Goal: Information Seeking & Learning: Learn about a topic

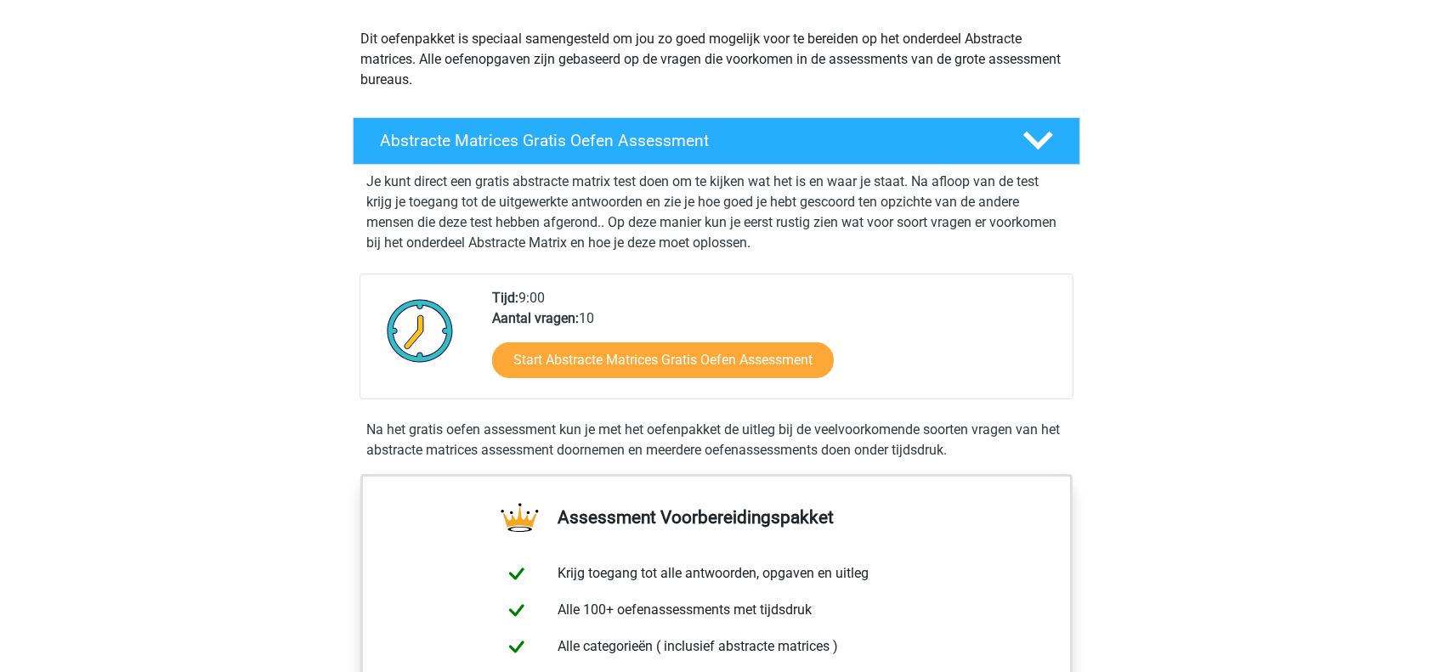
scroll to position [299, 0]
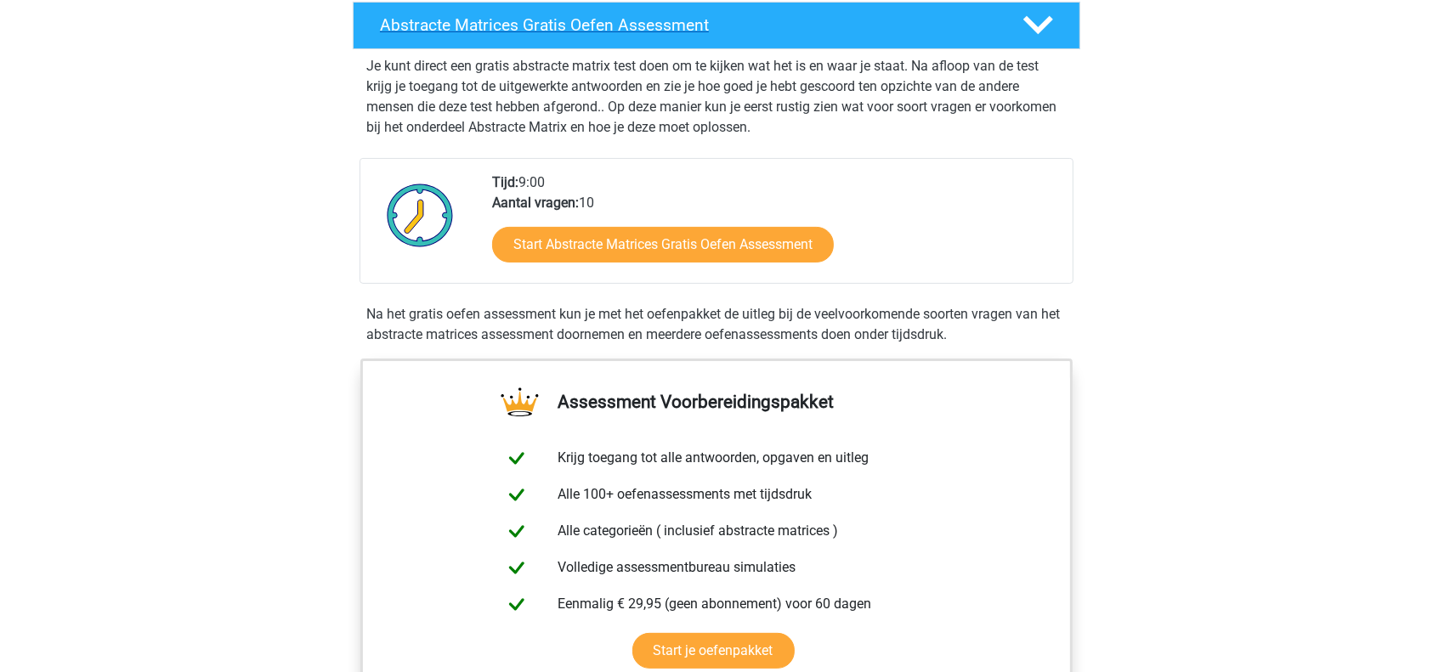
click at [801, 27] on h4 "Abstracte Matrices Gratis Oefen Assessment" at bounding box center [687, 25] width 615 height 20
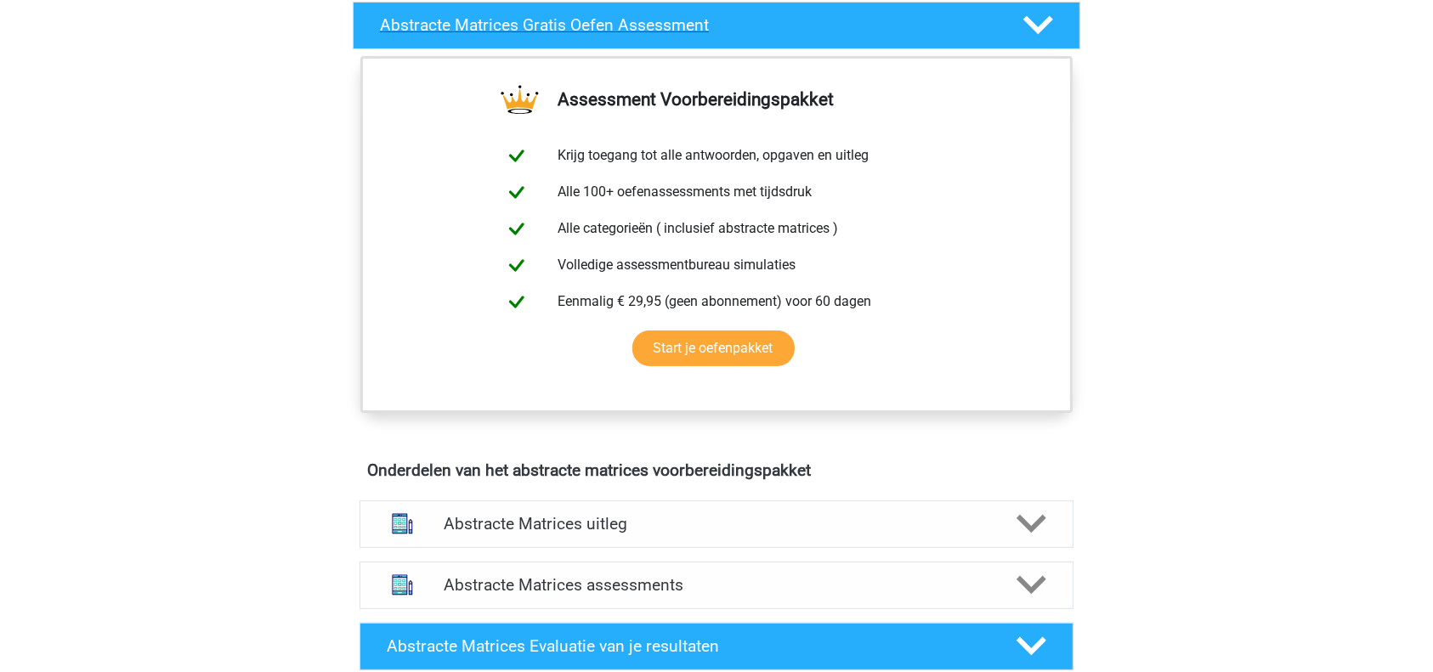
click at [801, 27] on h4 "Abstracte Matrices Gratis Oefen Assessment" at bounding box center [687, 25] width 615 height 20
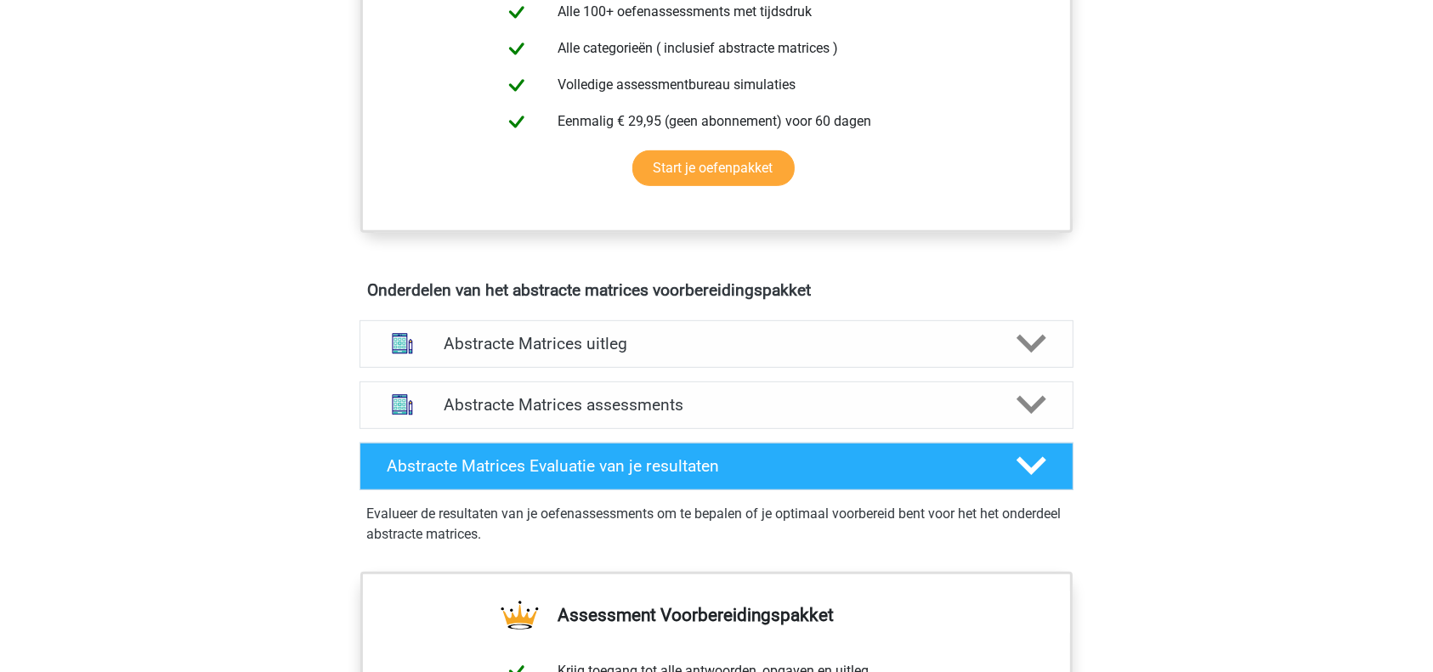
scroll to position [785, 0]
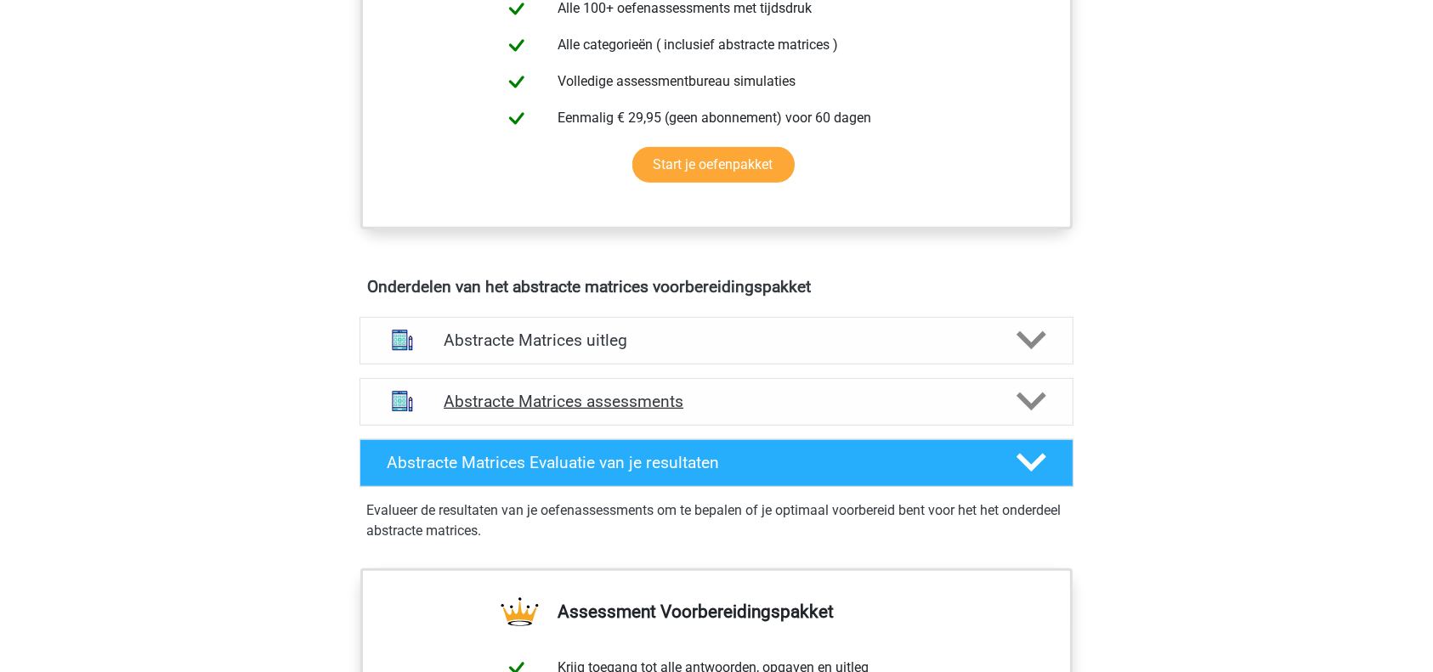
click at [701, 395] on h4 "Abstracte Matrices assessments" at bounding box center [717, 402] width 546 height 20
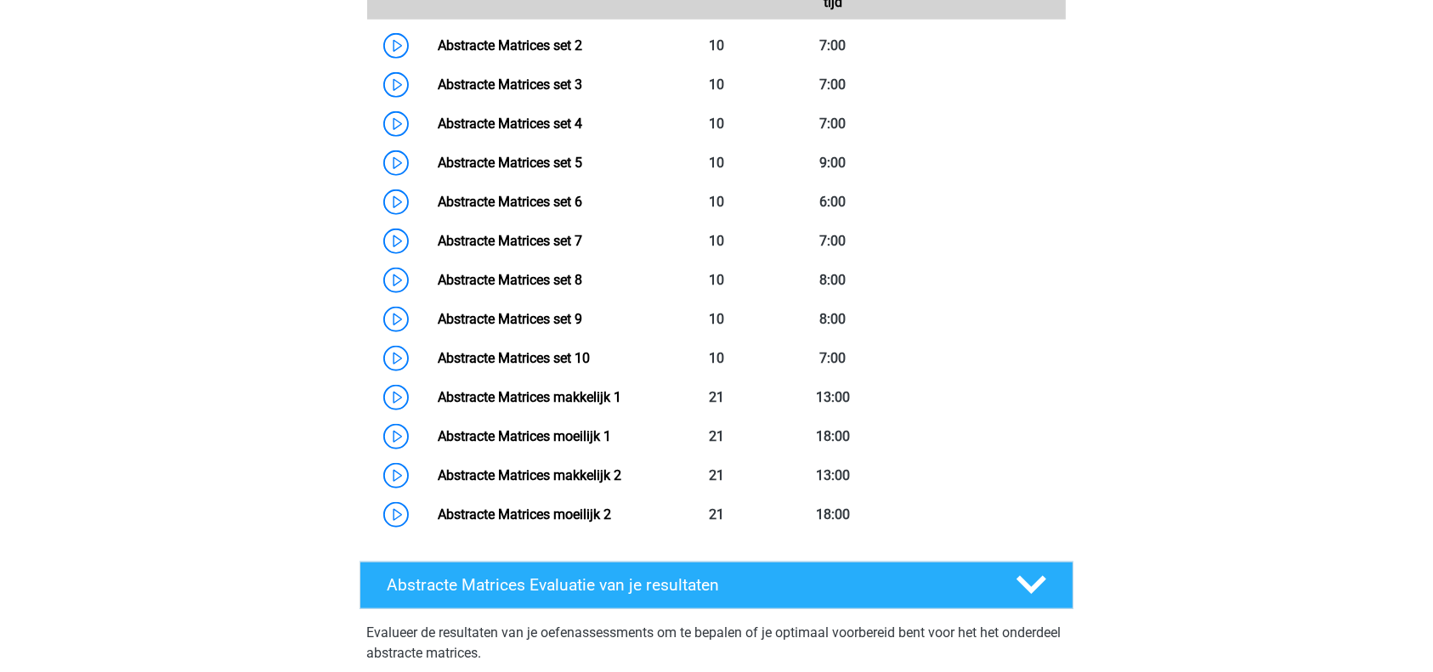
scroll to position [1354, 0]
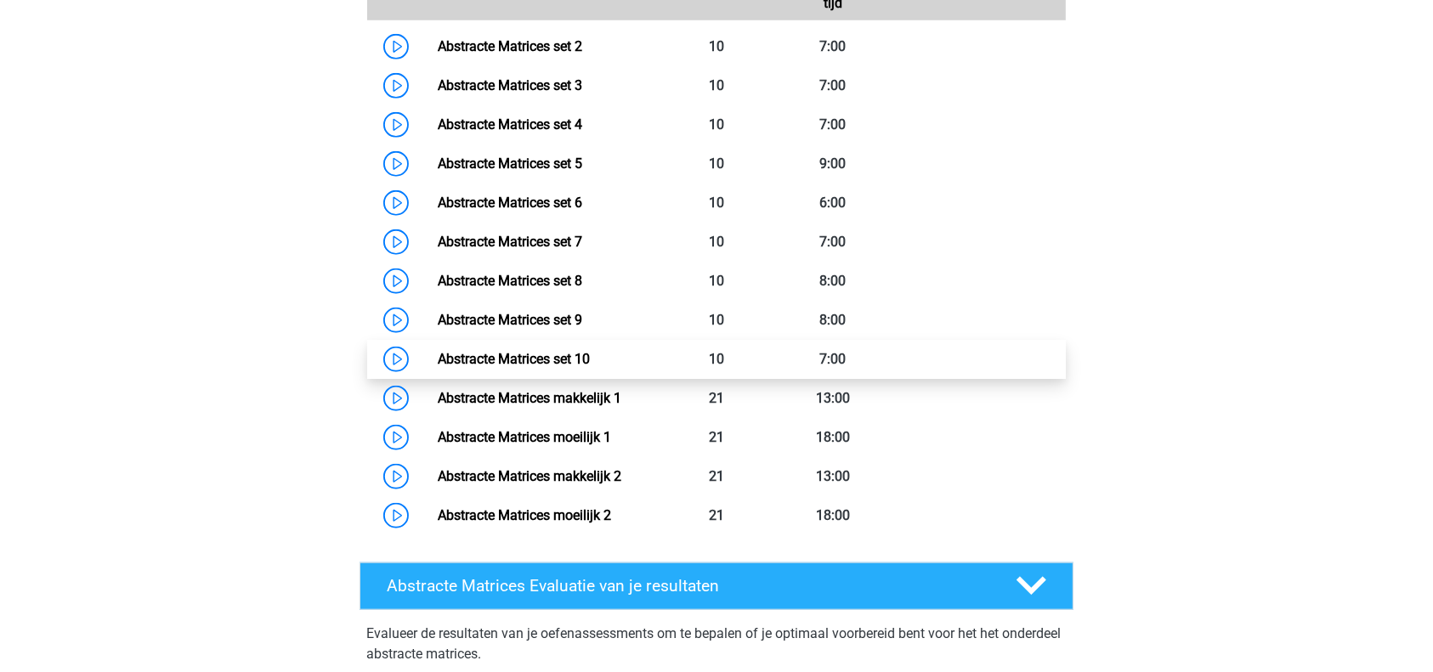
click at [590, 357] on link "Abstracte Matrices set 10" at bounding box center [514, 359] width 152 height 16
click at [520, 364] on link "Abstracte Matrices set 10" at bounding box center [514, 359] width 152 height 16
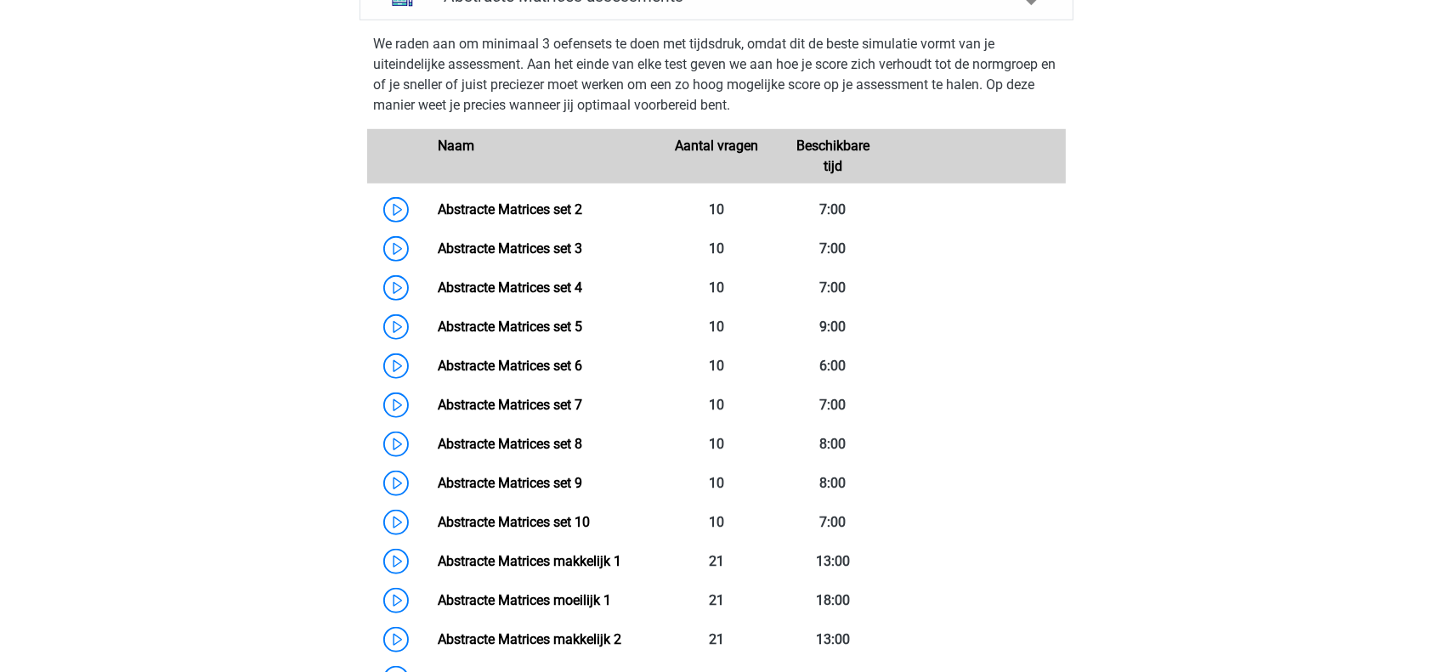
scroll to position [1292, 0]
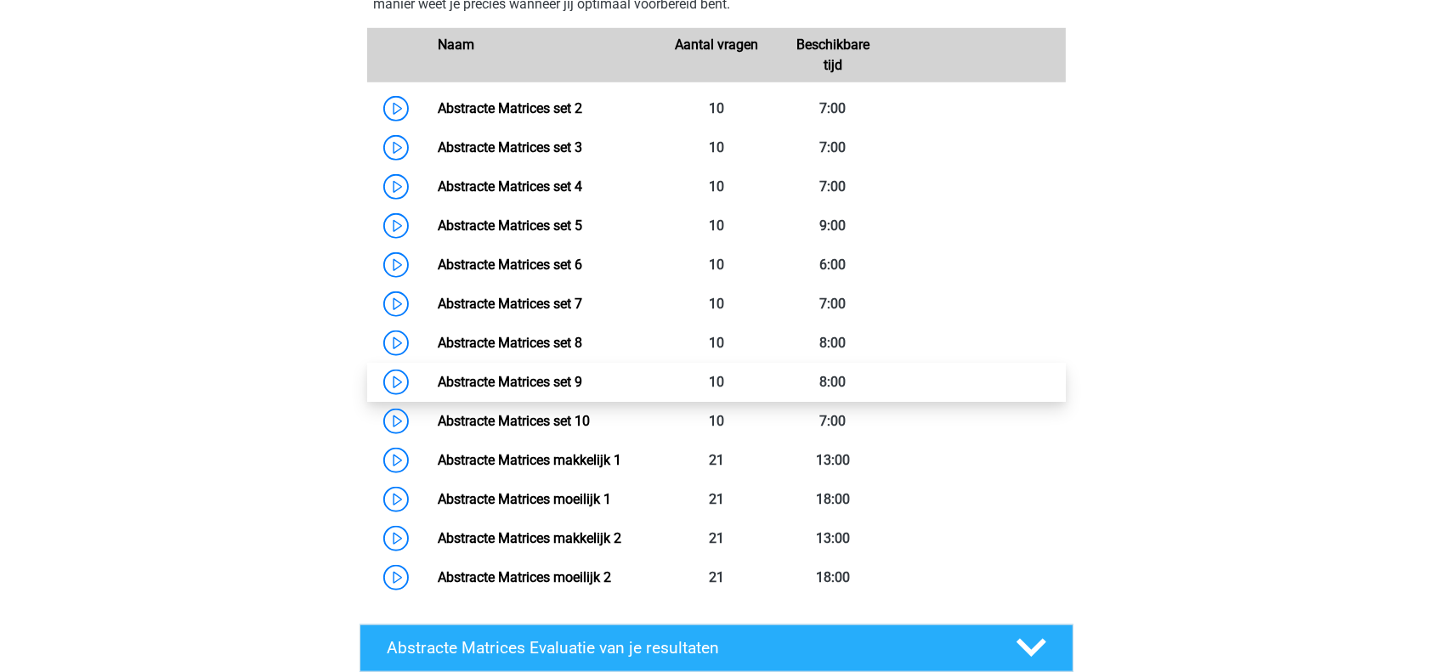
click at [541, 374] on link "Abstracte Matrices set 9" at bounding box center [510, 382] width 144 height 16
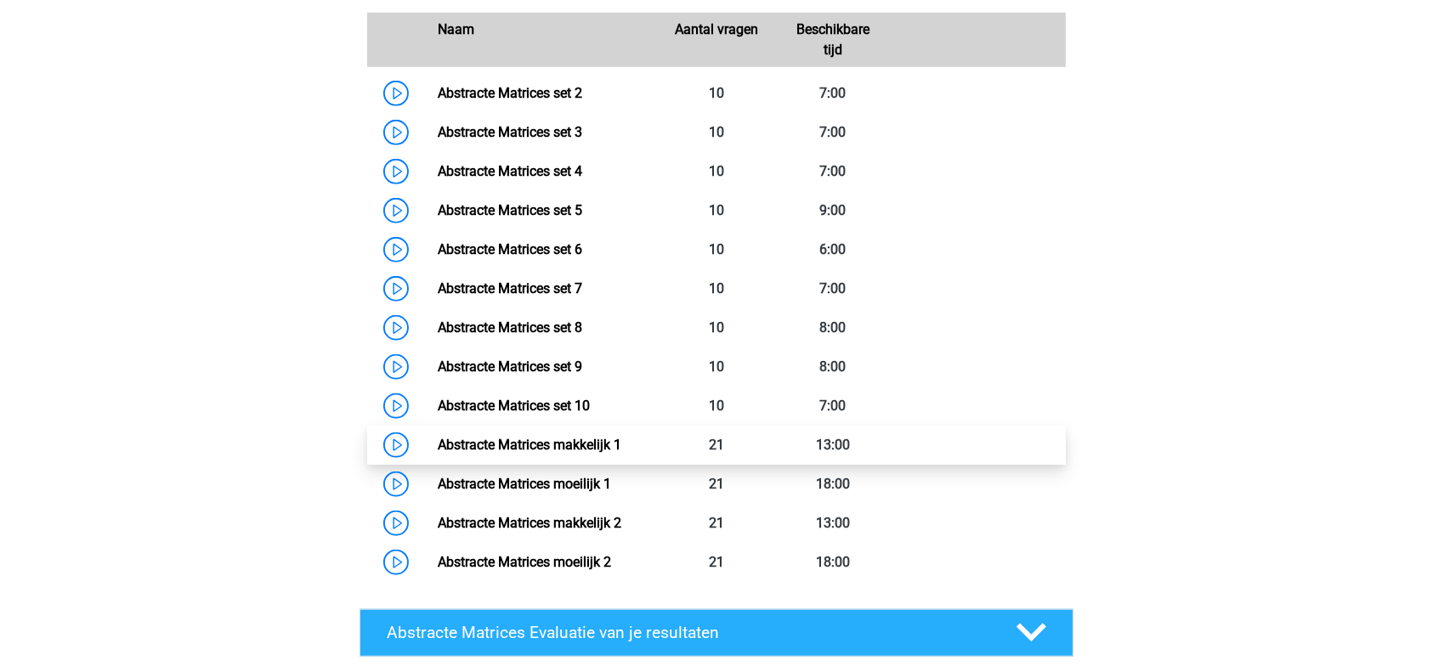
scroll to position [1309, 0]
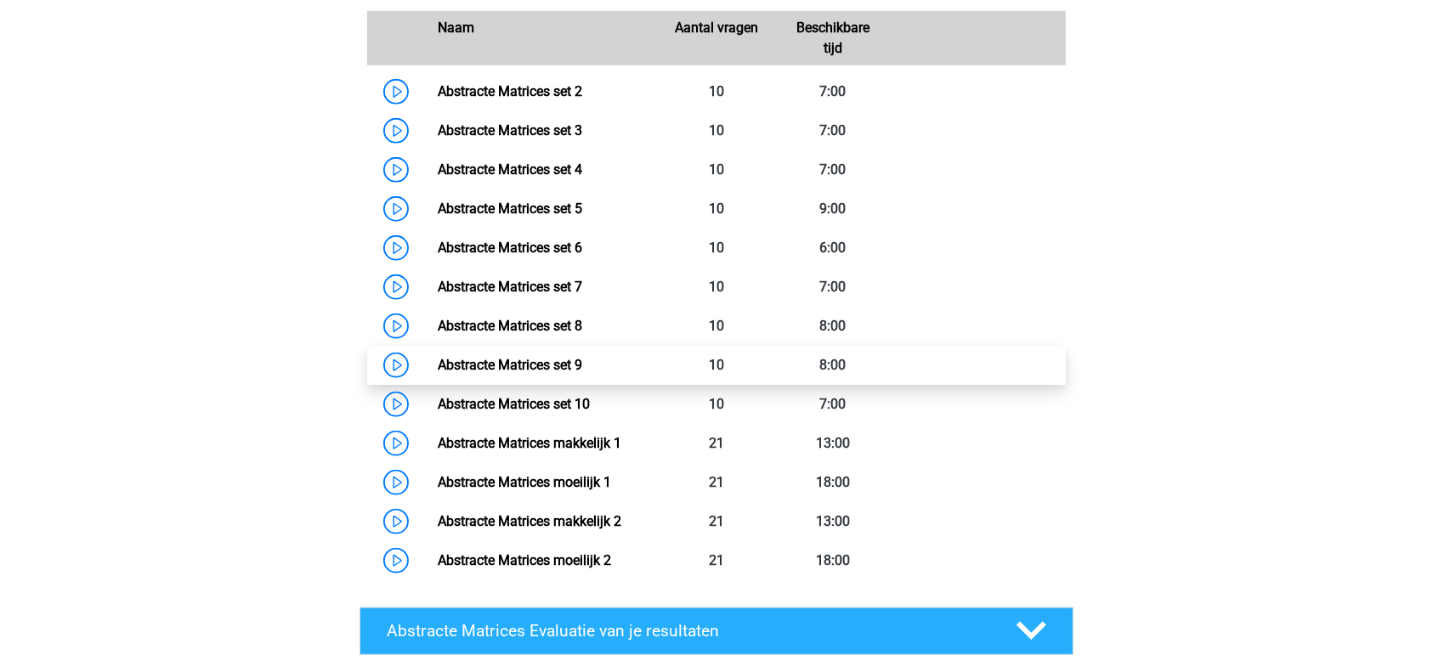
click at [582, 366] on link "Abstracte Matrices set 9" at bounding box center [510, 365] width 144 height 16
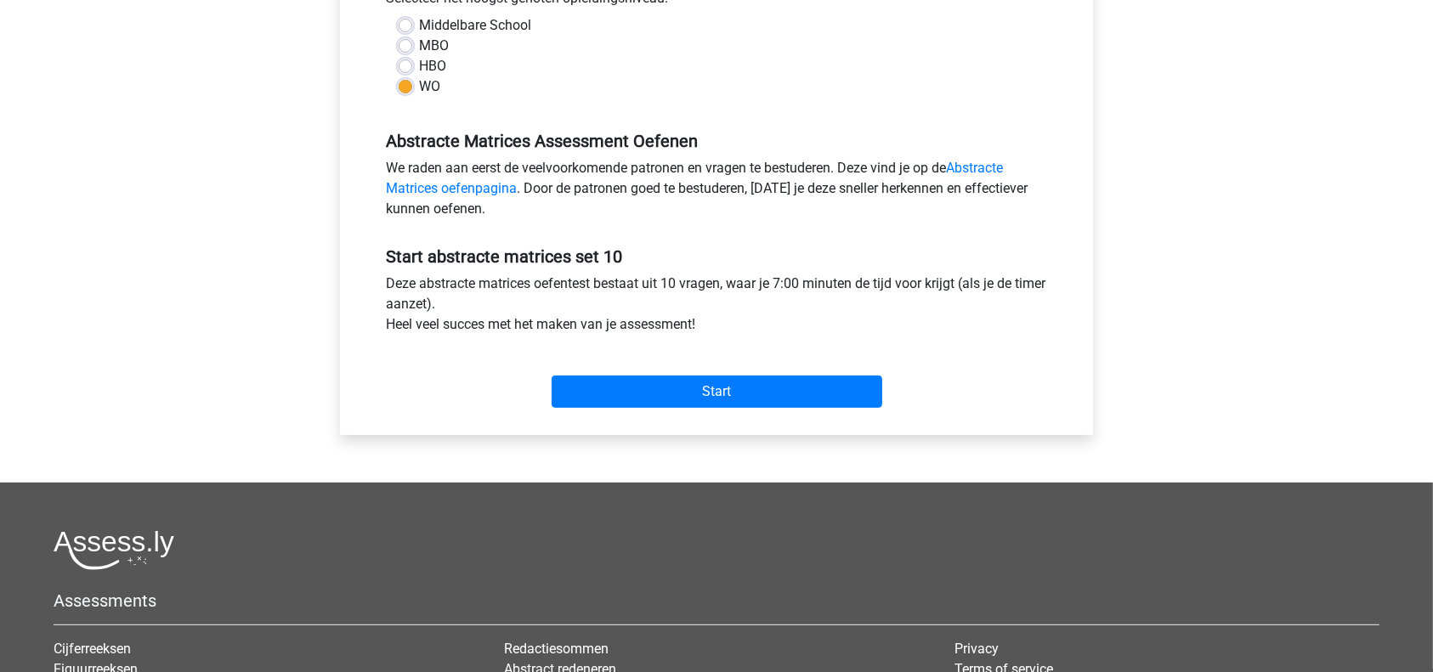
scroll to position [412, 0]
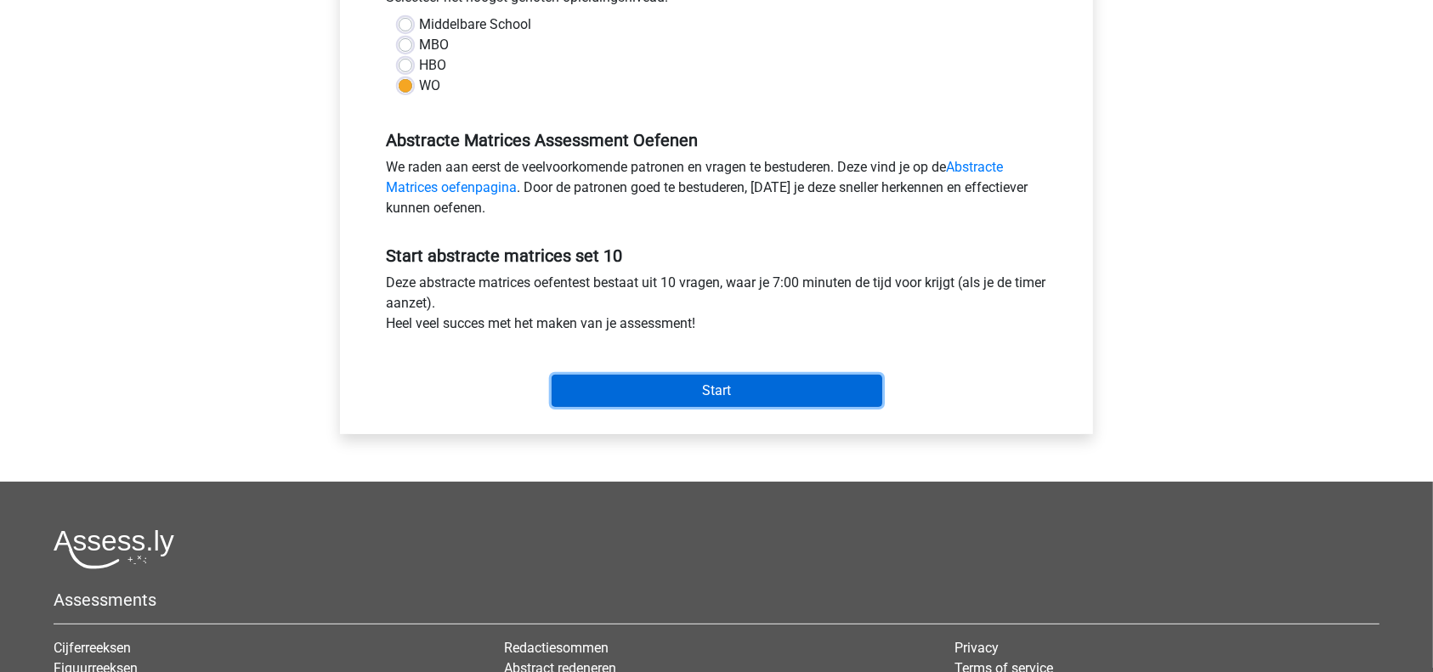
click at [707, 381] on input "Start" at bounding box center [717, 391] width 331 height 32
click at [616, 382] on input "Start" at bounding box center [717, 391] width 331 height 32
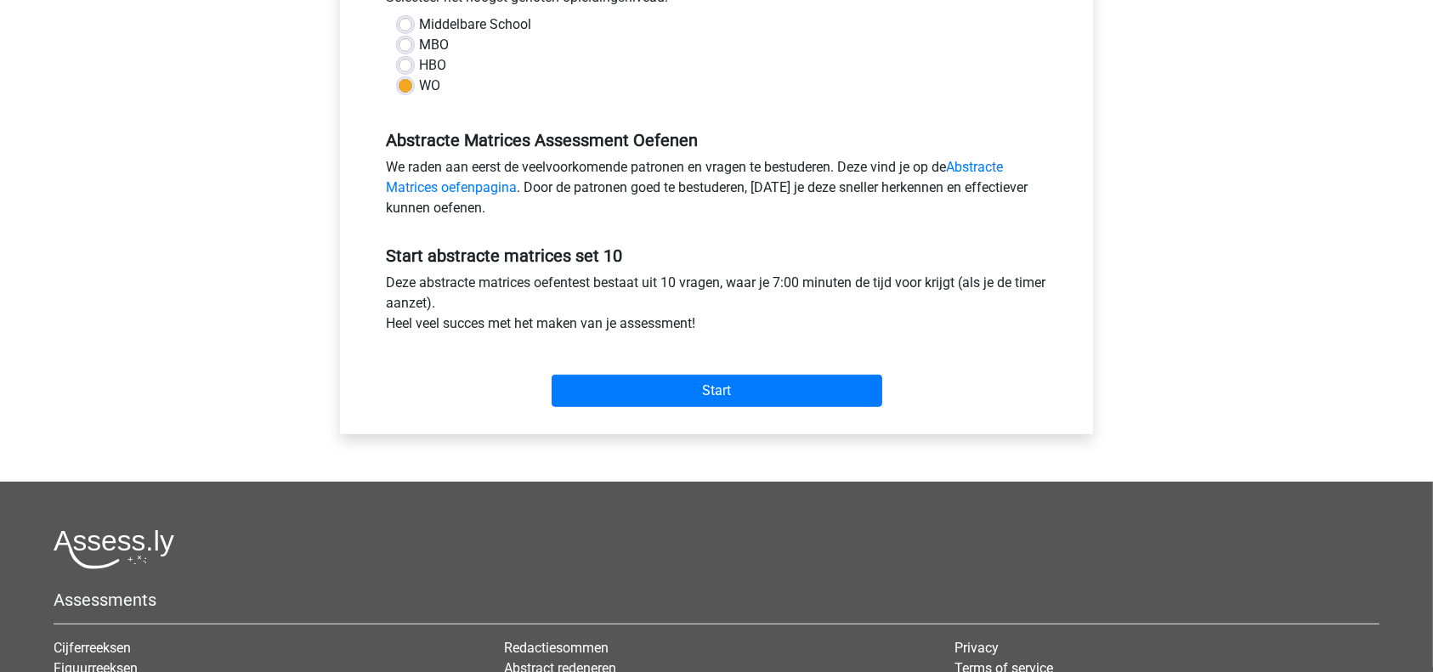
scroll to position [172, 0]
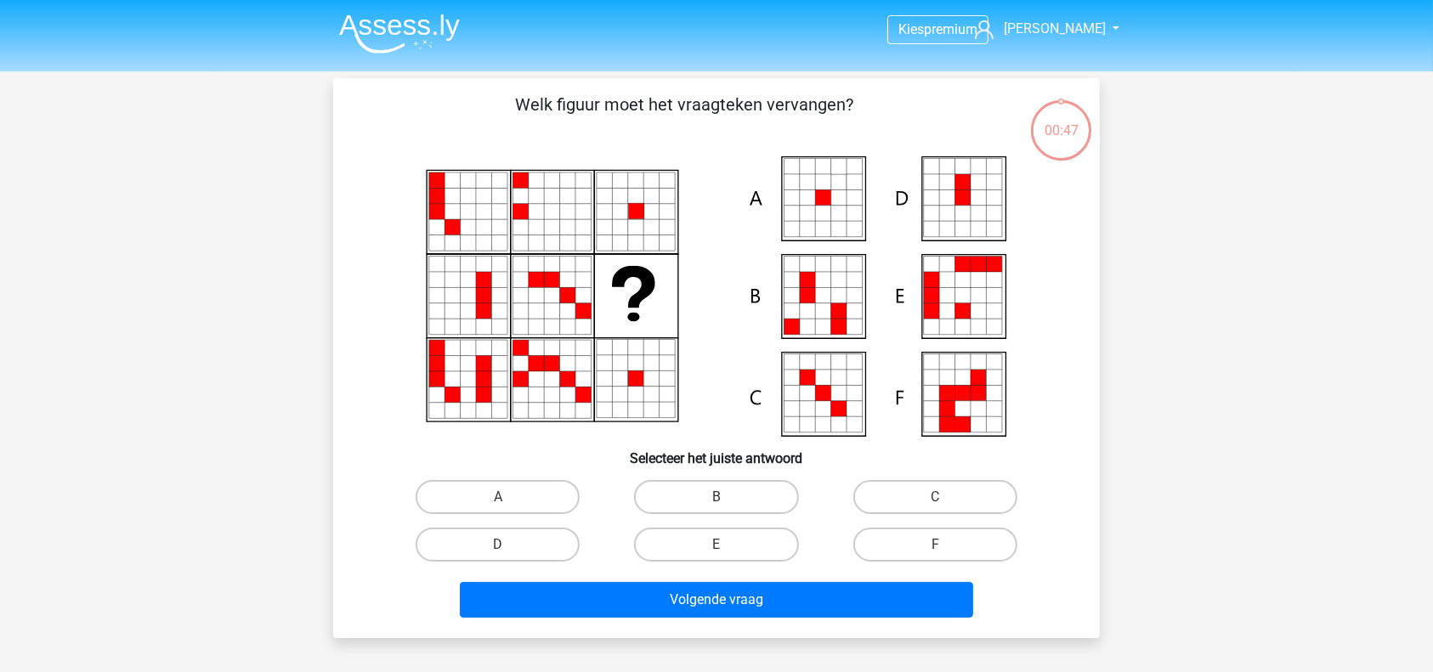
scroll to position [8, 0]
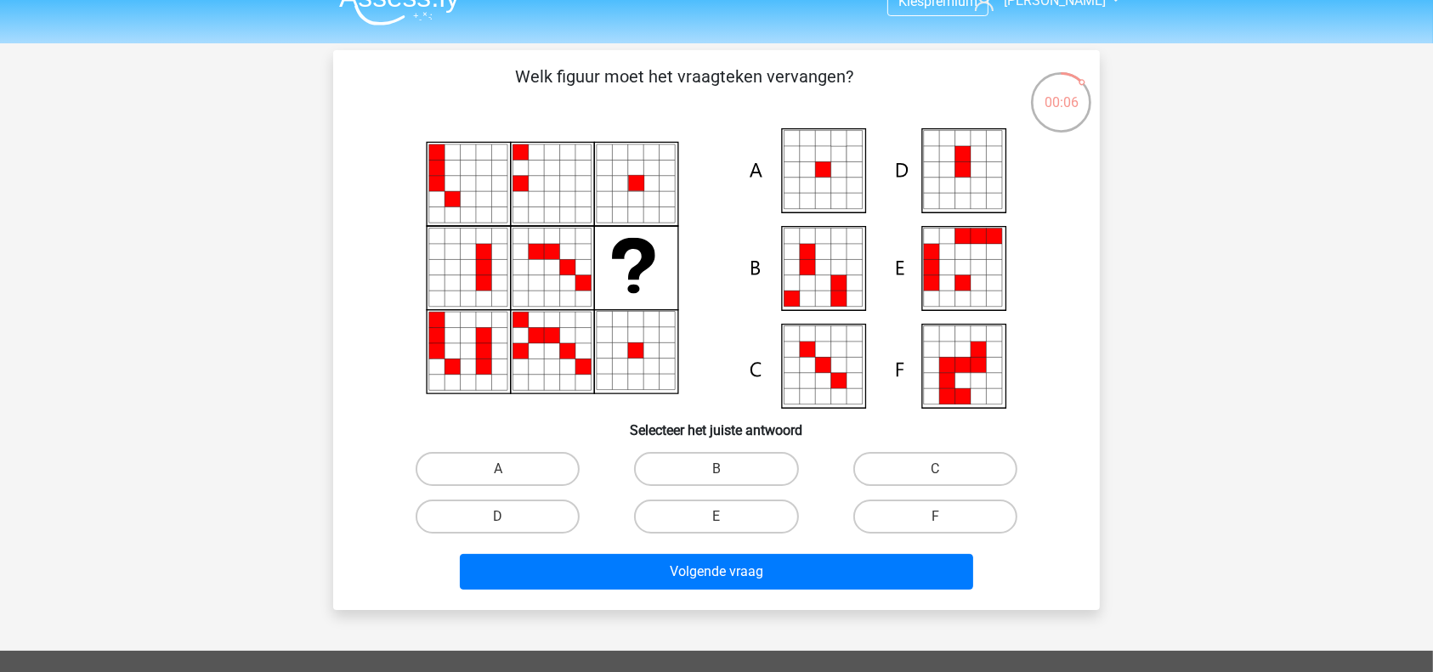
scroll to position [29, 0]
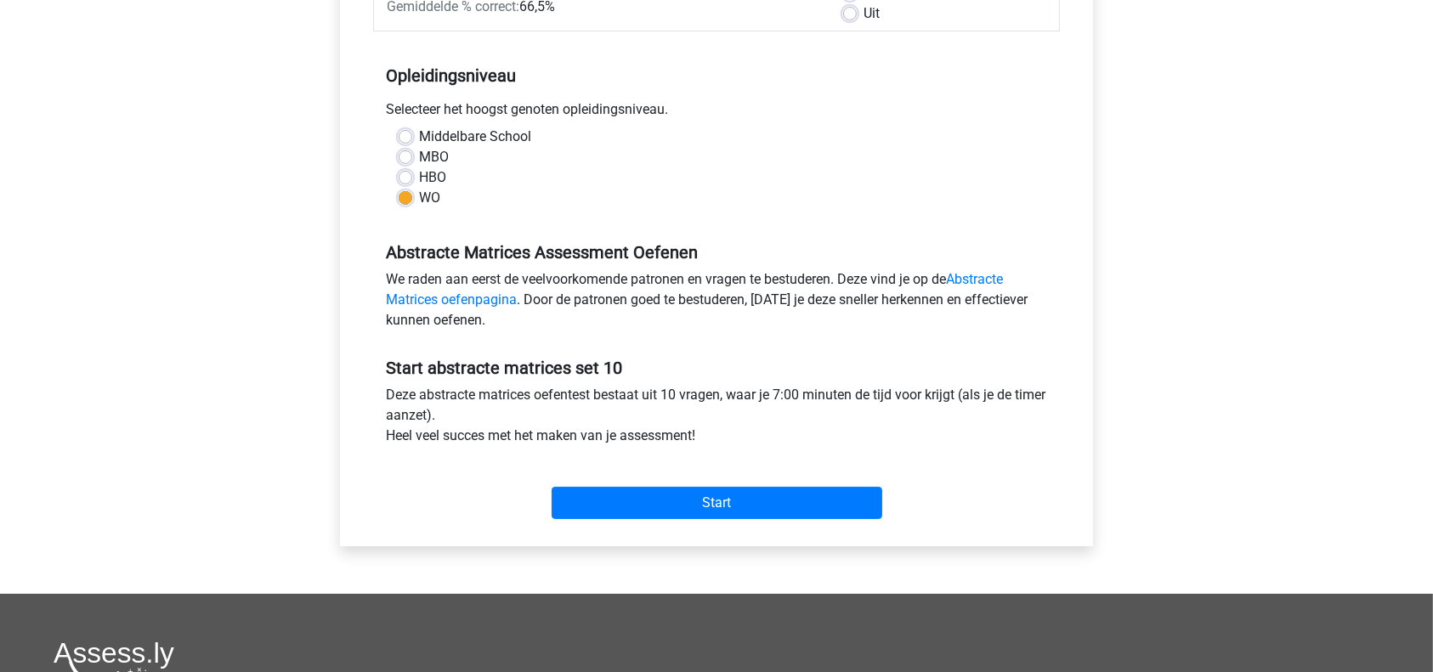
scroll to position [299, 0]
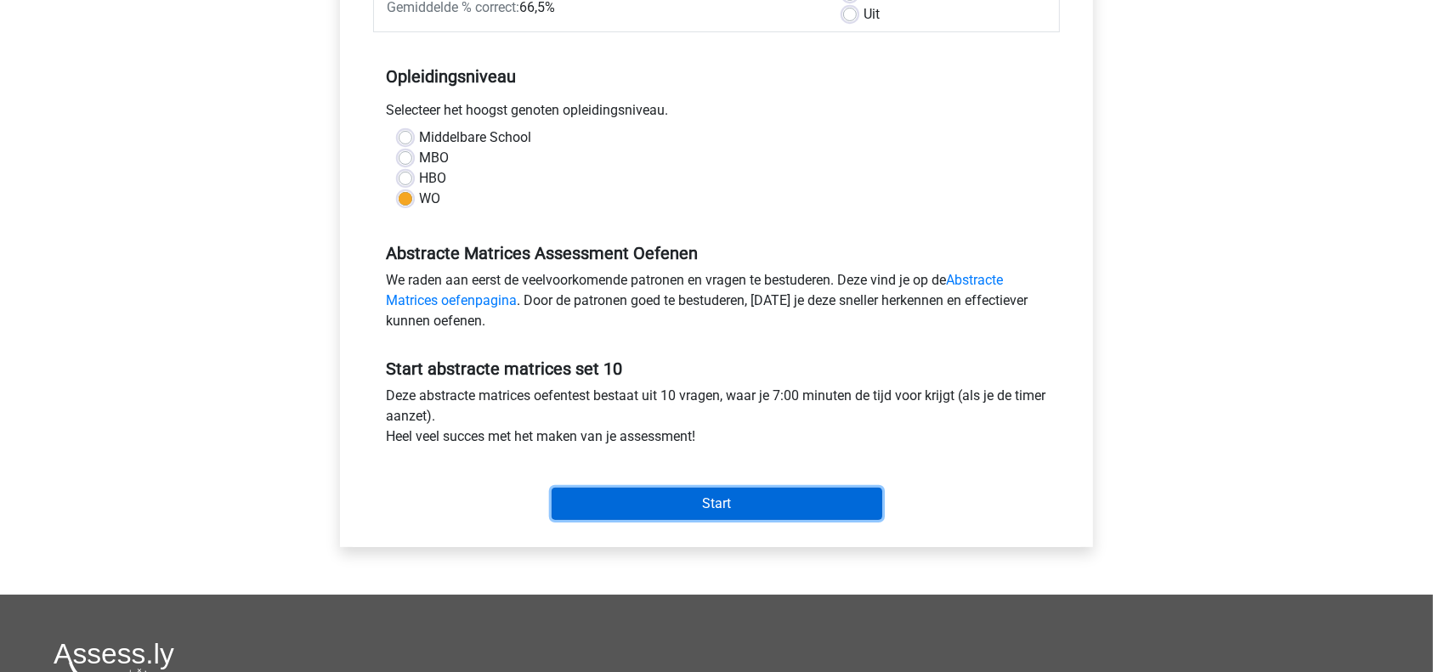
click at [703, 500] on input "Start" at bounding box center [717, 504] width 331 height 32
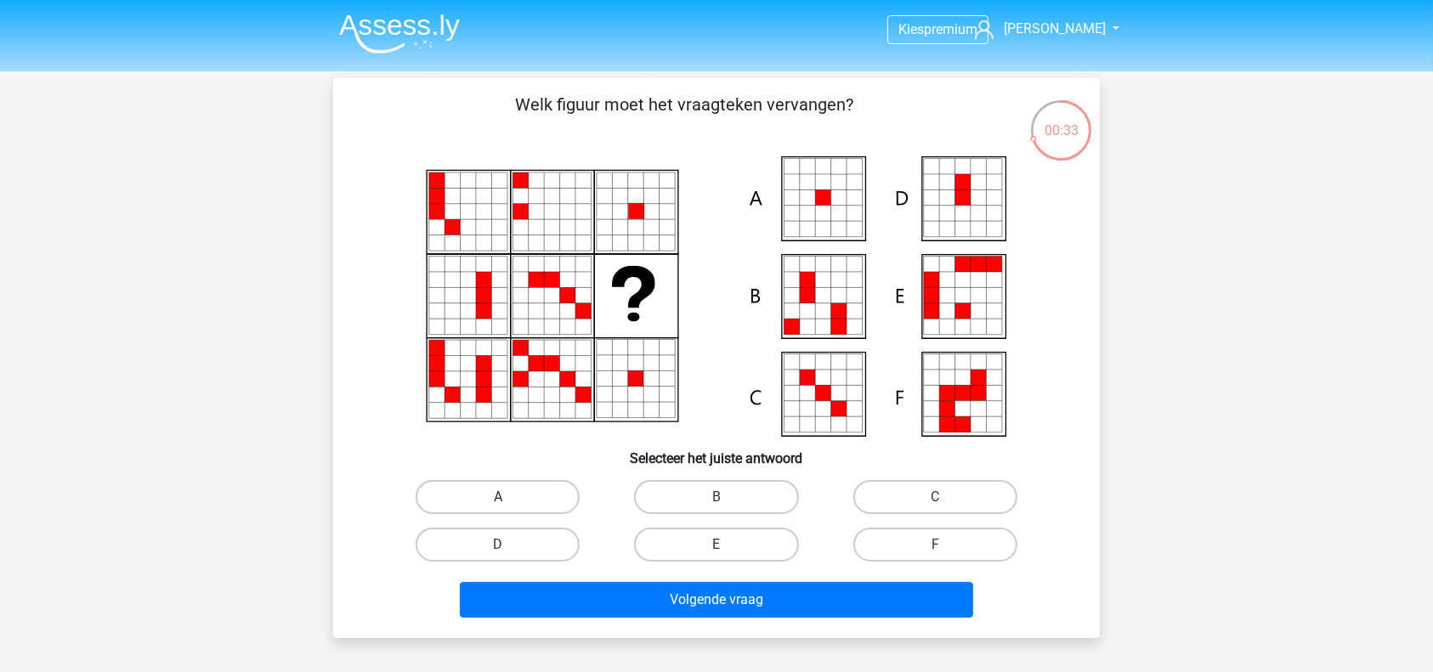
click at [516, 501] on label "A" at bounding box center [498, 497] width 164 height 34
click at [509, 501] on input "A" at bounding box center [503, 502] width 11 height 11
radio input "true"
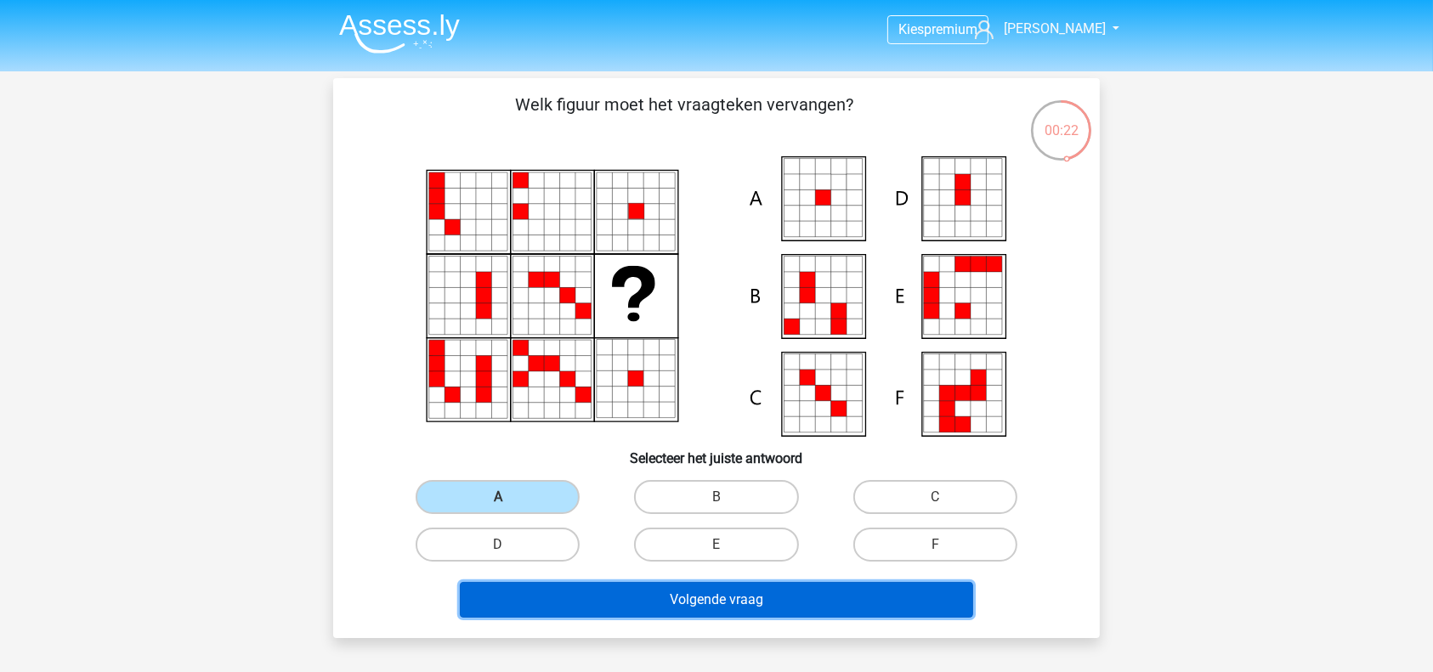
click at [755, 588] on button "Volgende vraag" at bounding box center [717, 600] width 514 height 36
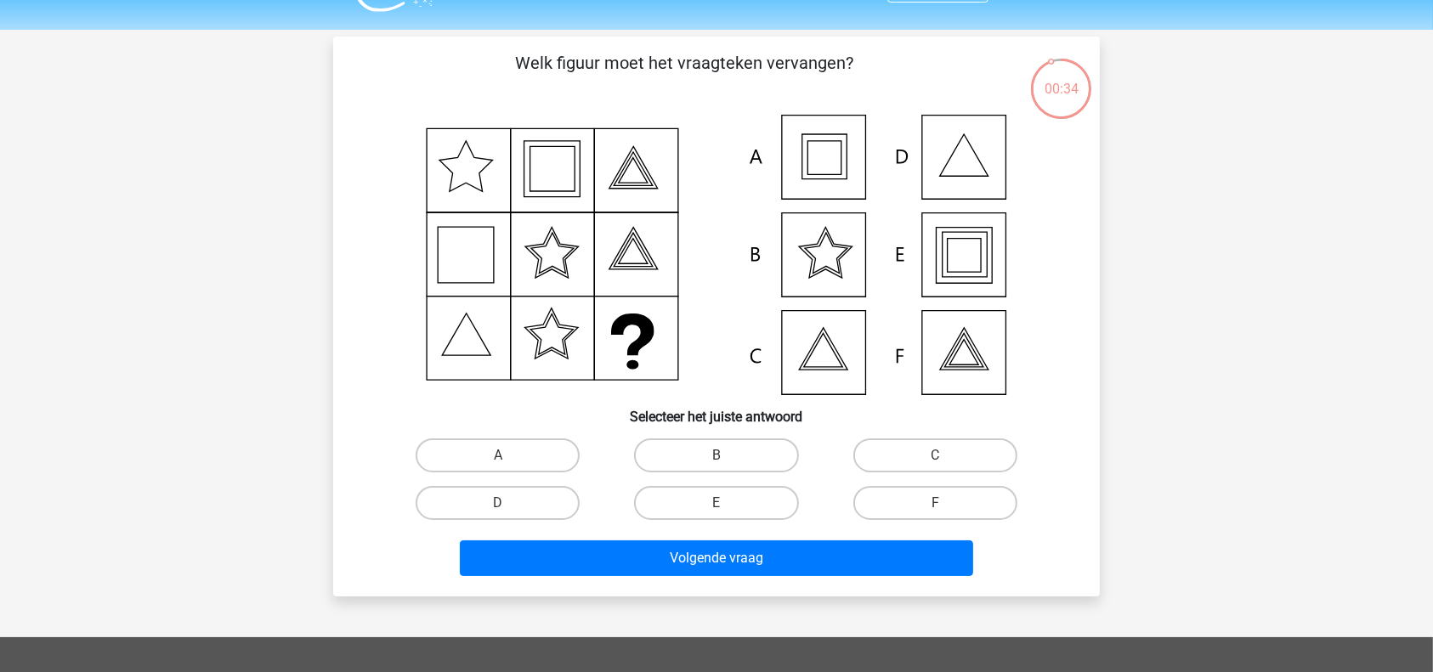
scroll to position [51, 0]
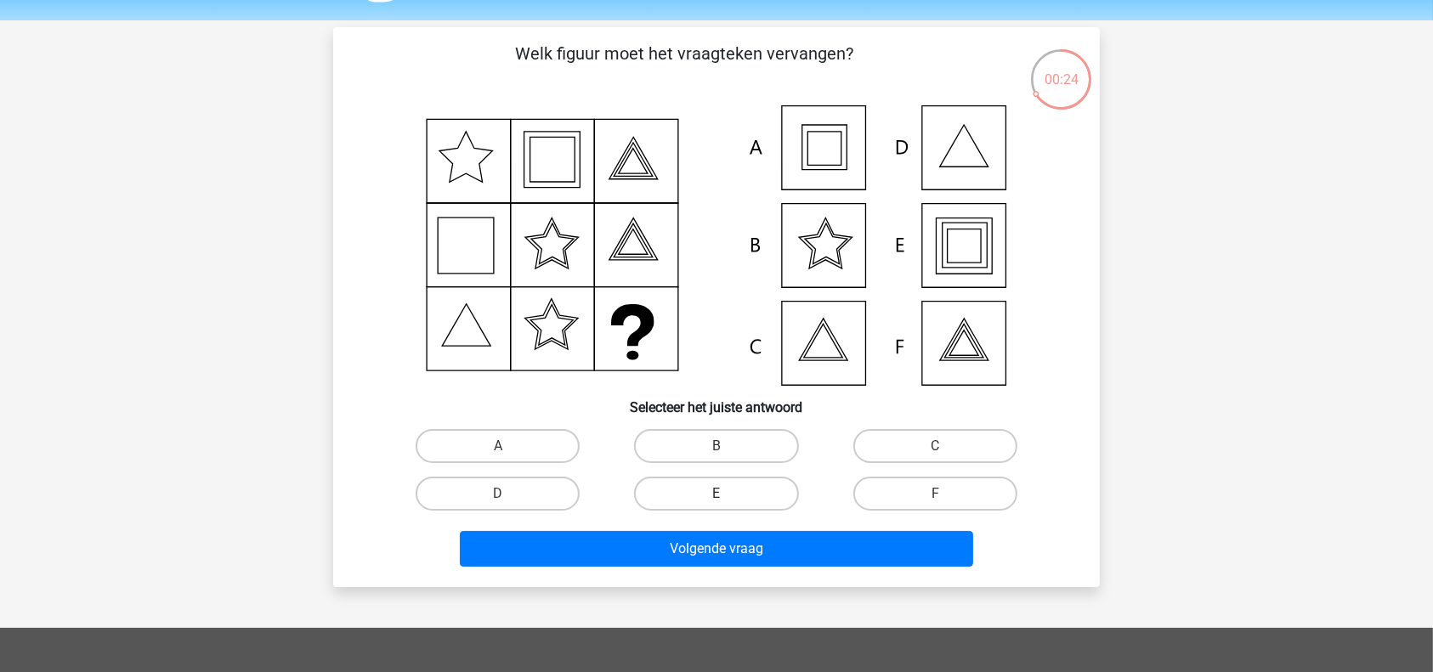
click at [711, 492] on label "E" at bounding box center [716, 494] width 164 height 34
click at [716, 494] on input "E" at bounding box center [721, 499] width 11 height 11
radio input "true"
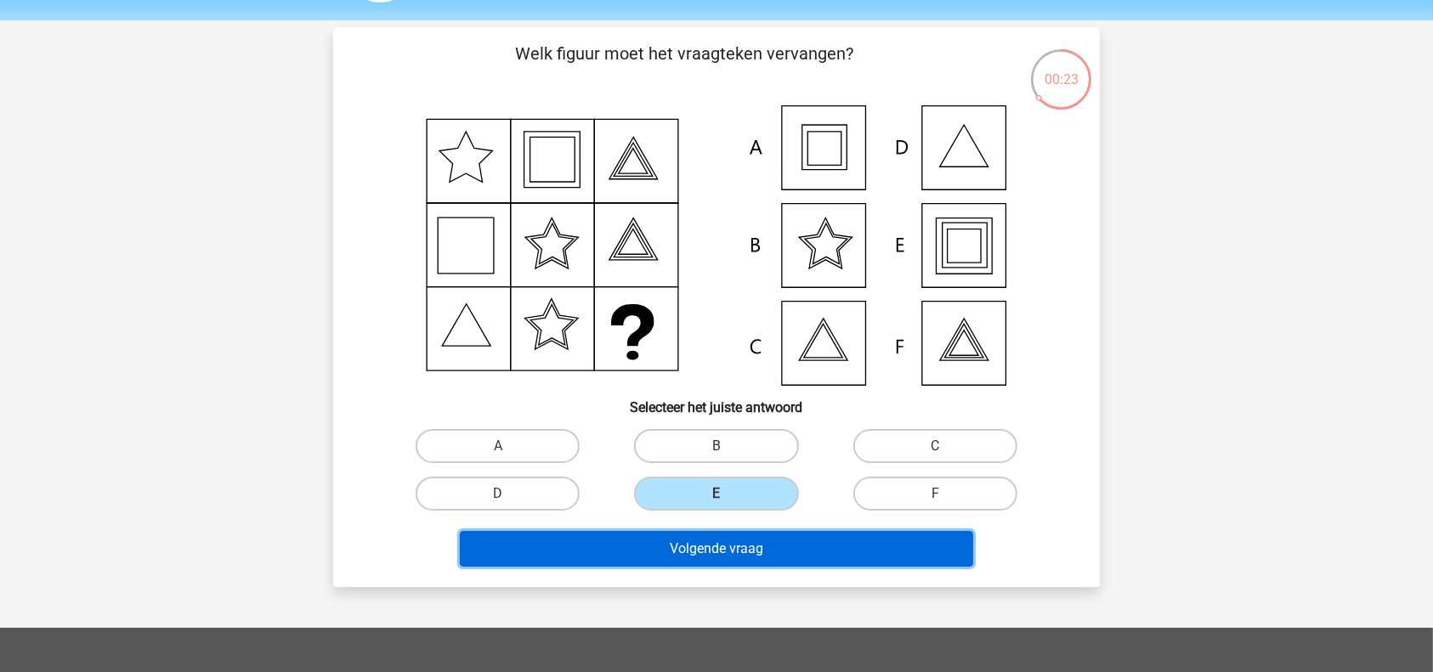
click at [703, 548] on button "Volgende vraag" at bounding box center [717, 549] width 514 height 36
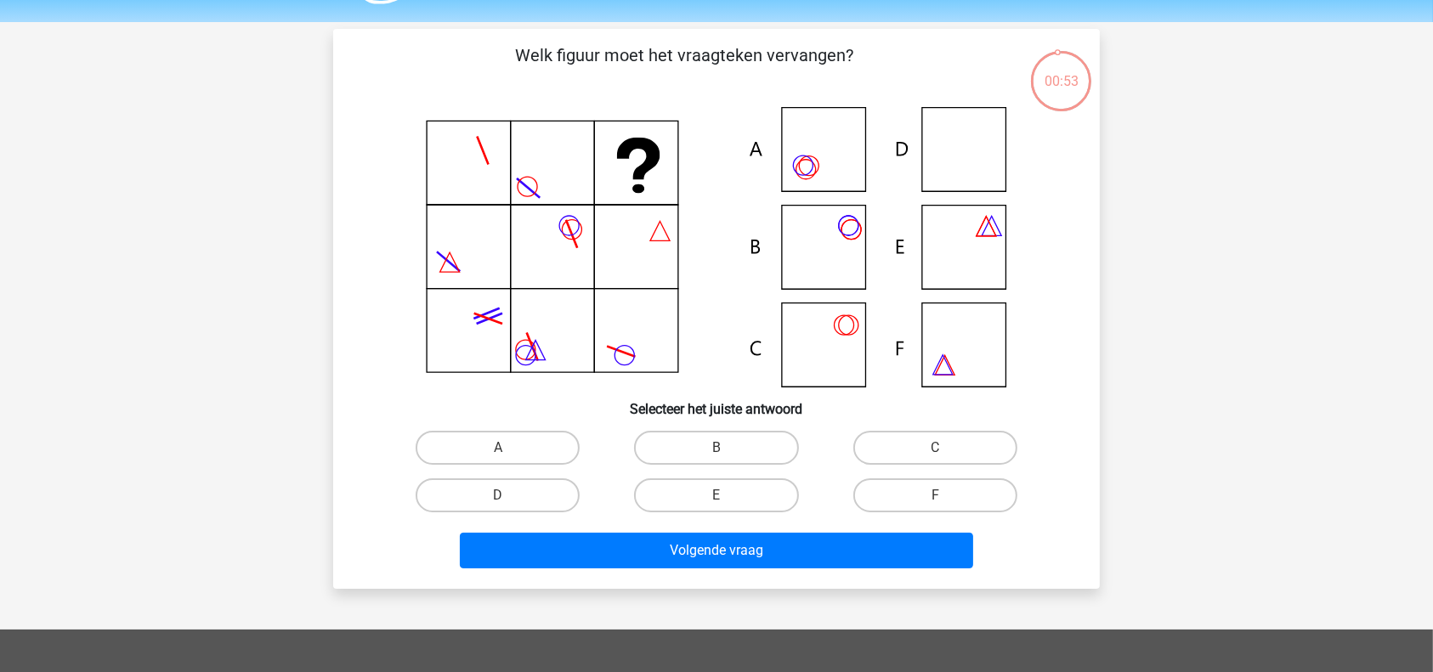
scroll to position [48, 0]
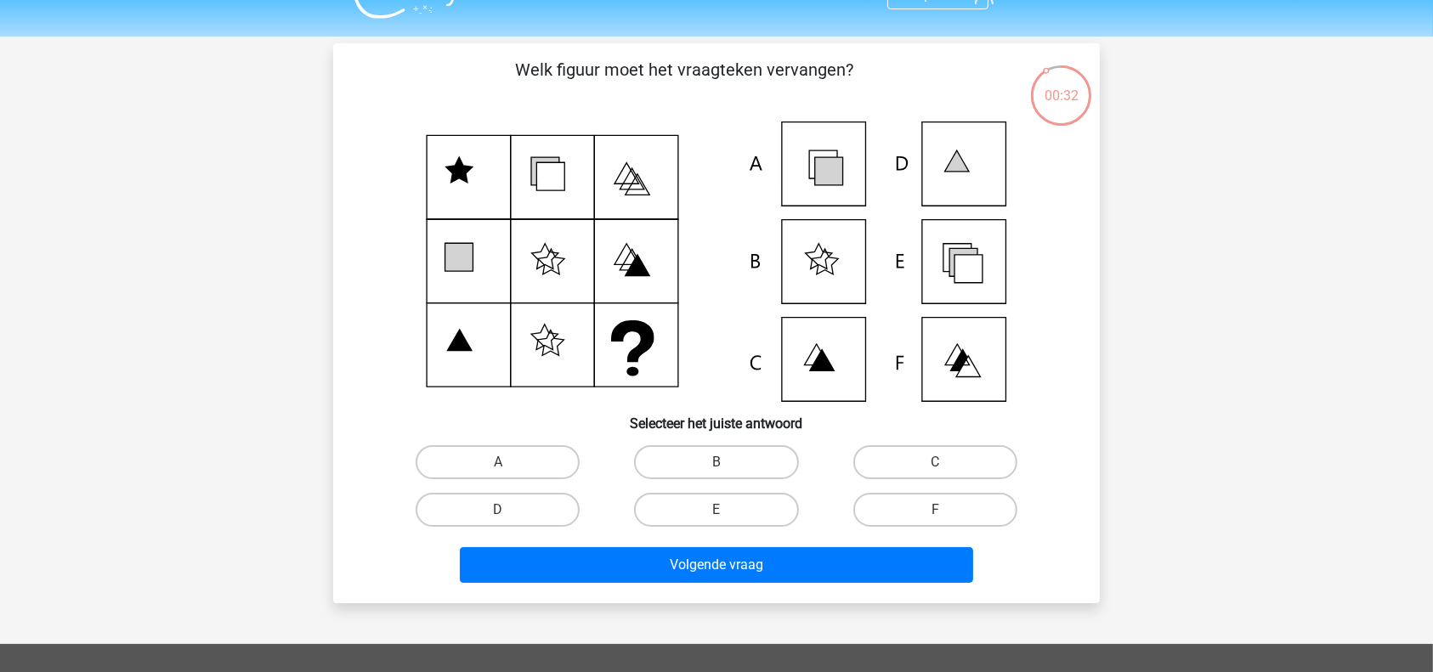
scroll to position [47, 0]
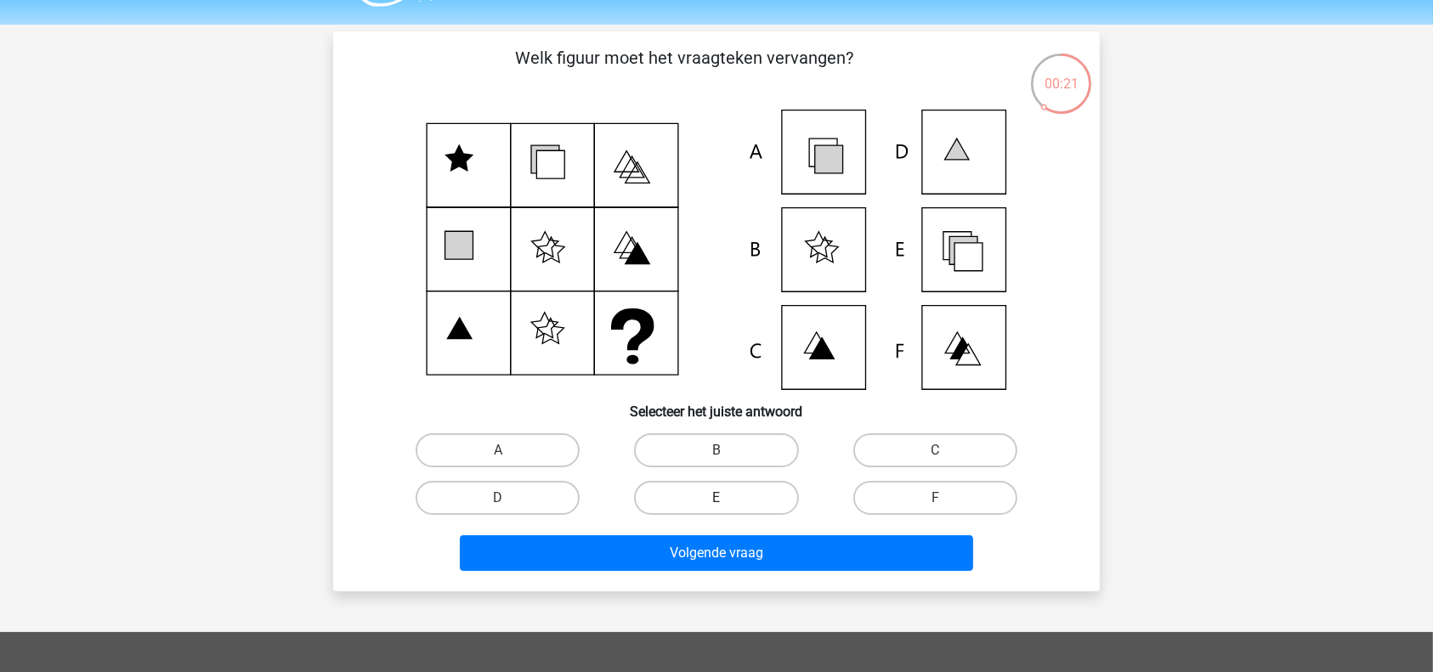
click at [743, 493] on label "E" at bounding box center [716, 498] width 164 height 34
click at [727, 498] on input "E" at bounding box center [721, 503] width 11 height 11
radio input "true"
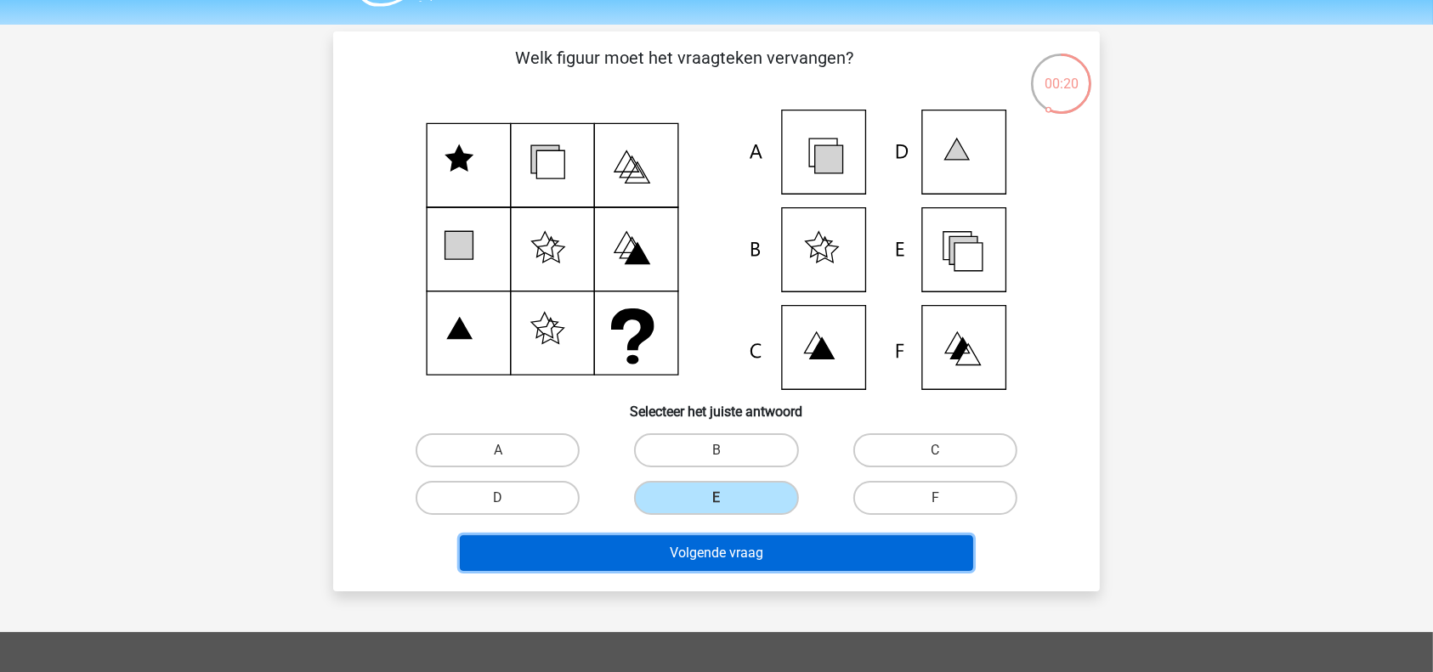
click at [690, 555] on button "Volgende vraag" at bounding box center [717, 553] width 514 height 36
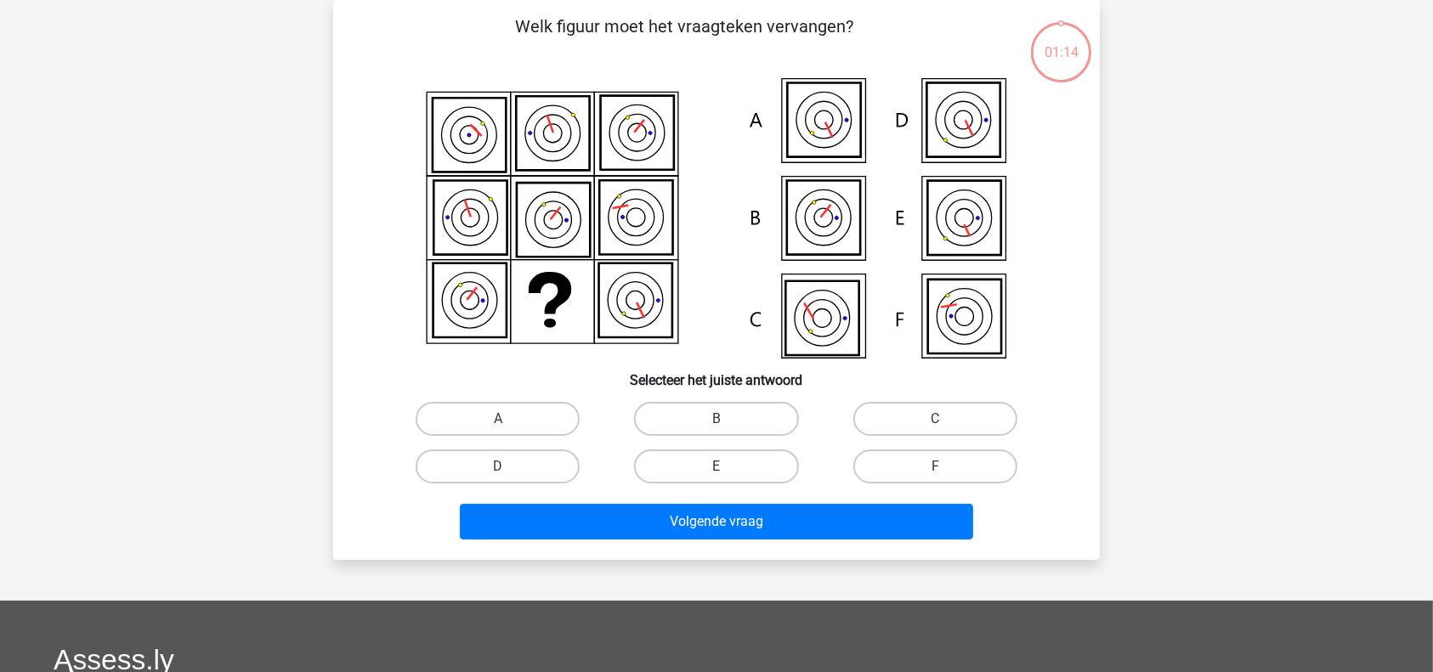
scroll to position [28, 0]
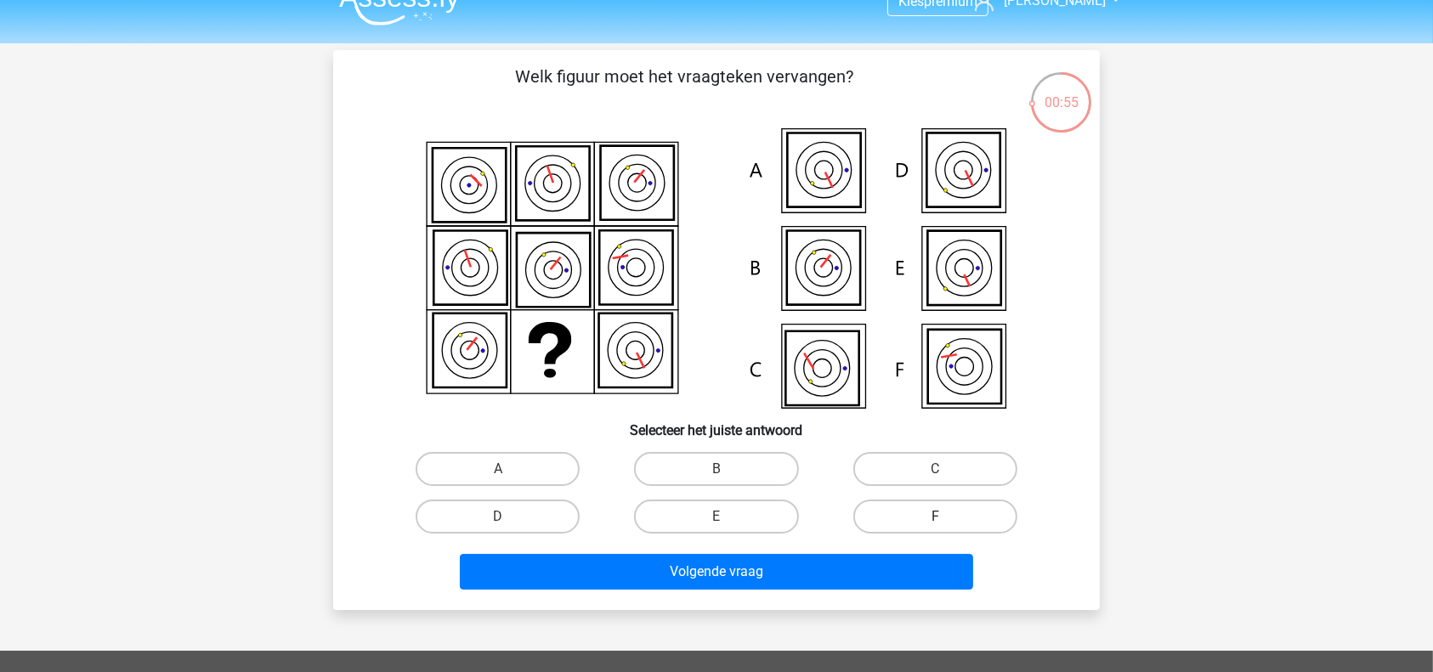
click at [908, 510] on label "F" at bounding box center [935, 517] width 164 height 34
click at [935, 517] on input "F" at bounding box center [940, 522] width 11 height 11
radio input "true"
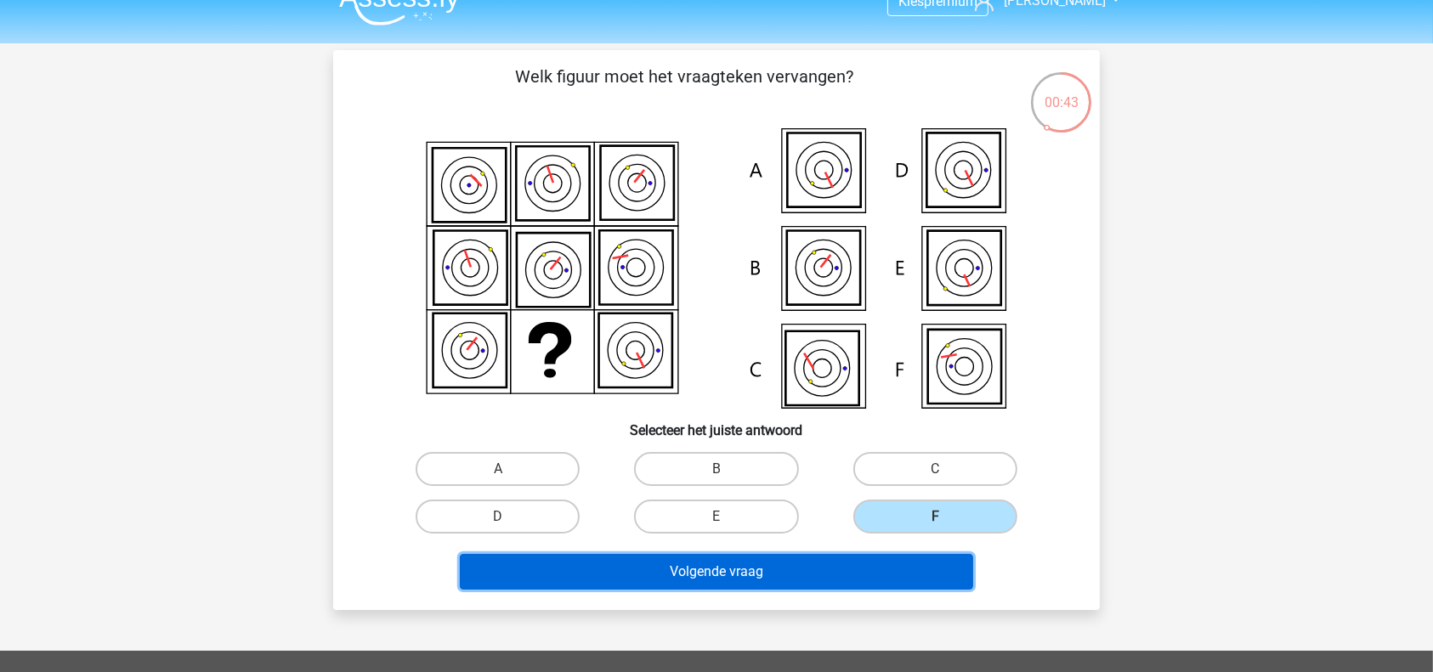
click at [862, 575] on button "Volgende vraag" at bounding box center [717, 572] width 514 height 36
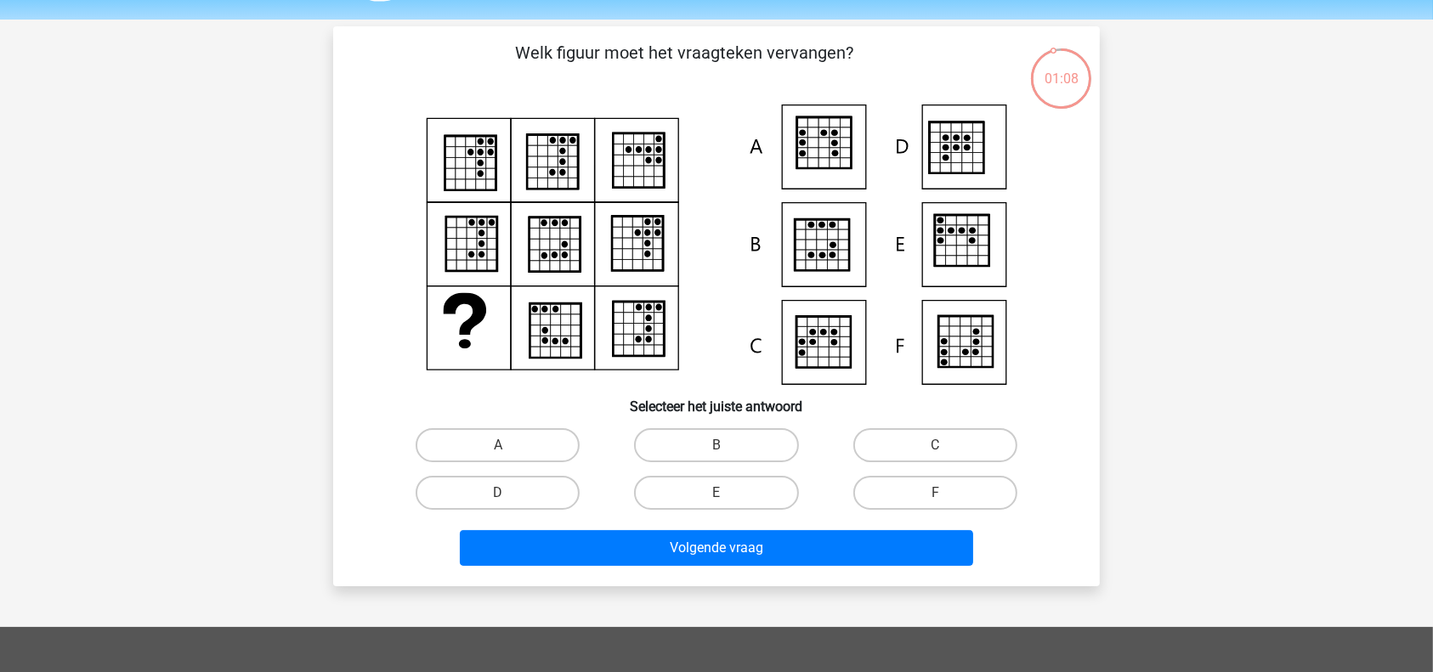
scroll to position [54, 0]
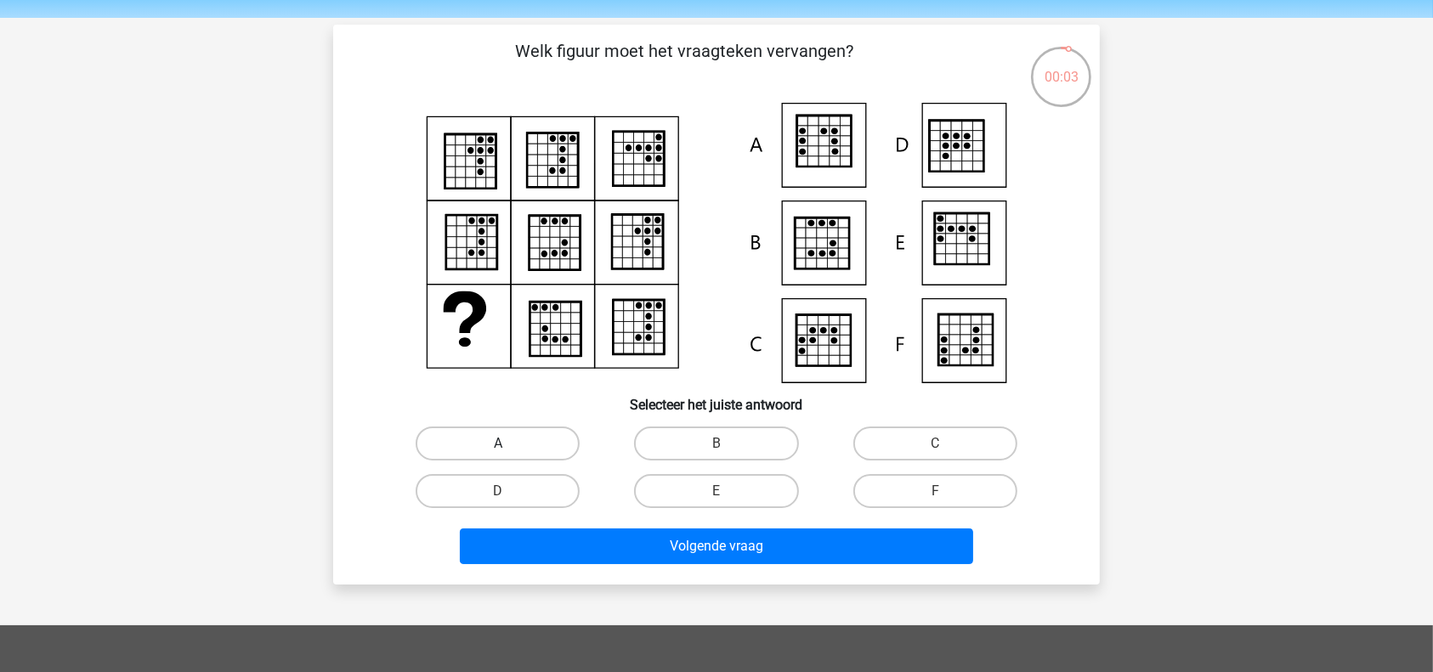
click at [523, 450] on label "A" at bounding box center [498, 444] width 164 height 34
click at [509, 450] on input "A" at bounding box center [503, 449] width 11 height 11
radio input "true"
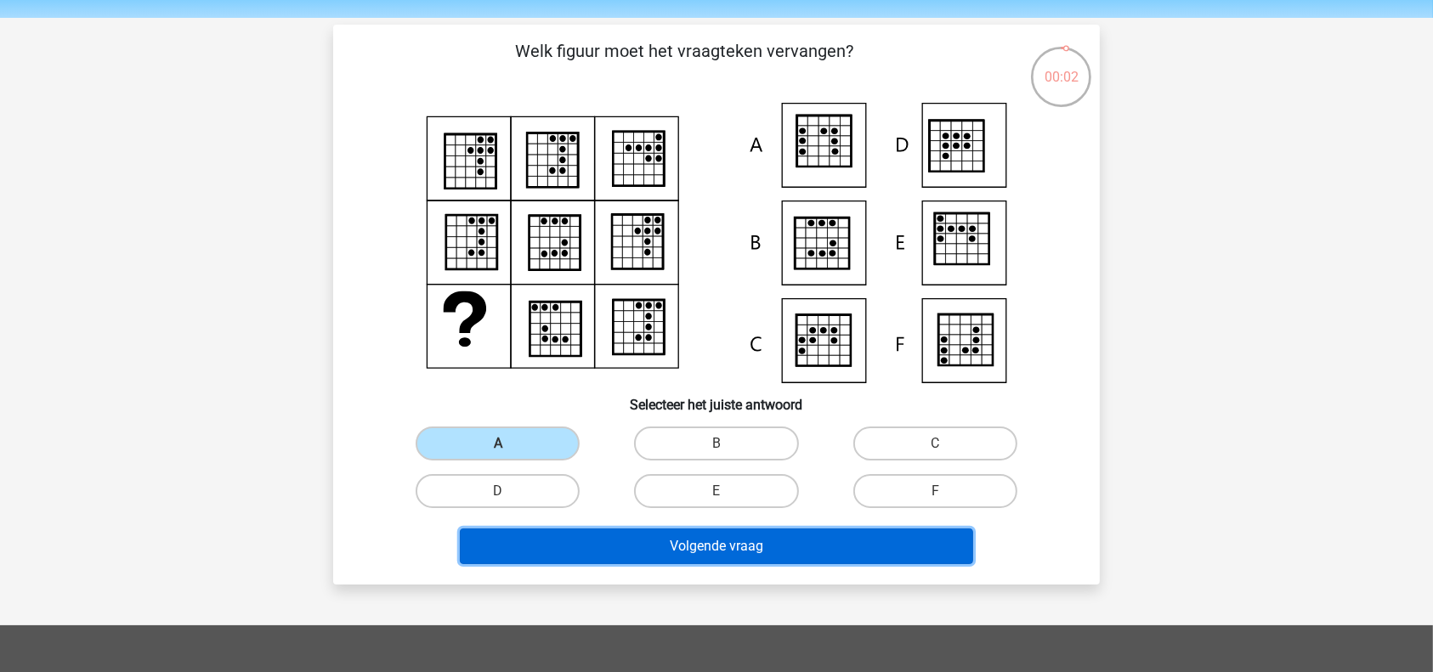
click at [635, 557] on button "Volgende vraag" at bounding box center [717, 547] width 514 height 36
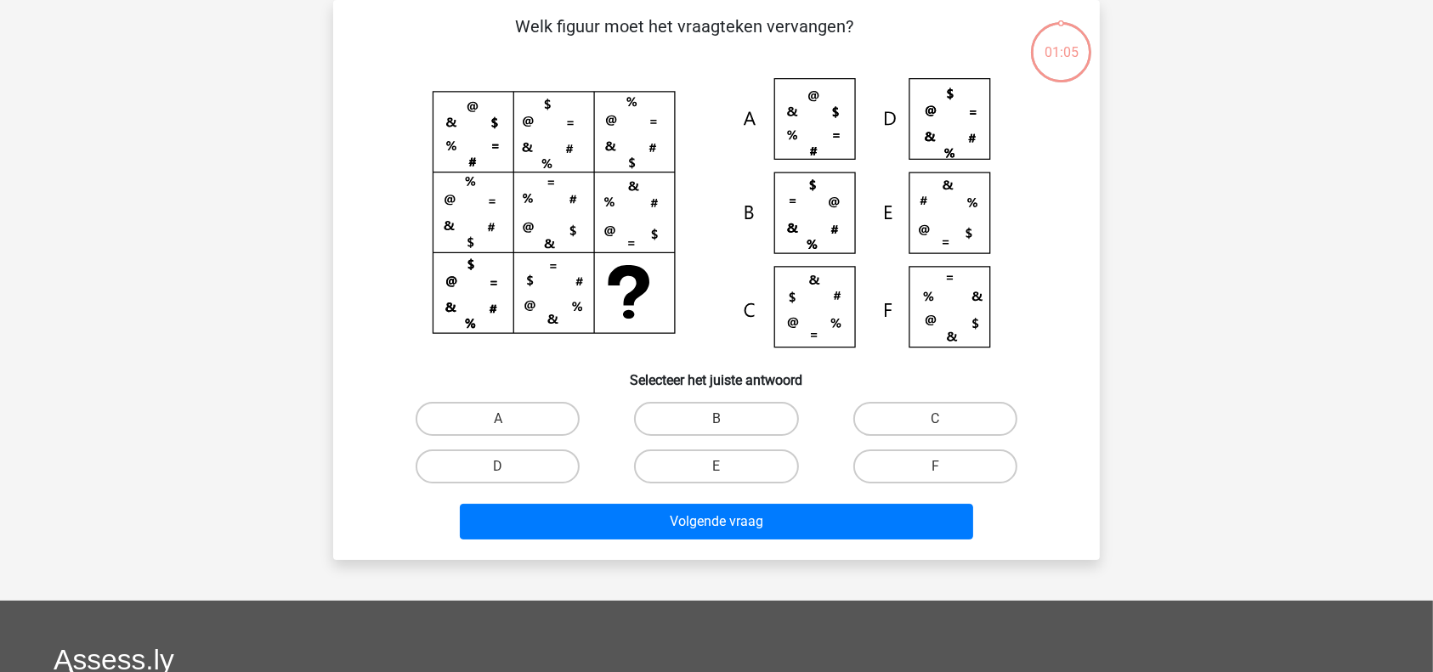
scroll to position [33, 0]
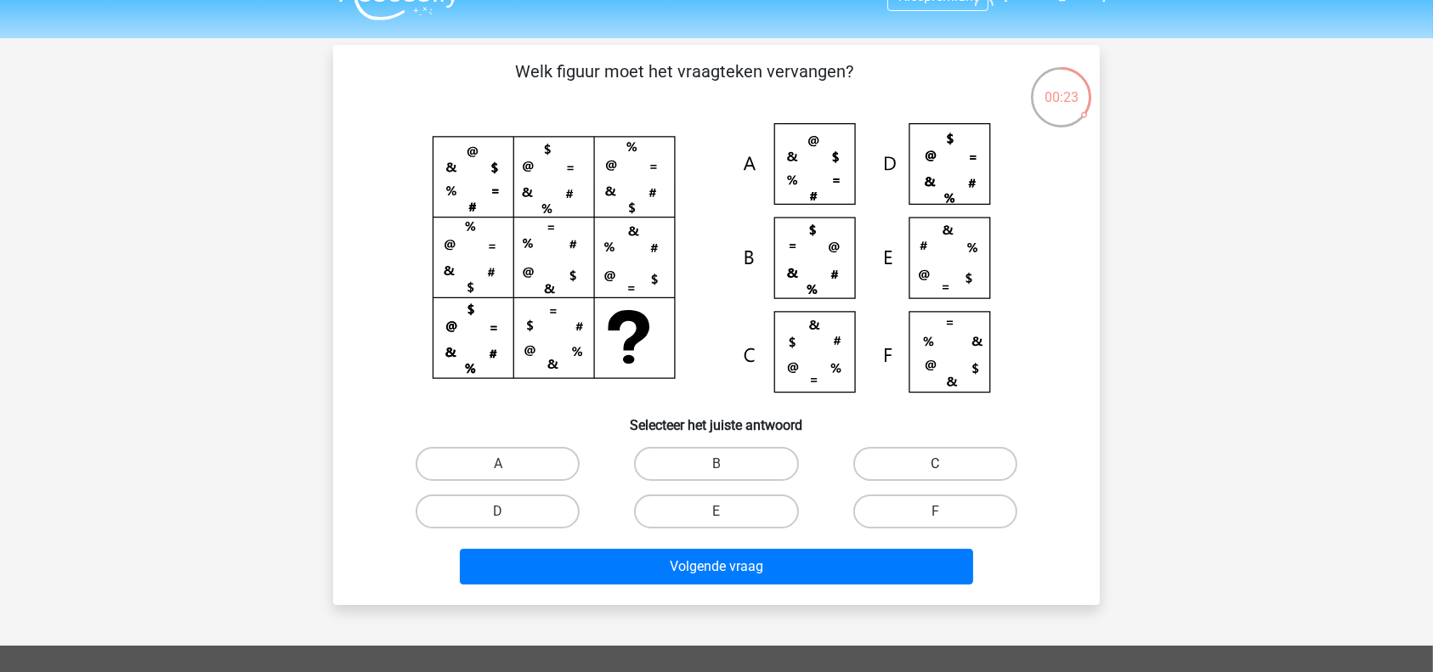
click at [908, 461] on label "C" at bounding box center [935, 464] width 164 height 34
click at [935, 464] on input "C" at bounding box center [940, 469] width 11 height 11
radio input "true"
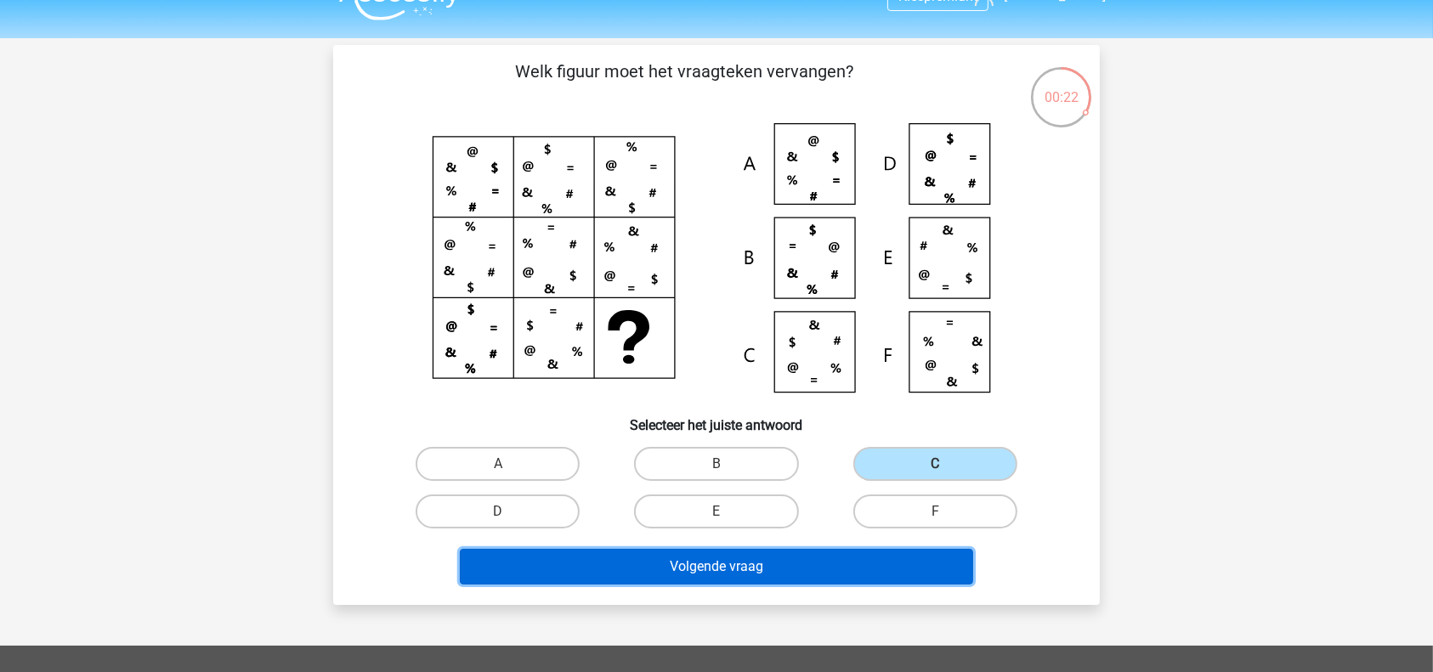
click at [808, 557] on button "Volgende vraag" at bounding box center [717, 567] width 514 height 36
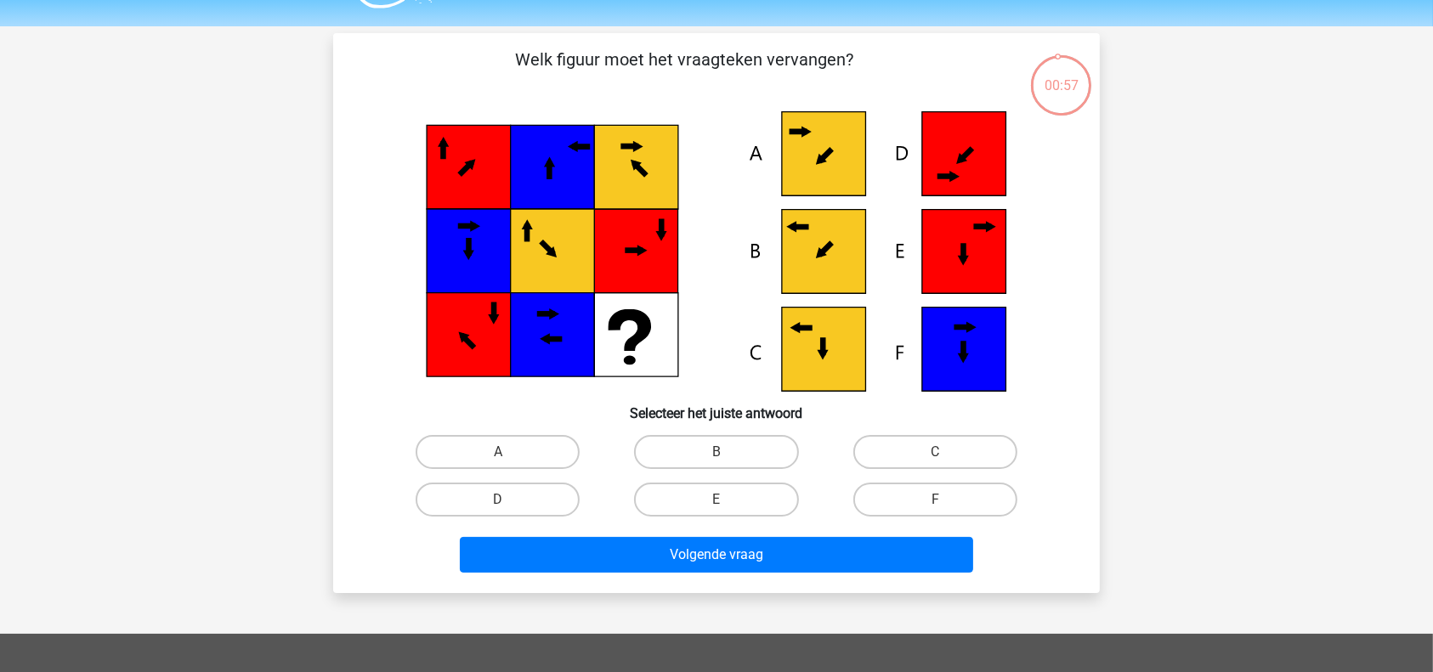
scroll to position [44, 0]
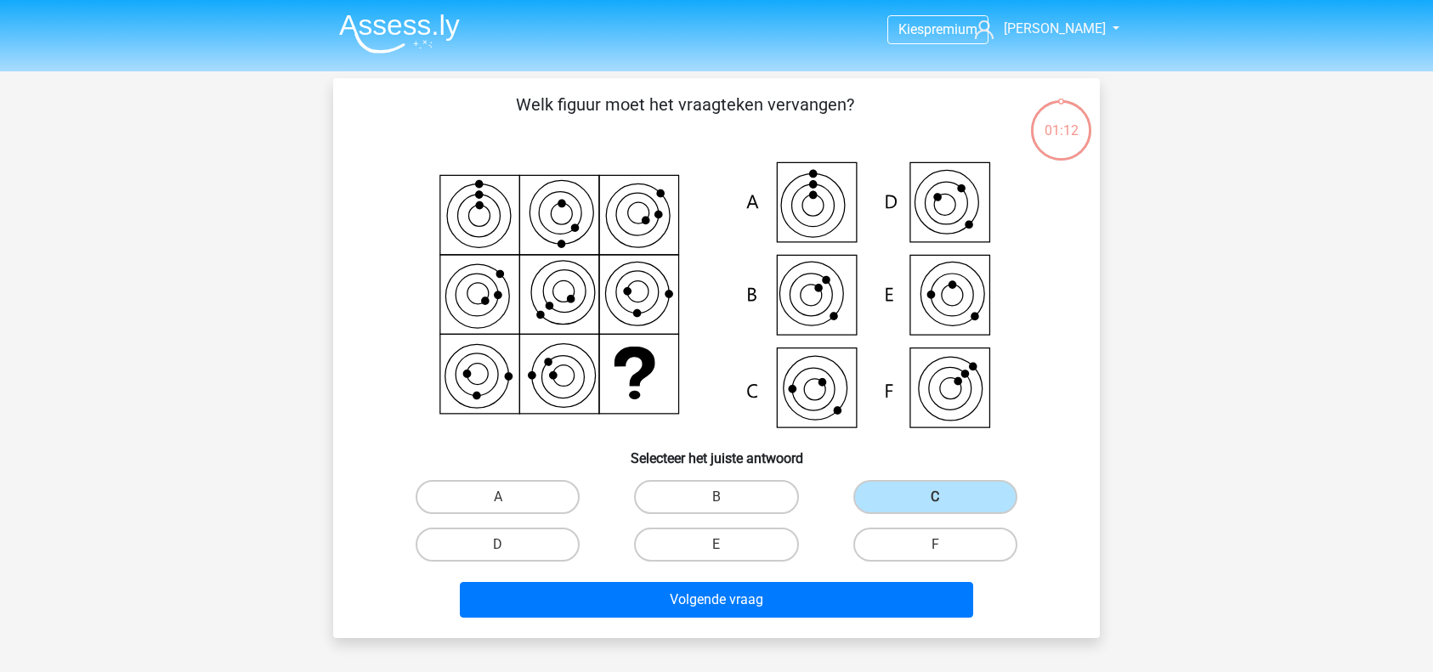
scroll to position [44, 0]
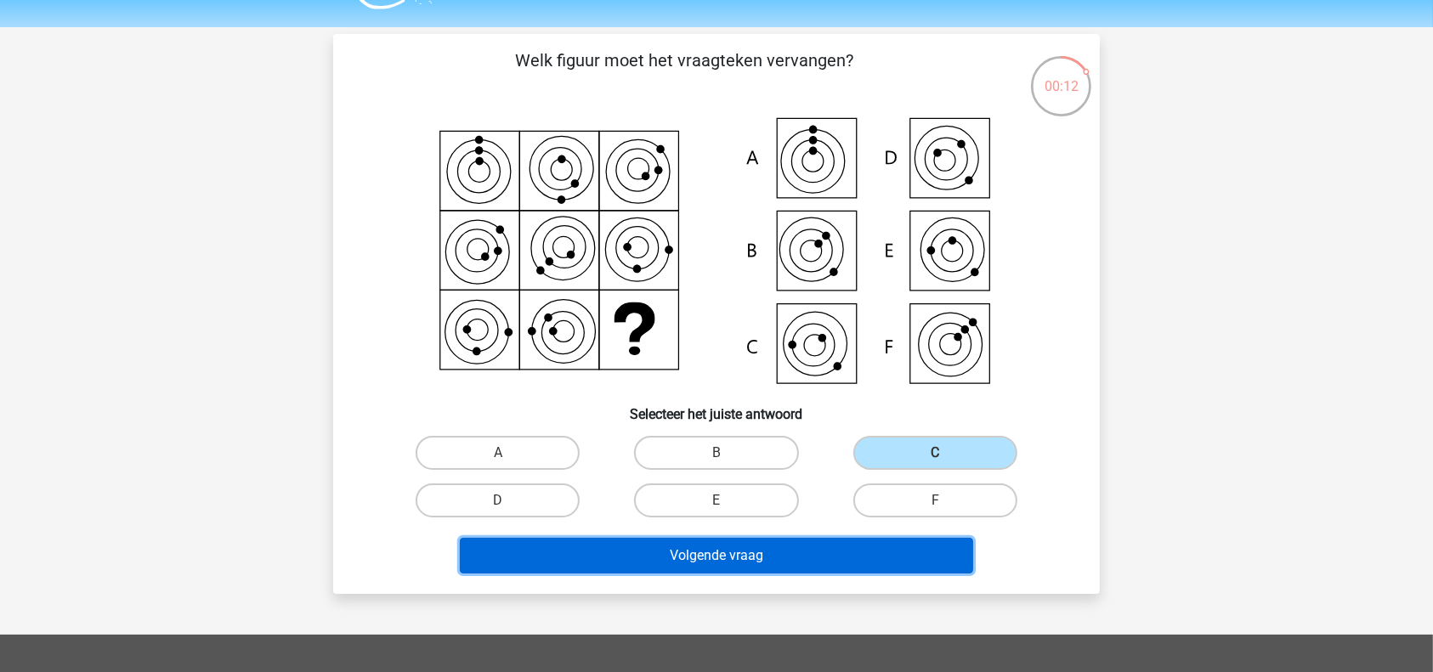
click at [806, 548] on button "Volgende vraag" at bounding box center [717, 556] width 514 height 36
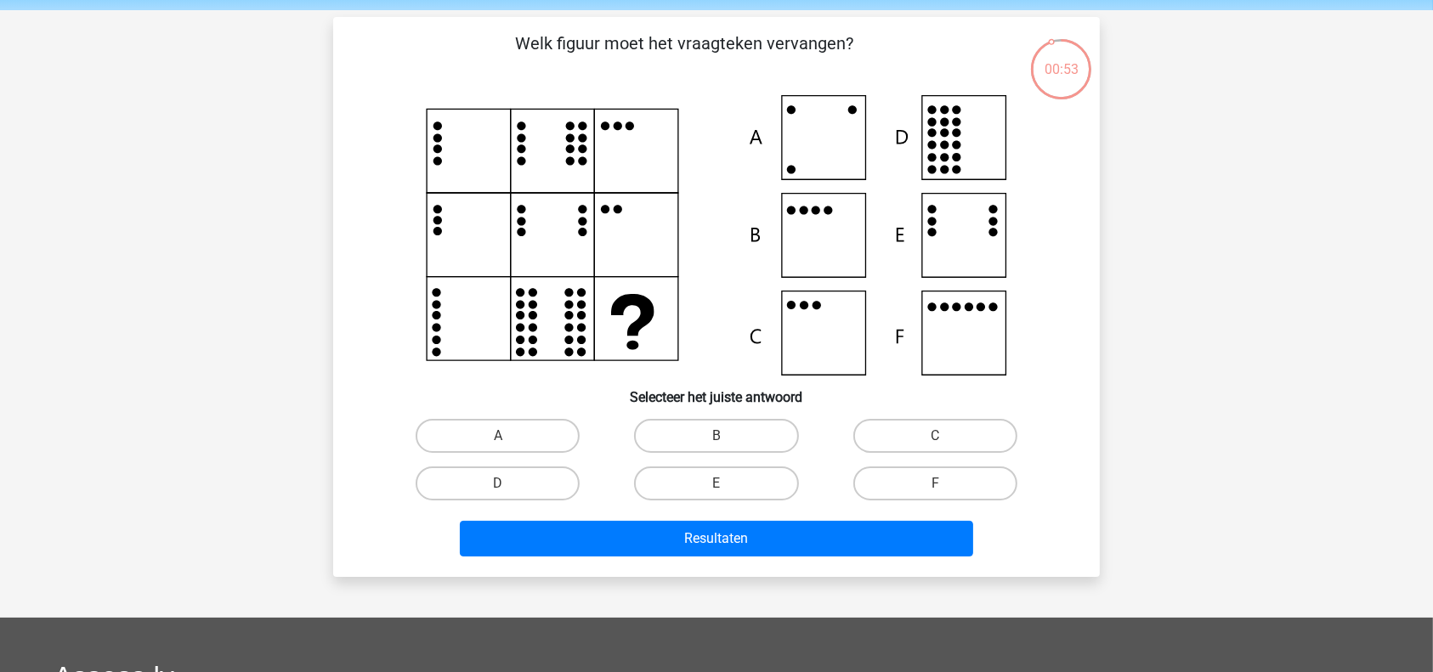
scroll to position [60, 0]
click at [714, 446] on label "B" at bounding box center [716, 437] width 164 height 34
click at [716, 446] on input "B" at bounding box center [721, 442] width 11 height 11
radio input "true"
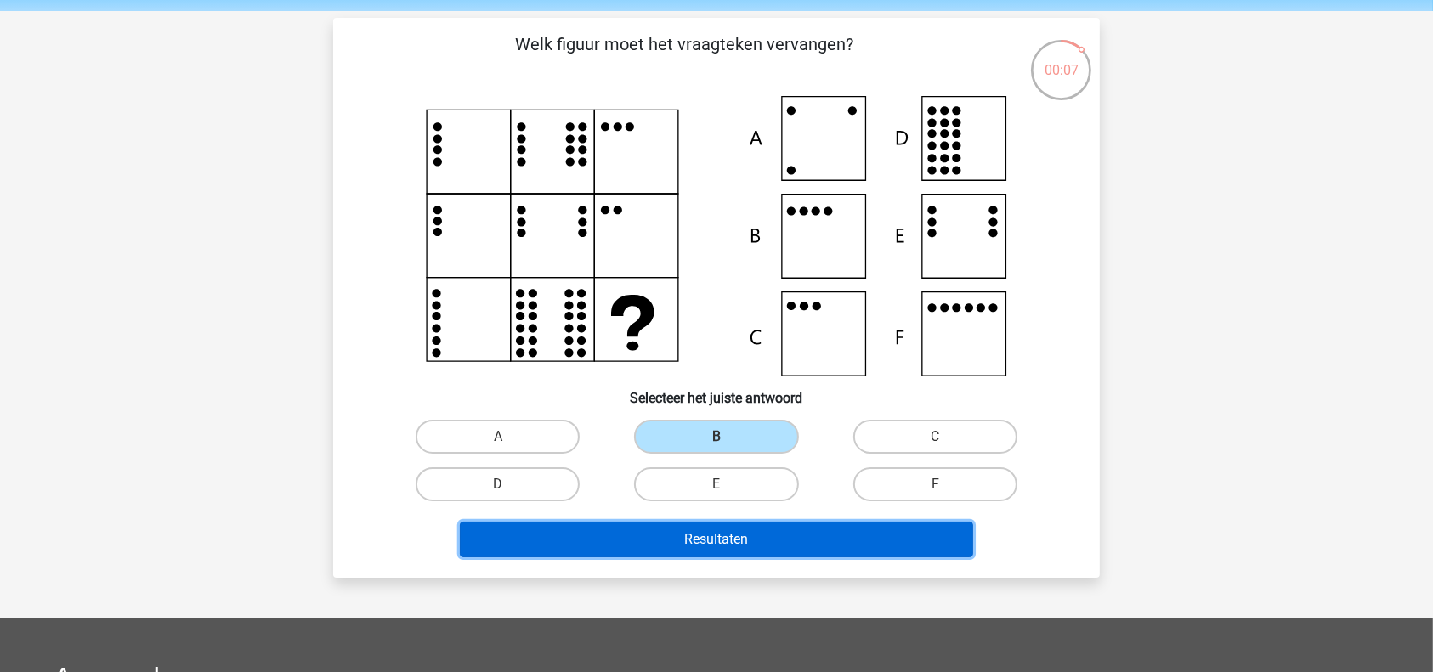
click at [707, 532] on button "Resultaten" at bounding box center [717, 540] width 514 height 36
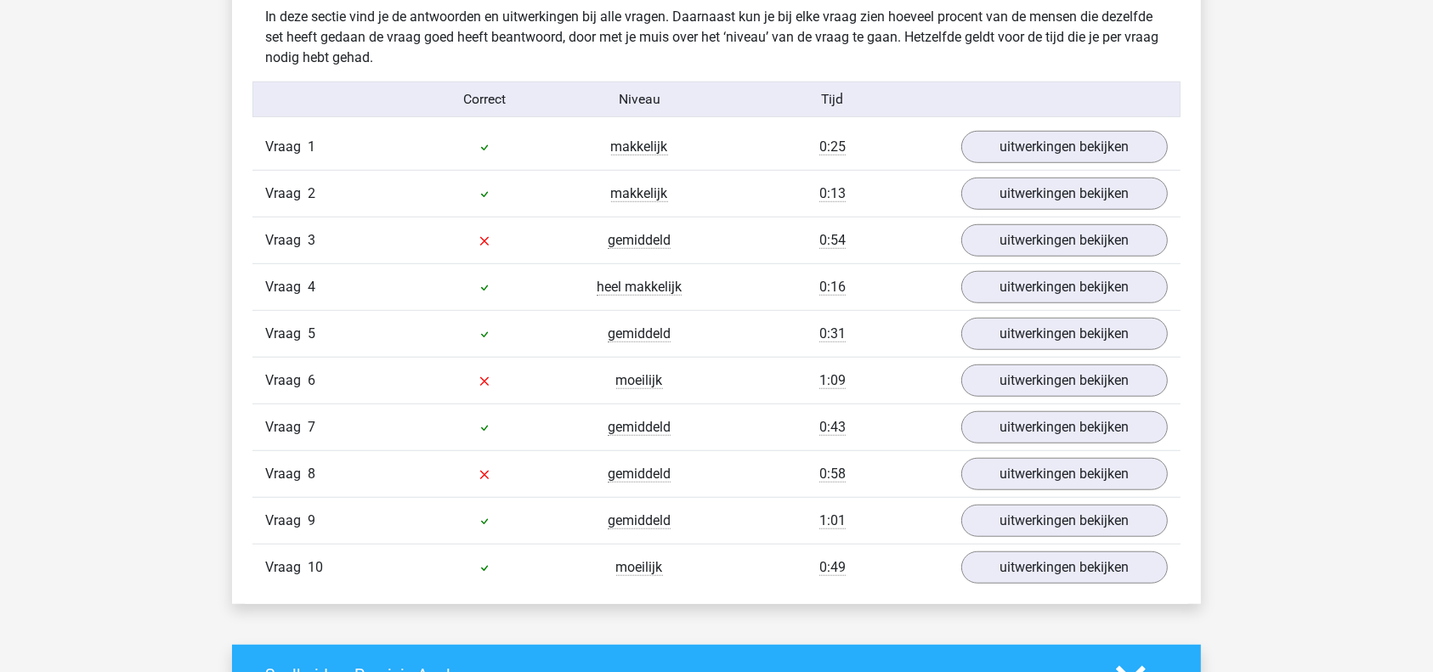
scroll to position [1363, 0]
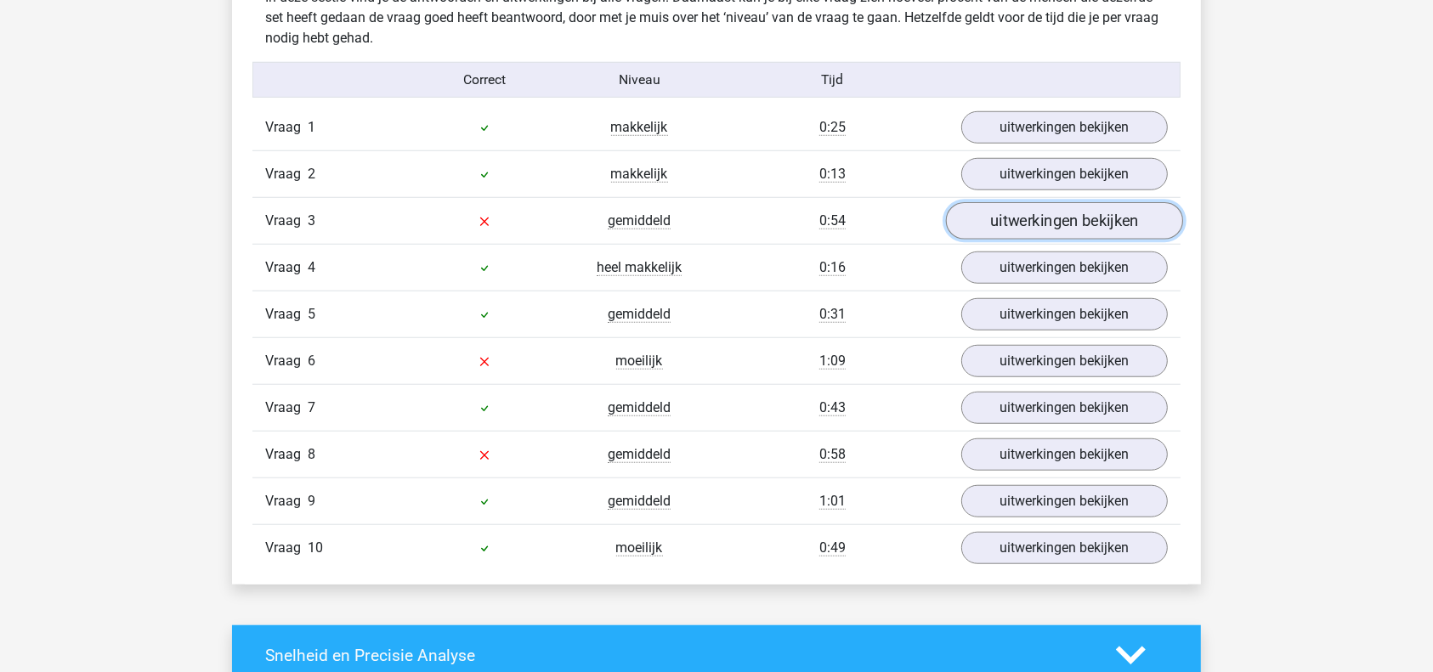
click at [1043, 218] on link "uitwerkingen bekijken" at bounding box center [1064, 220] width 237 height 37
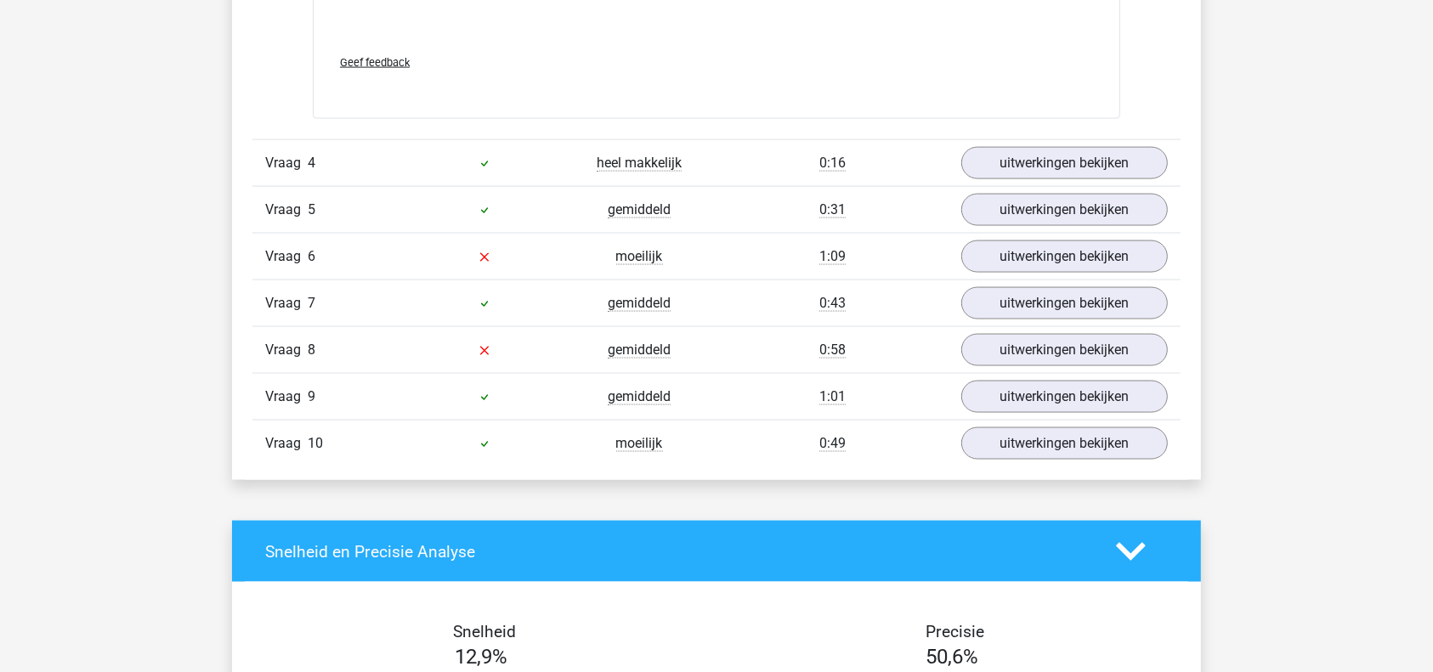
scroll to position [2614, 0]
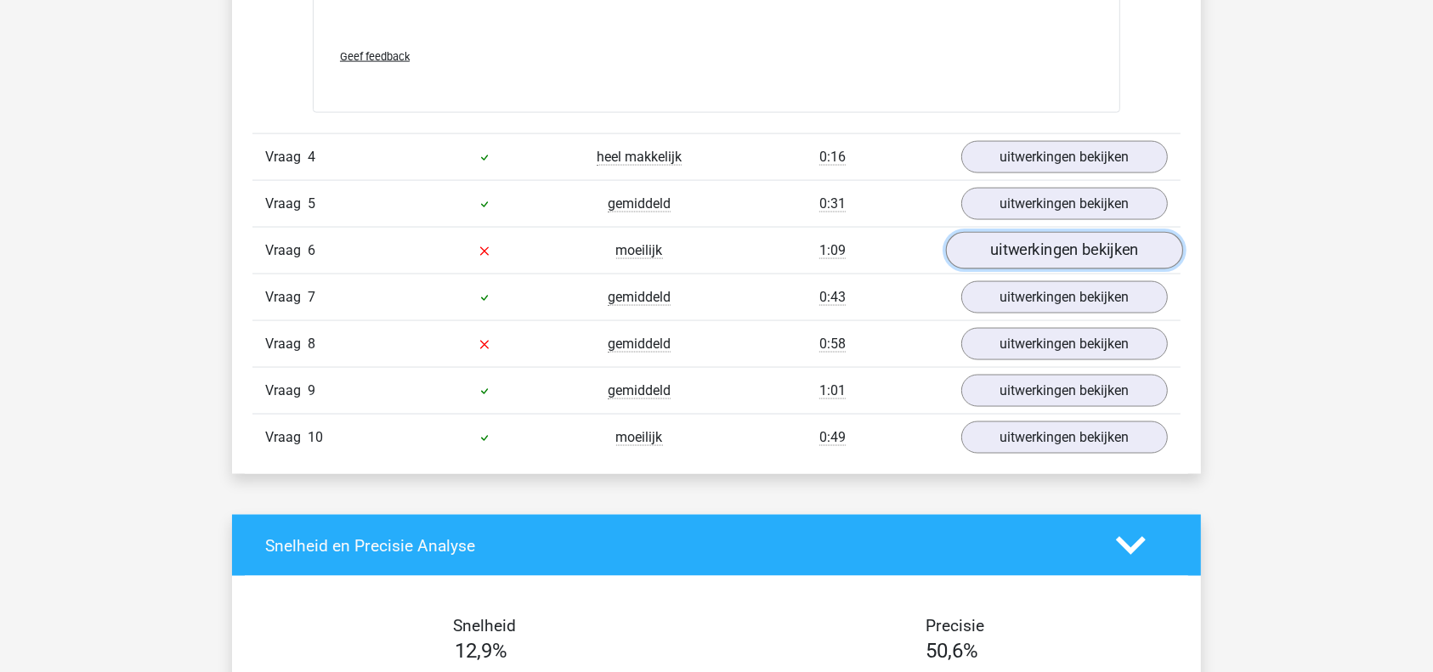
click at [1050, 241] on link "uitwerkingen bekijken" at bounding box center [1064, 250] width 237 height 37
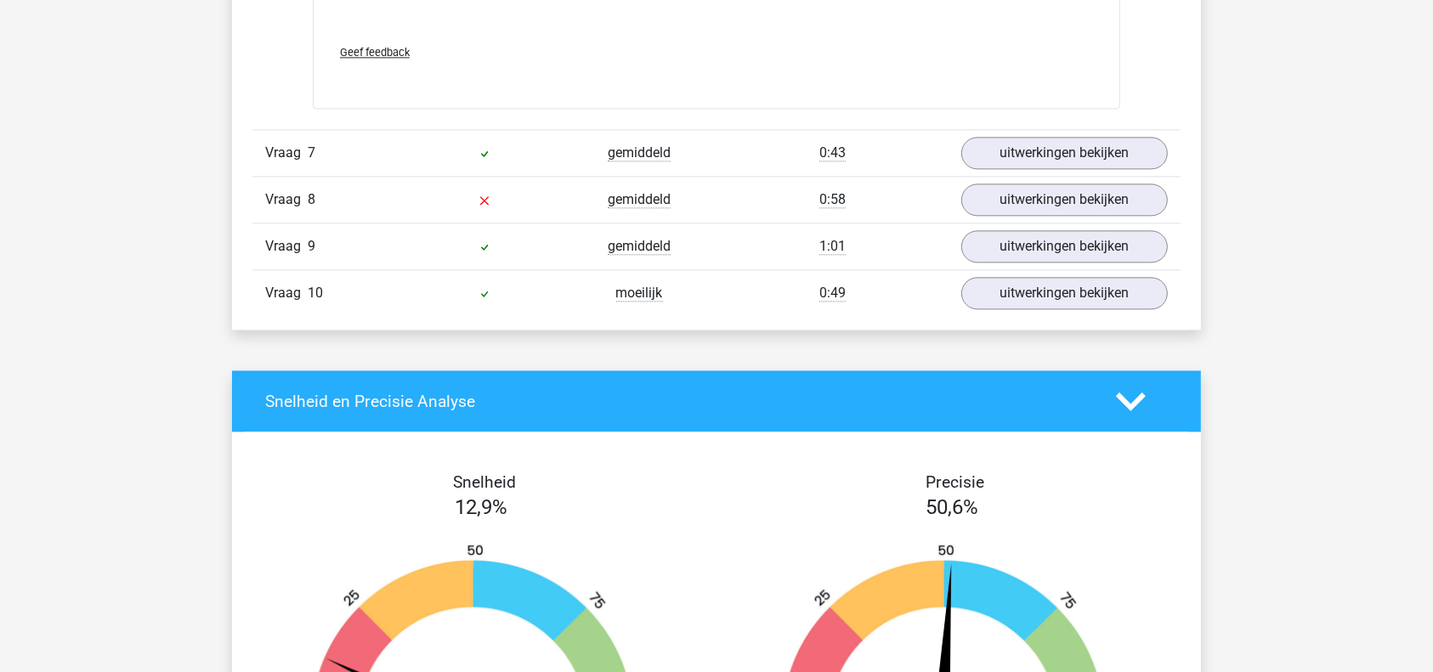
scroll to position [3901, 0]
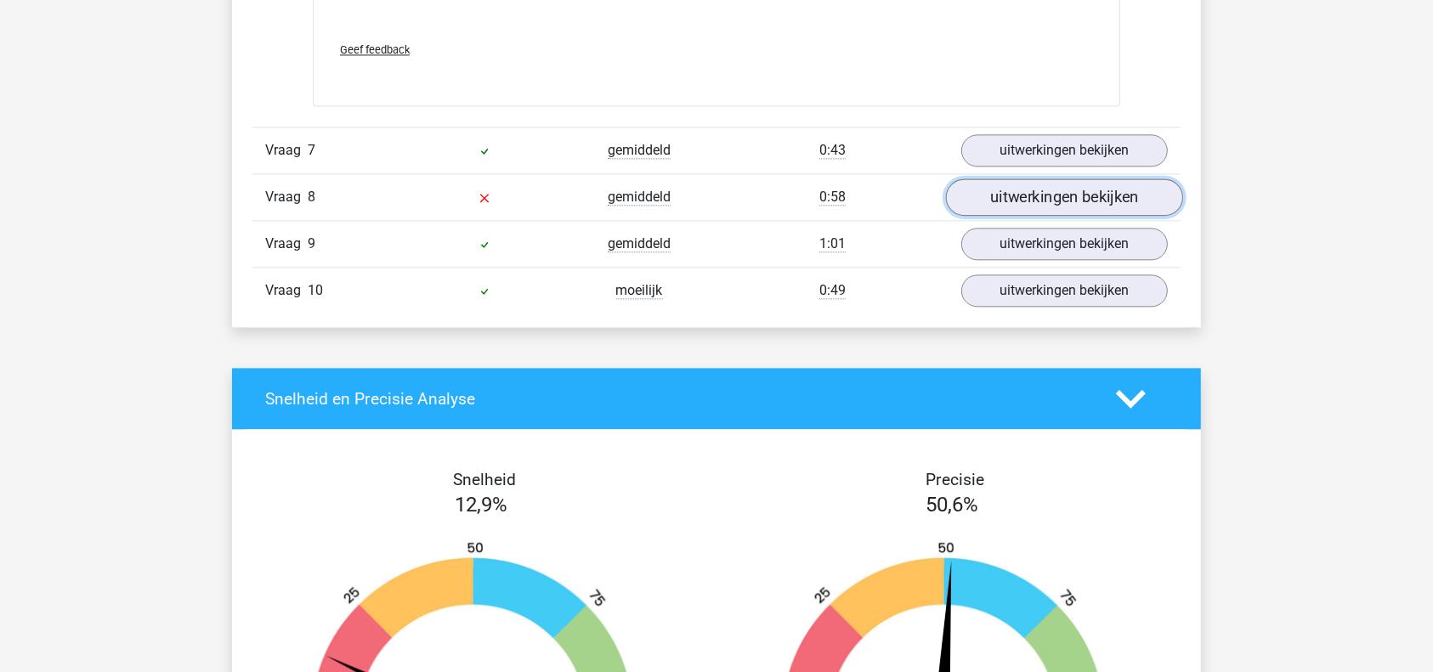
click at [1074, 194] on link "uitwerkingen bekijken" at bounding box center [1064, 196] width 237 height 37
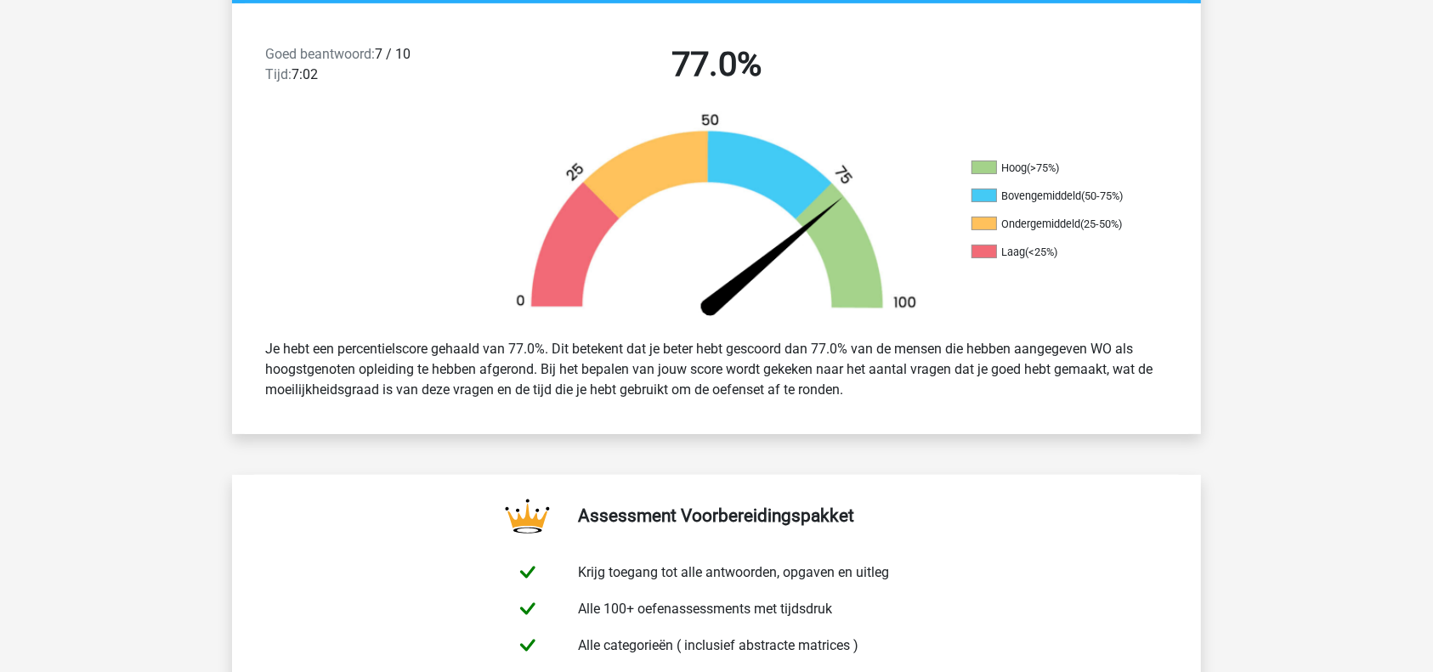
scroll to position [427, 0]
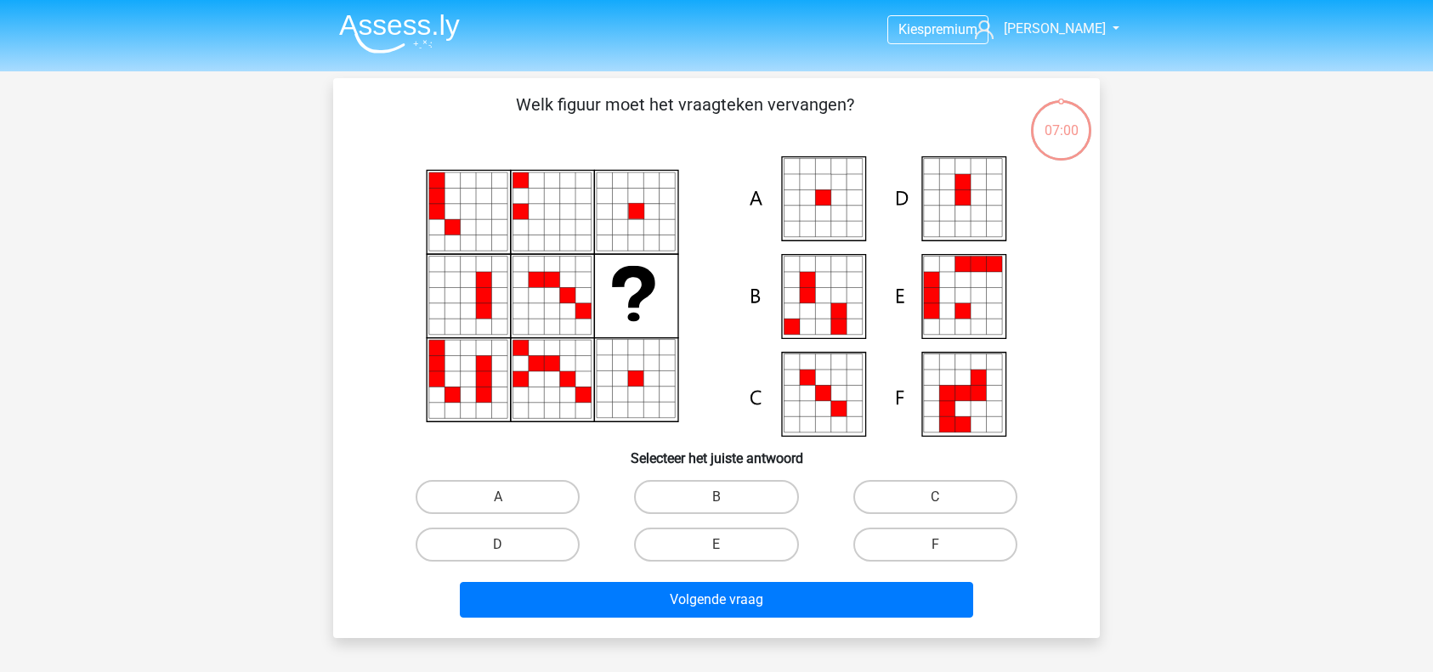
scroll to position [60, 0]
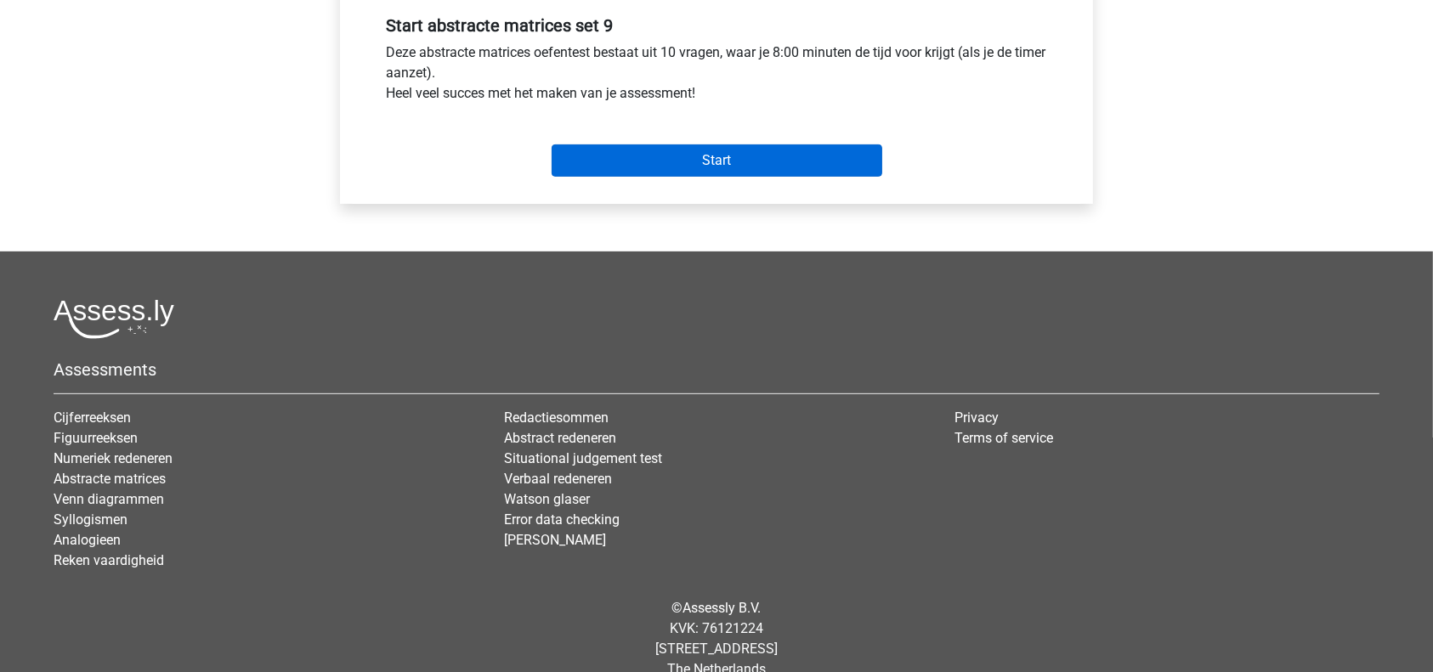
scroll to position [645, 0]
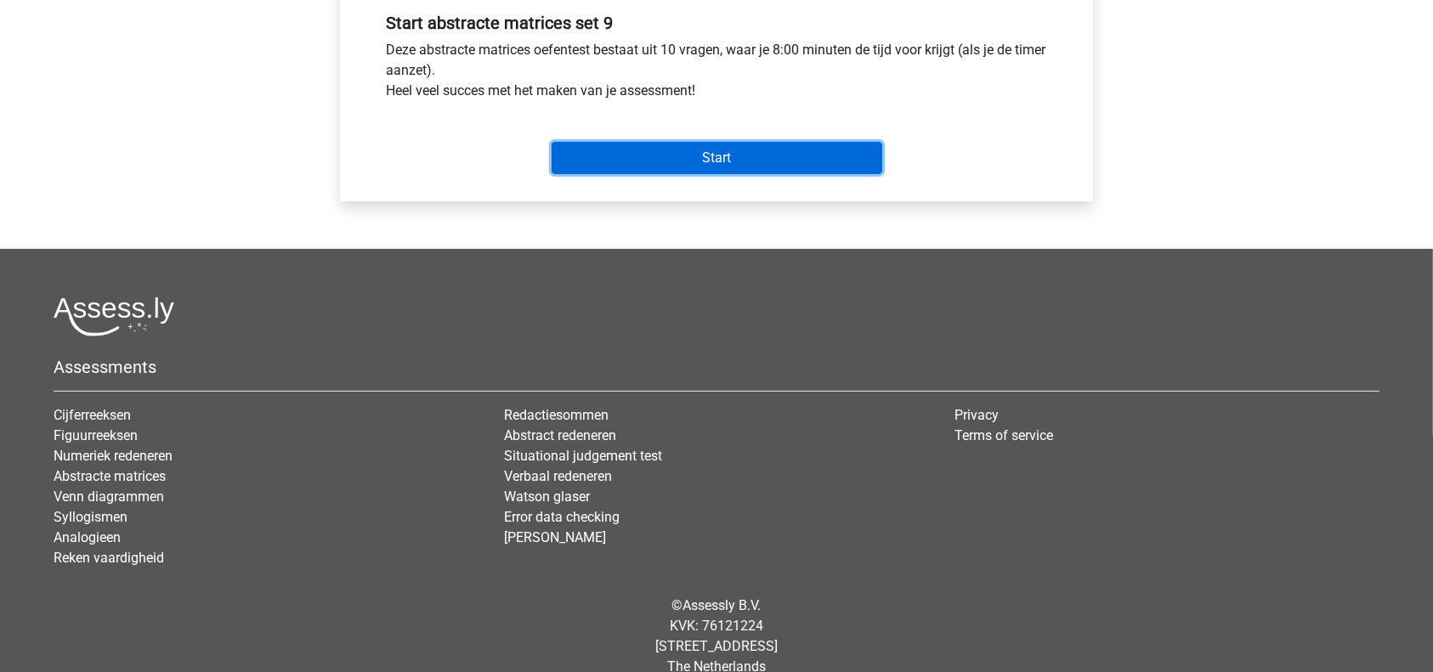
click at [741, 157] on input "Start" at bounding box center [717, 158] width 331 height 32
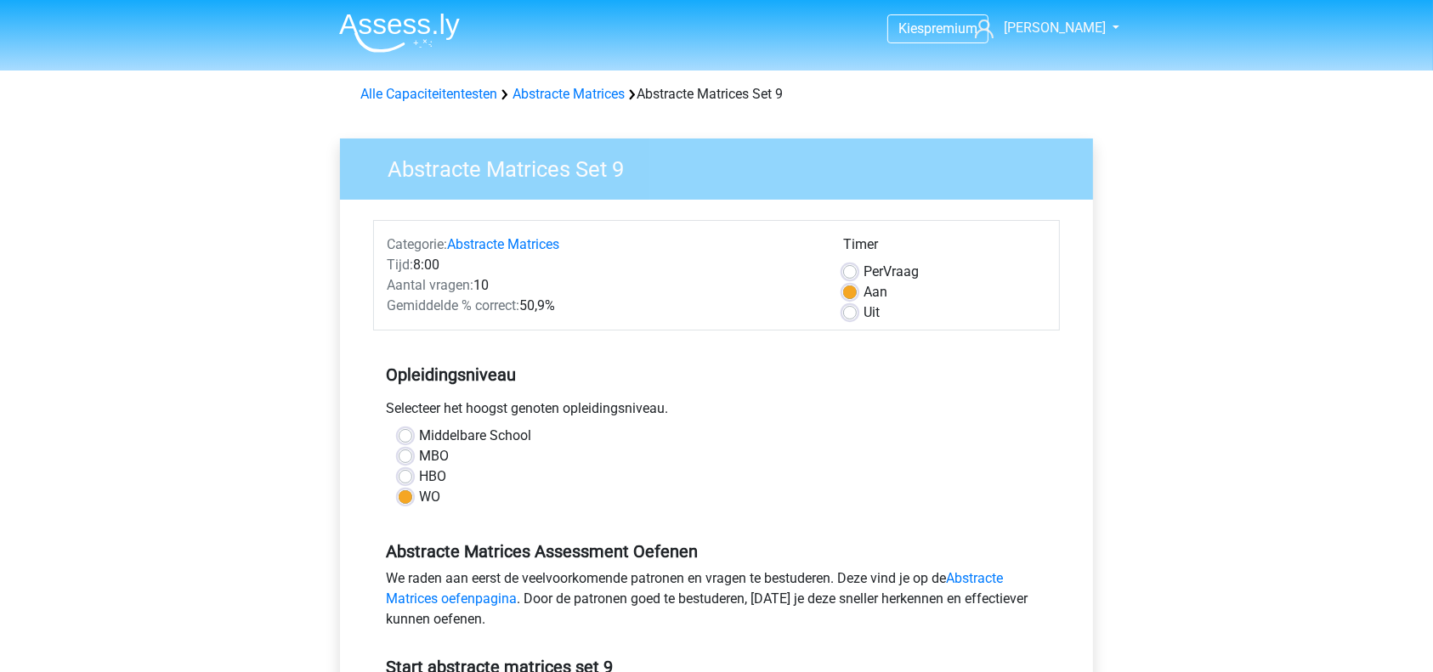
scroll to position [0, 0]
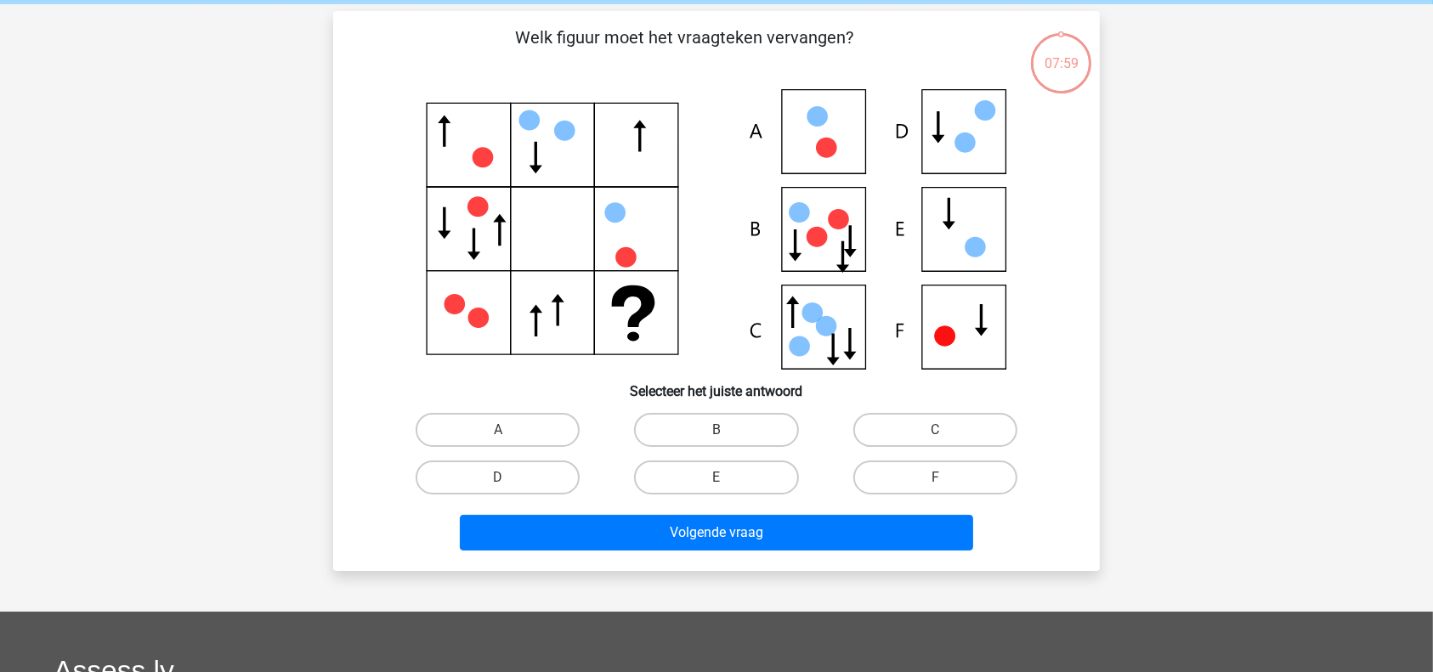
scroll to position [68, 0]
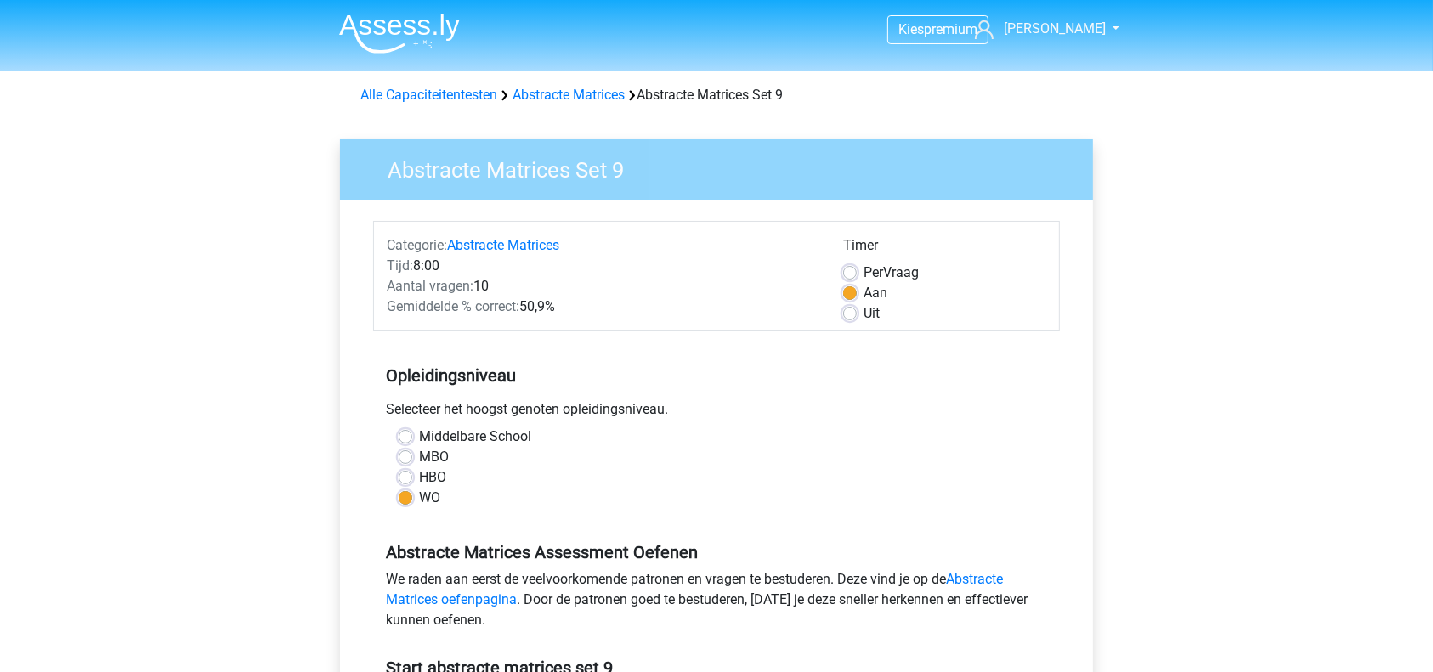
scroll to position [342, 0]
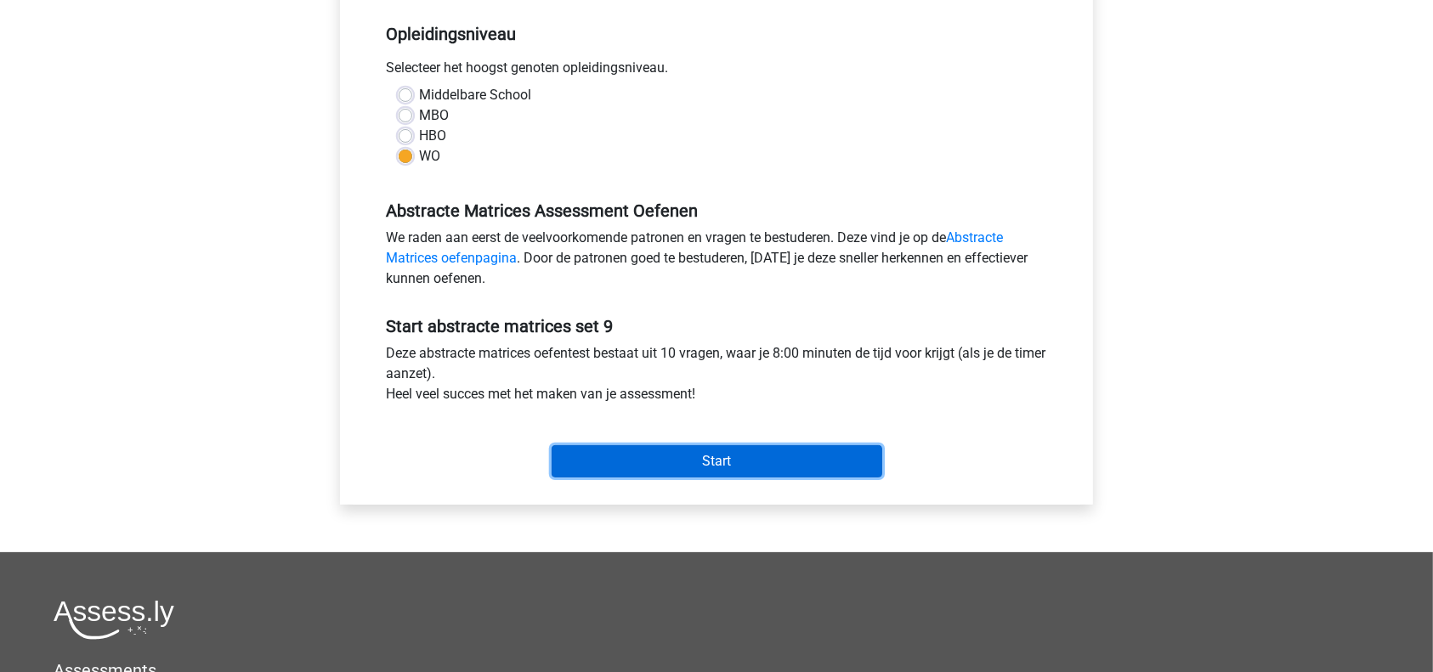
click at [735, 464] on input "Start" at bounding box center [717, 461] width 331 height 32
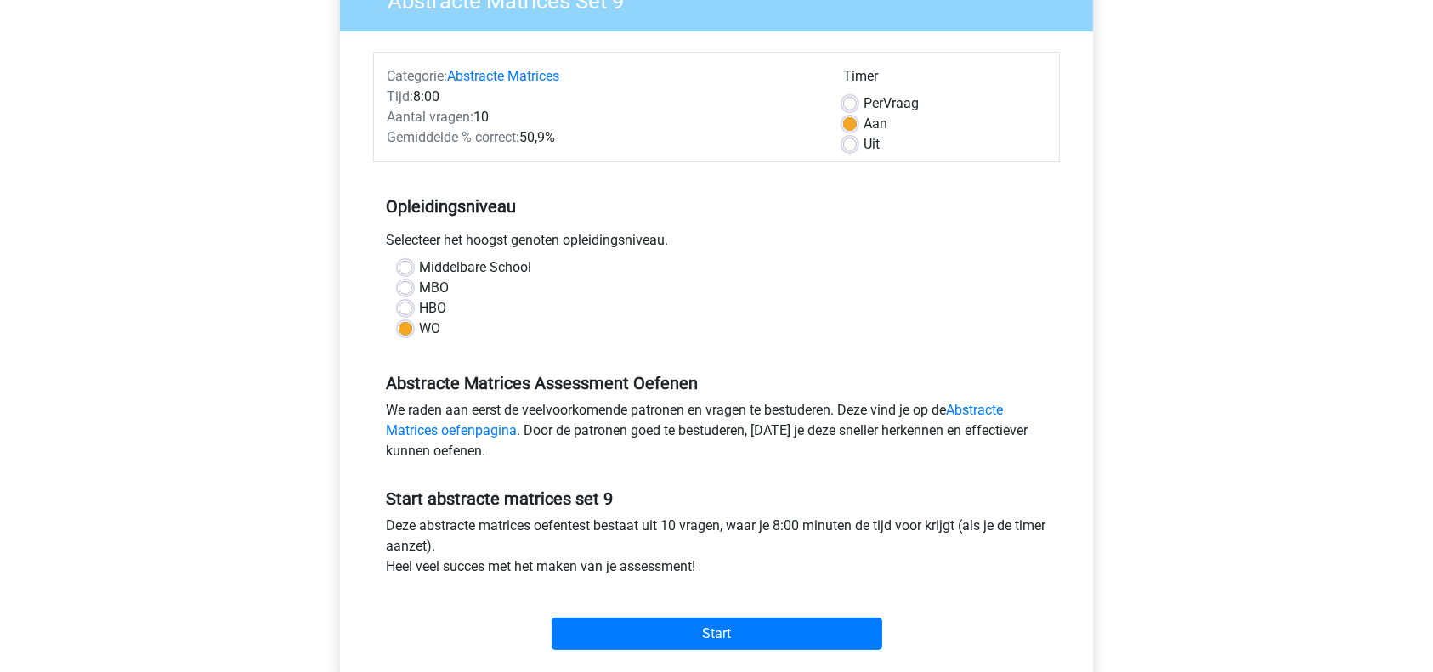
scroll to position [165, 0]
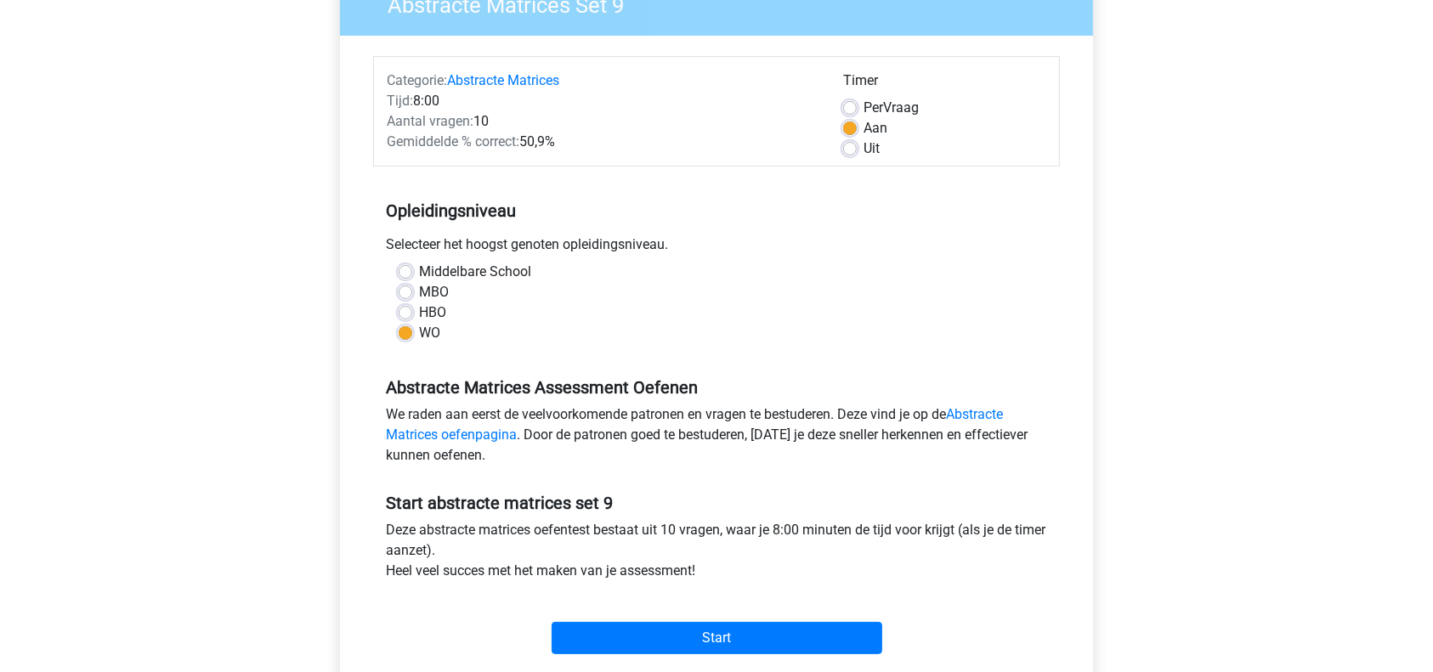
click at [863, 105] on label "Per Vraag" at bounding box center [890, 108] width 55 height 20
click at [853, 105] on input "Per Vraag" at bounding box center [850, 106] width 14 height 17
radio input "true"
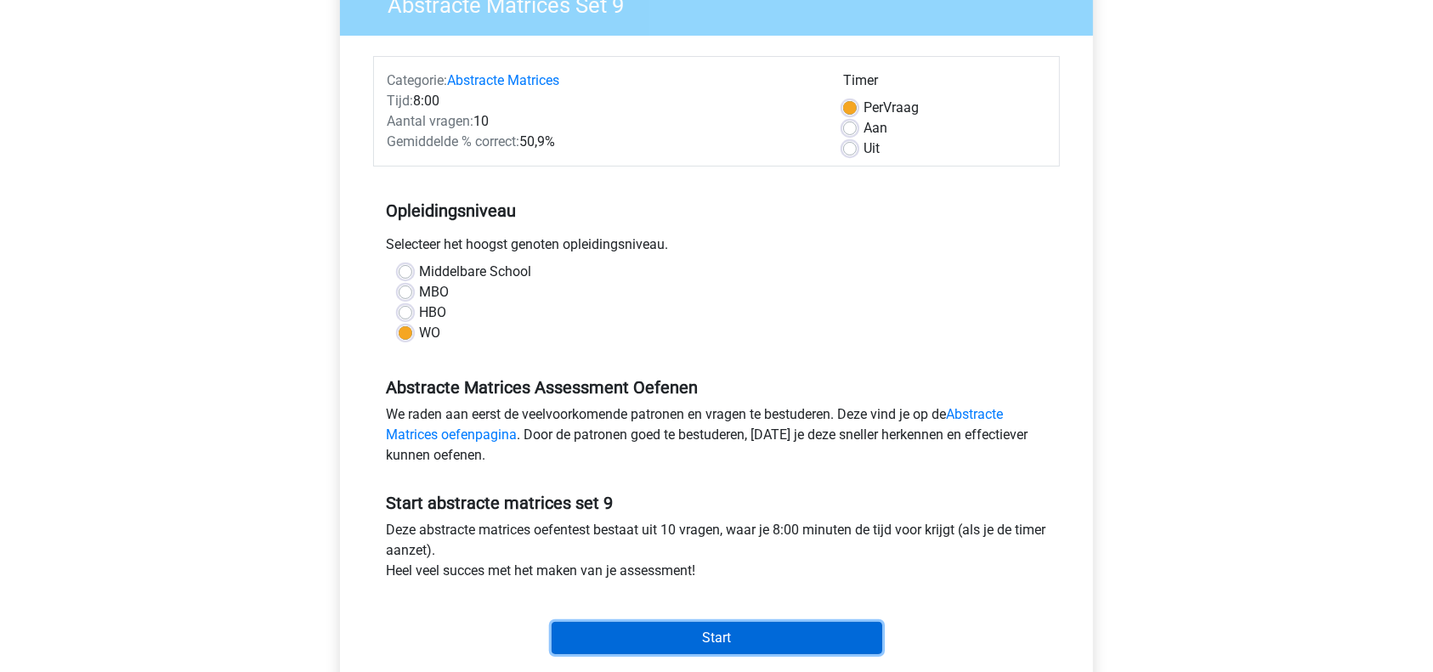
click at [693, 626] on input "Start" at bounding box center [717, 638] width 331 height 32
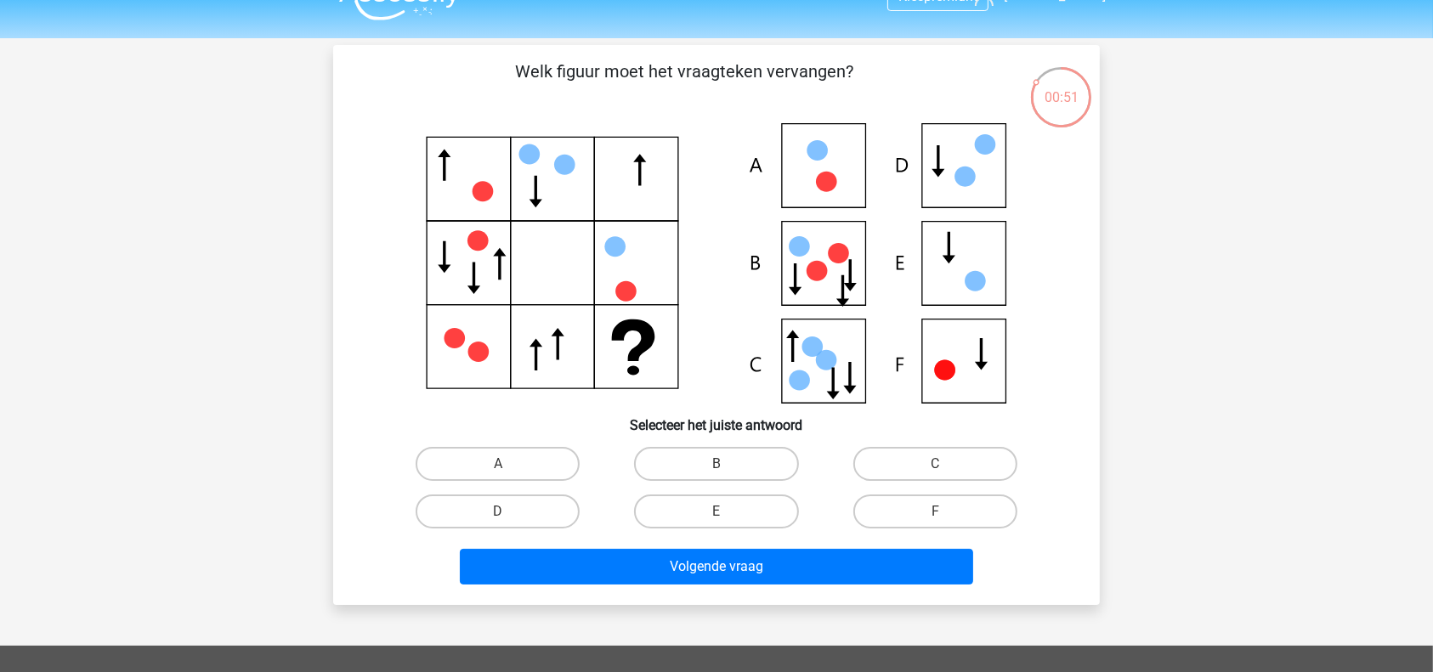
scroll to position [34, 0]
click at [730, 507] on label "E" at bounding box center [716, 511] width 164 height 34
click at [727, 511] on input "E" at bounding box center [721, 516] width 11 height 11
radio input "true"
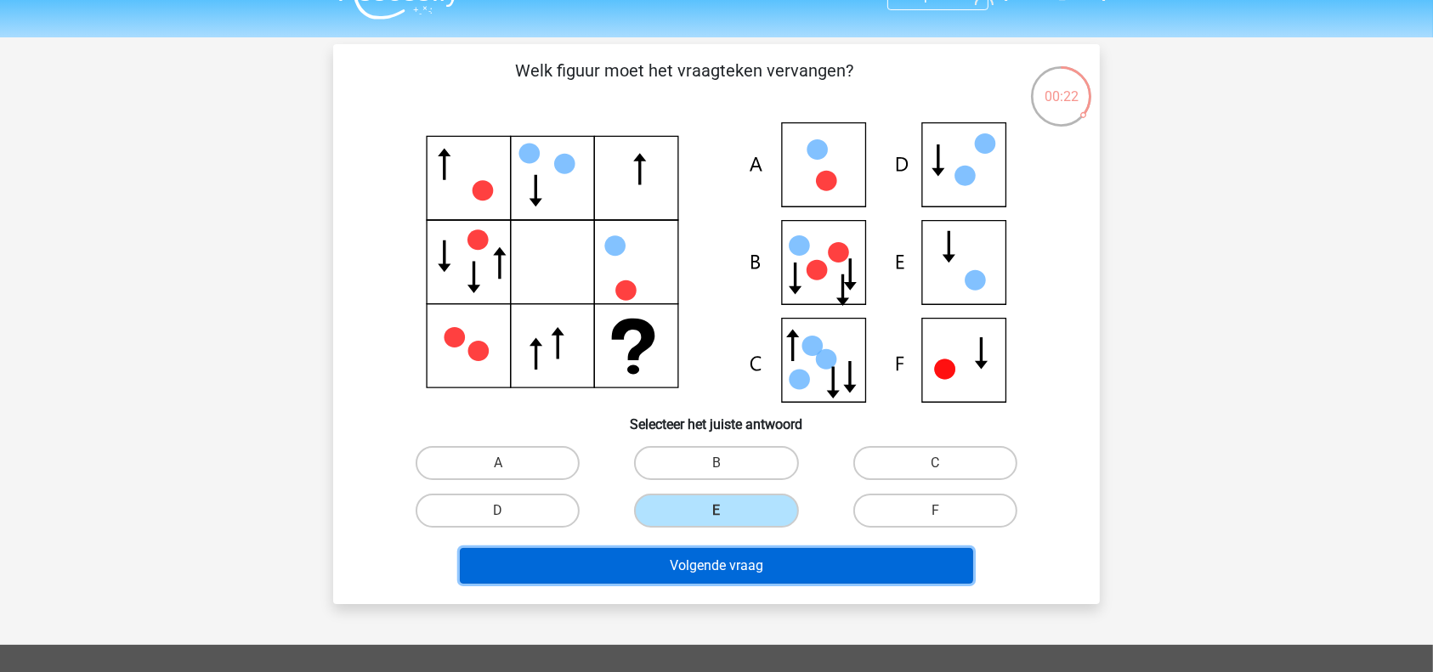
click at [721, 567] on button "Volgende vraag" at bounding box center [717, 566] width 514 height 36
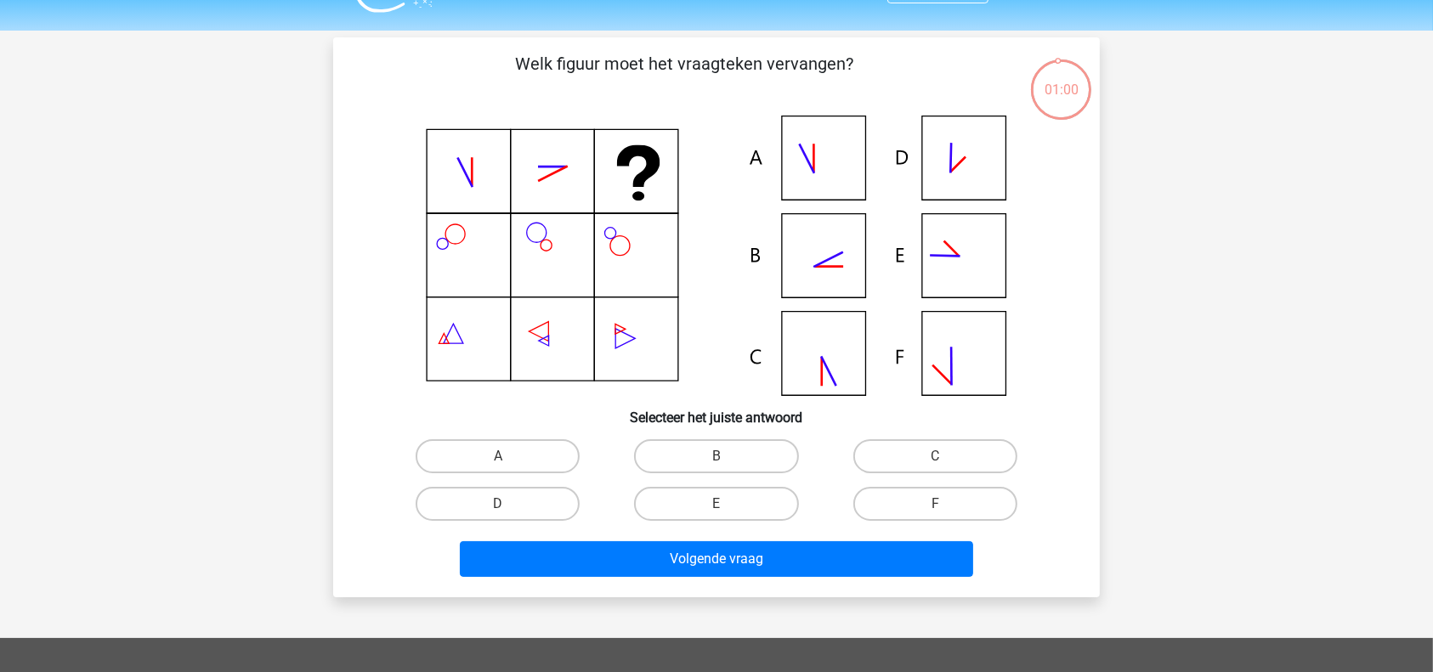
scroll to position [40, 0]
click at [694, 456] on label "B" at bounding box center [716, 457] width 164 height 34
click at [716, 457] on input "B" at bounding box center [721, 462] width 11 height 11
radio input "true"
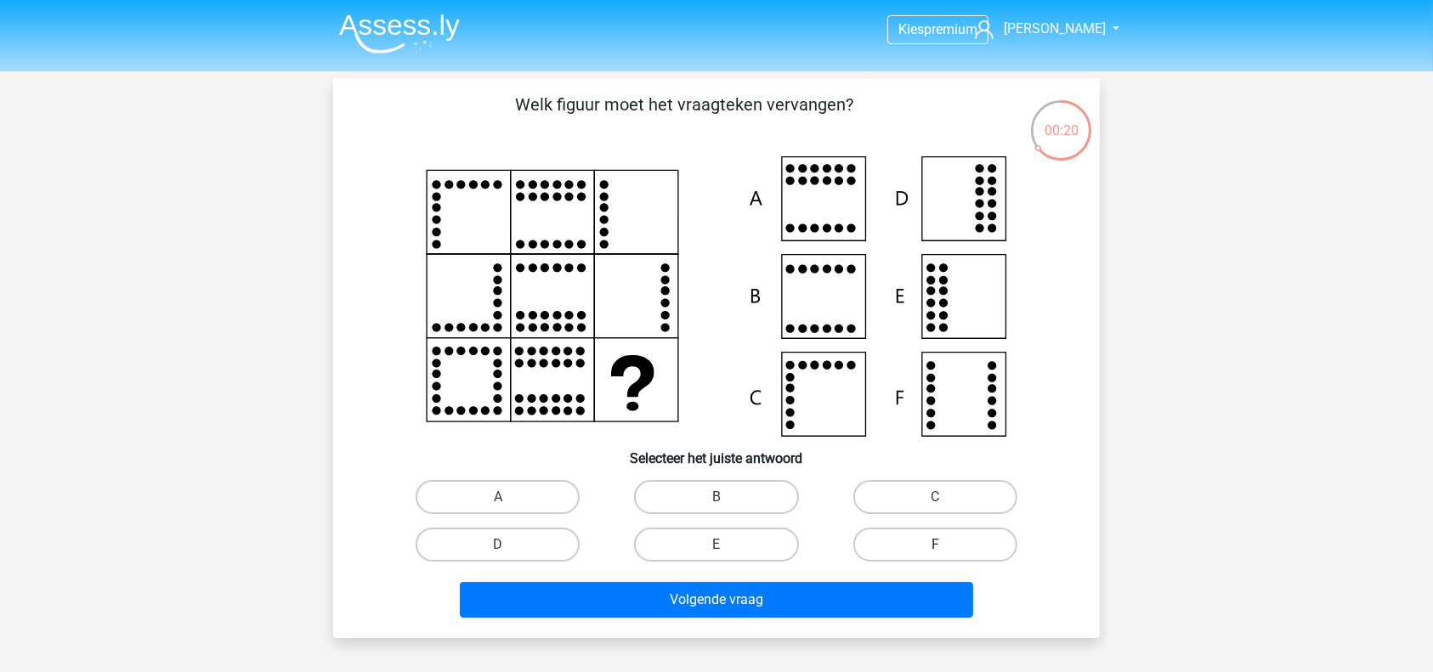
click at [905, 540] on label "F" at bounding box center [935, 545] width 164 height 34
click at [935, 545] on input "F" at bounding box center [940, 550] width 11 height 11
radio input "true"
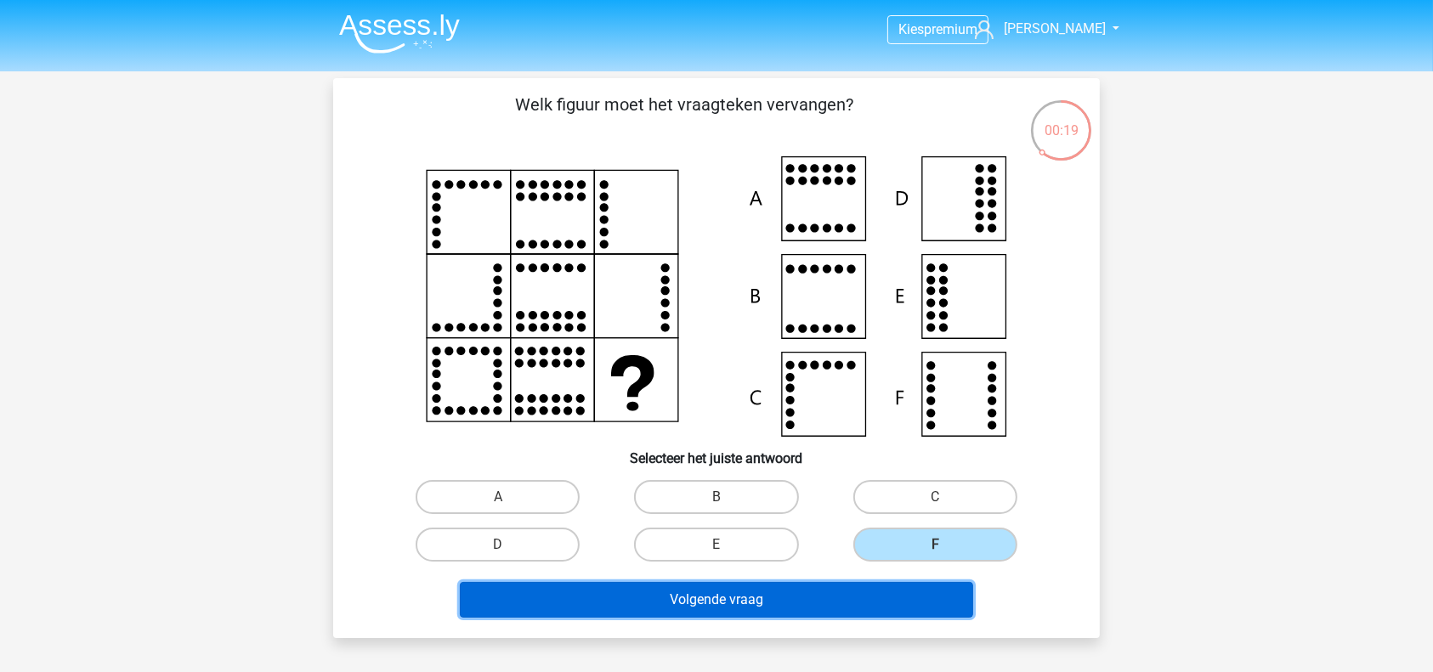
click at [843, 593] on button "Volgende vraag" at bounding box center [717, 600] width 514 height 36
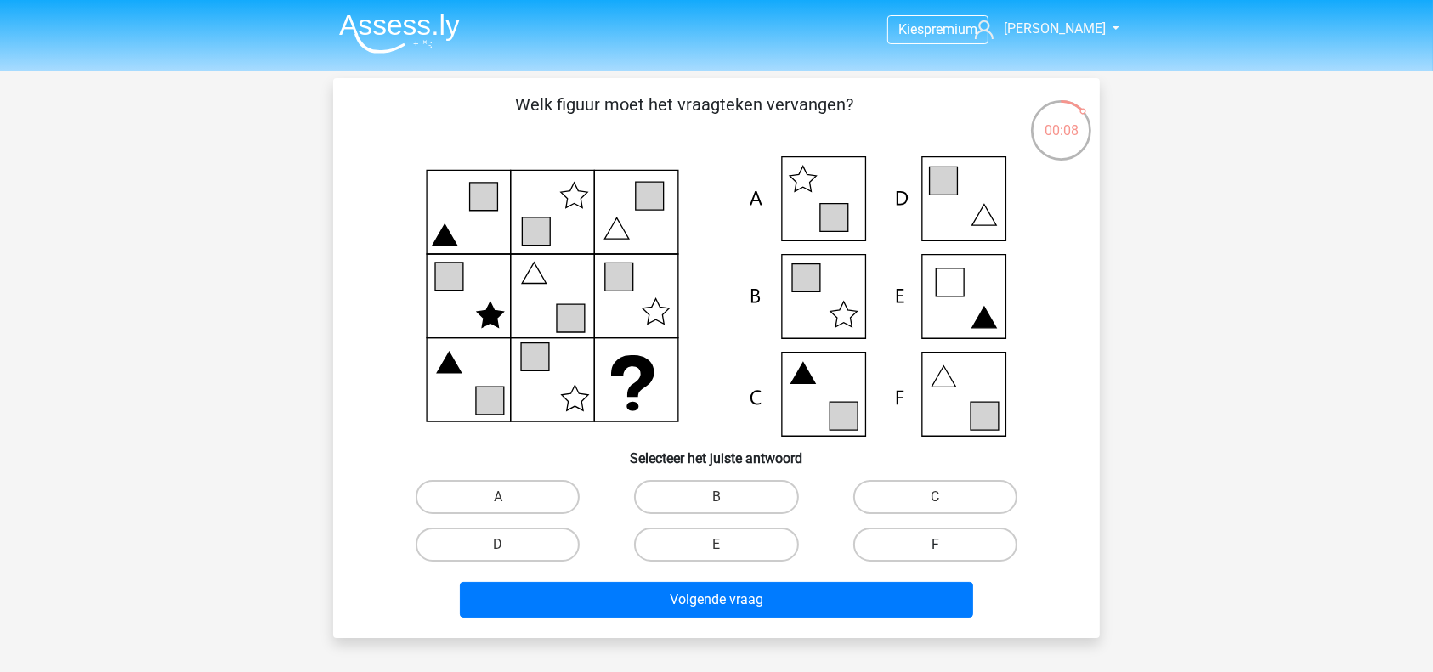
click at [923, 546] on label "F" at bounding box center [935, 545] width 164 height 34
click at [935, 546] on input "F" at bounding box center [940, 550] width 11 height 11
radio input "true"
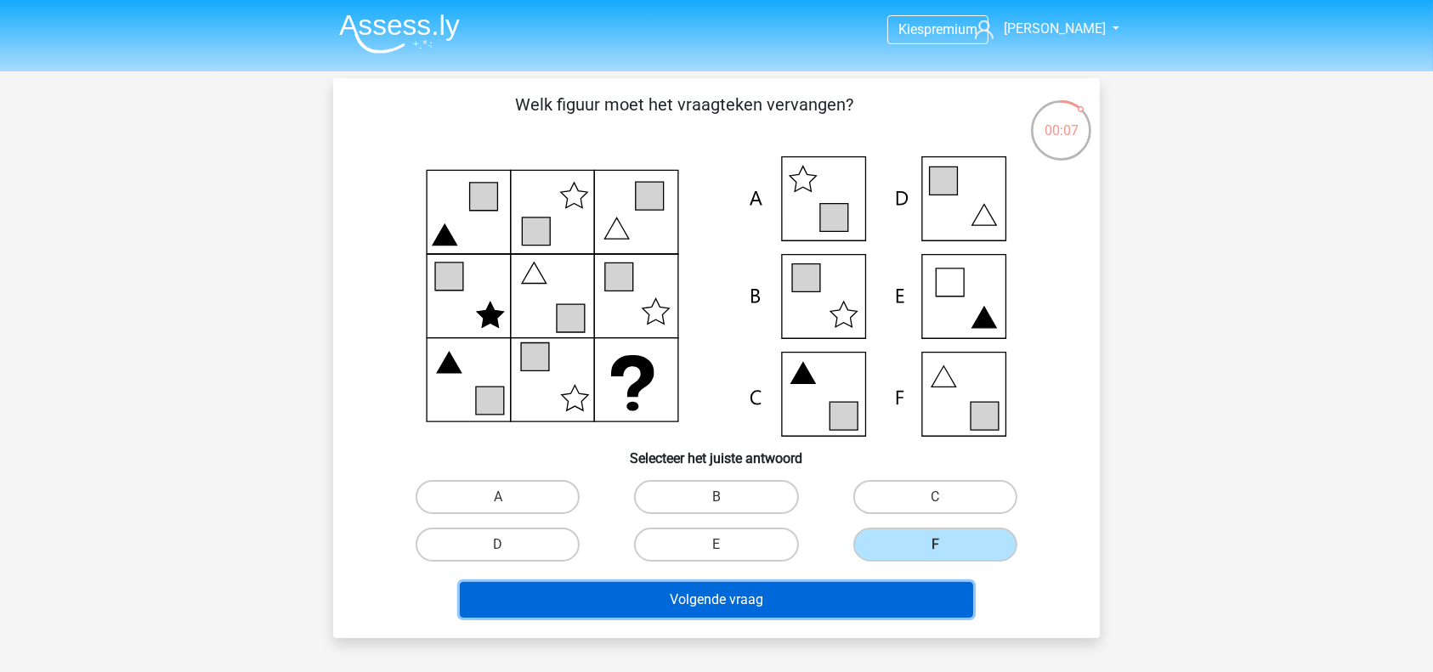
click at [809, 597] on button "Volgende vraag" at bounding box center [717, 600] width 514 height 36
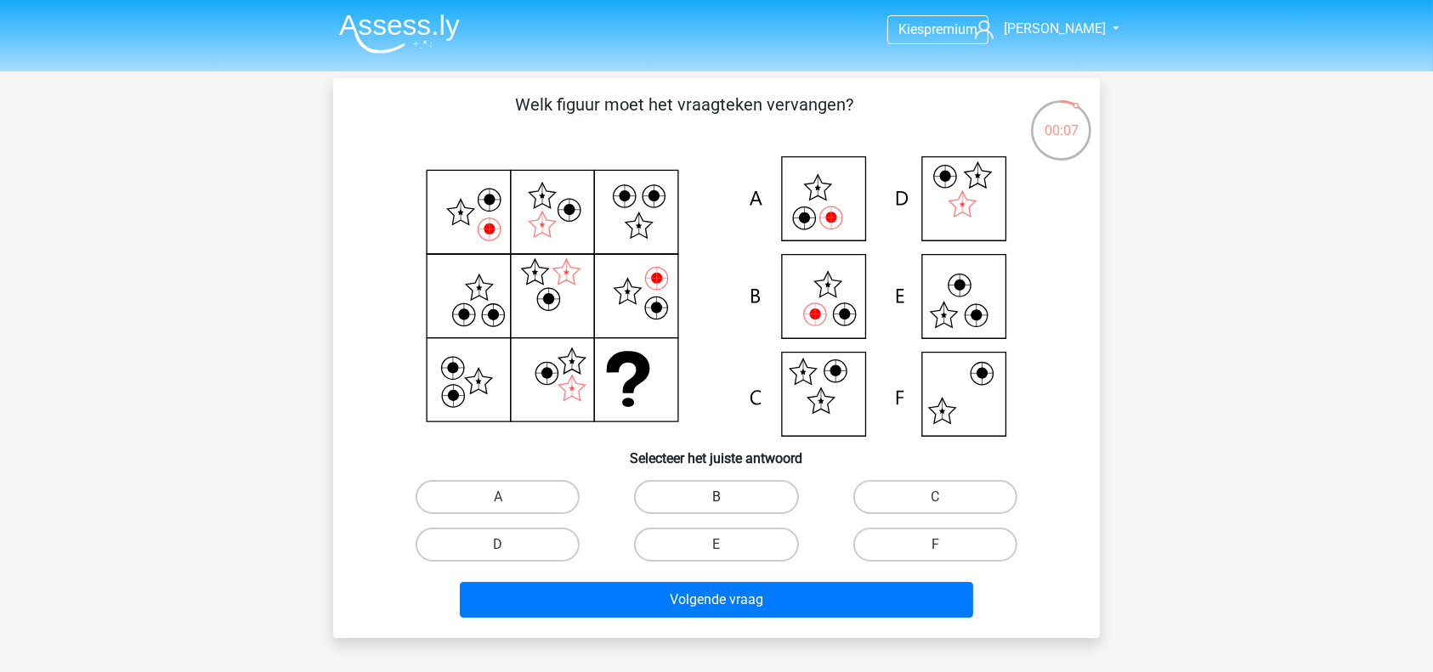
click at [710, 500] on label "B" at bounding box center [716, 497] width 164 height 34
click at [716, 500] on input "B" at bounding box center [721, 502] width 11 height 11
radio input "true"
click at [536, 508] on label "A" at bounding box center [498, 497] width 164 height 34
click at [509, 508] on input "A" at bounding box center [503, 502] width 11 height 11
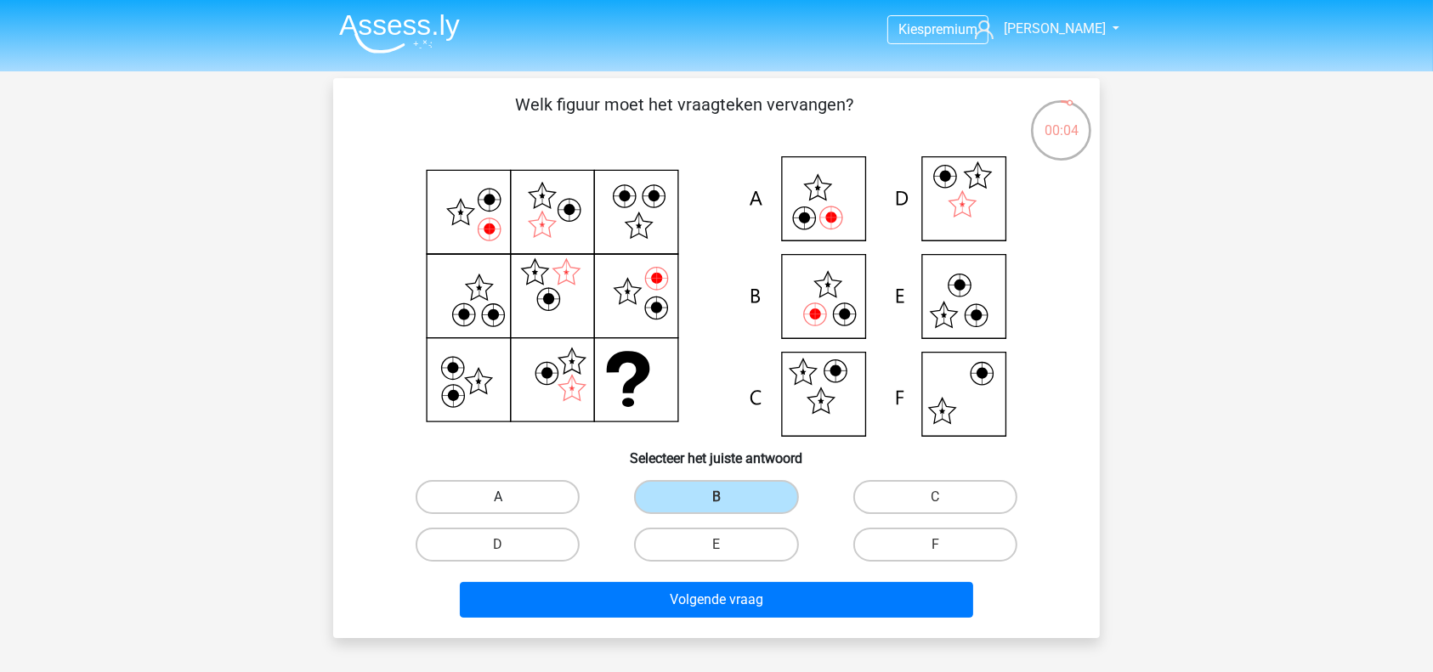
radio input "true"
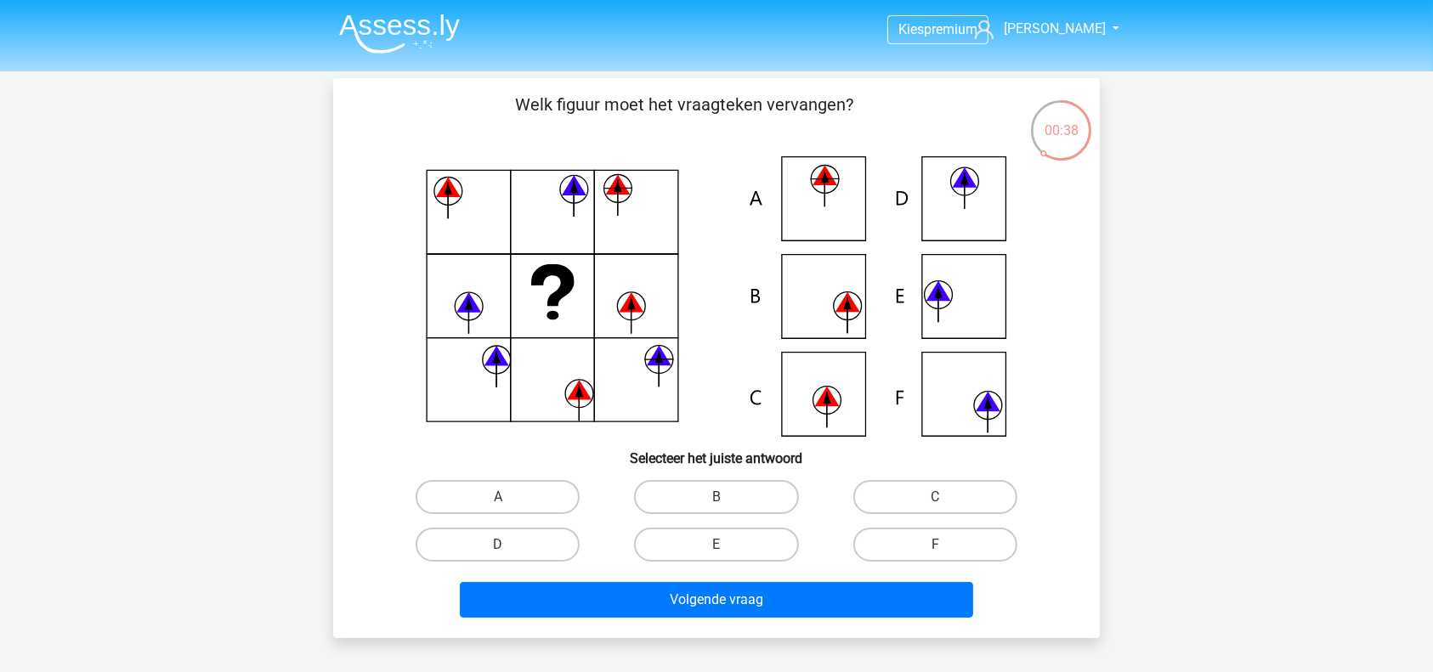
click at [508, 501] on input "A" at bounding box center [503, 502] width 11 height 11
radio input "true"
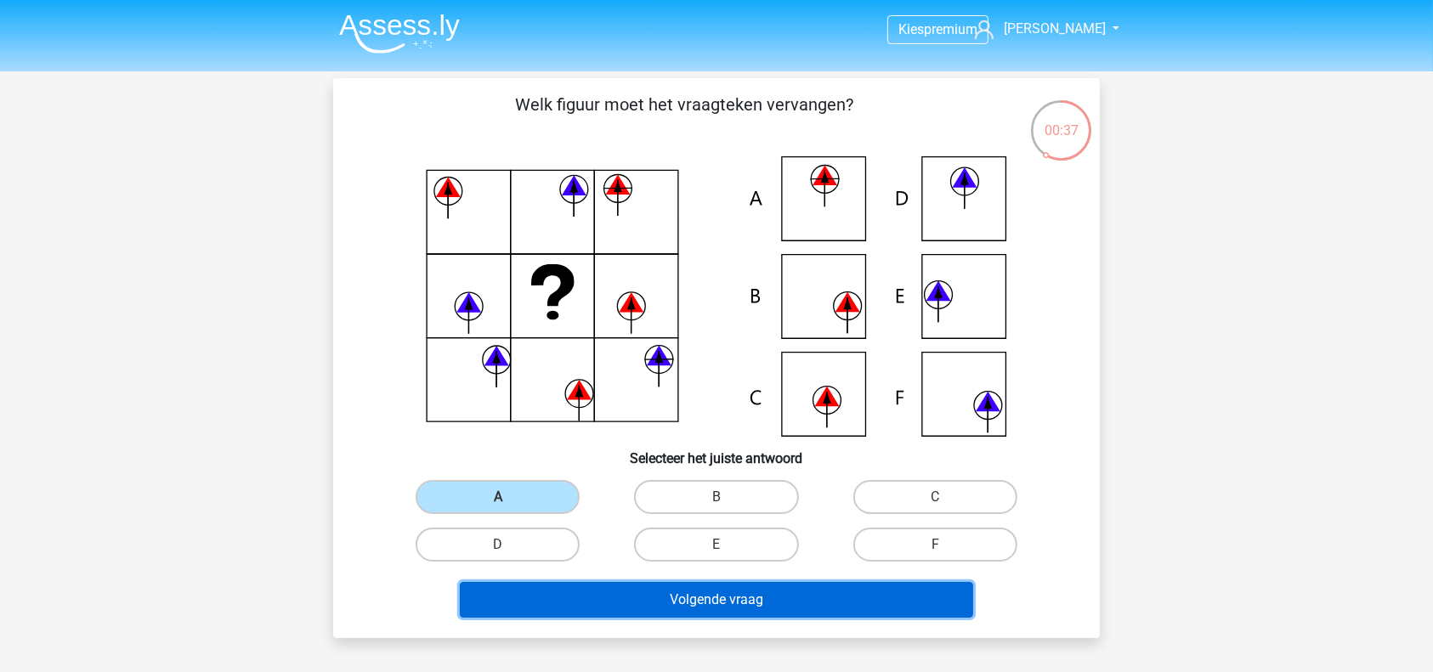
click at [632, 591] on button "Volgende vraag" at bounding box center [717, 600] width 514 height 36
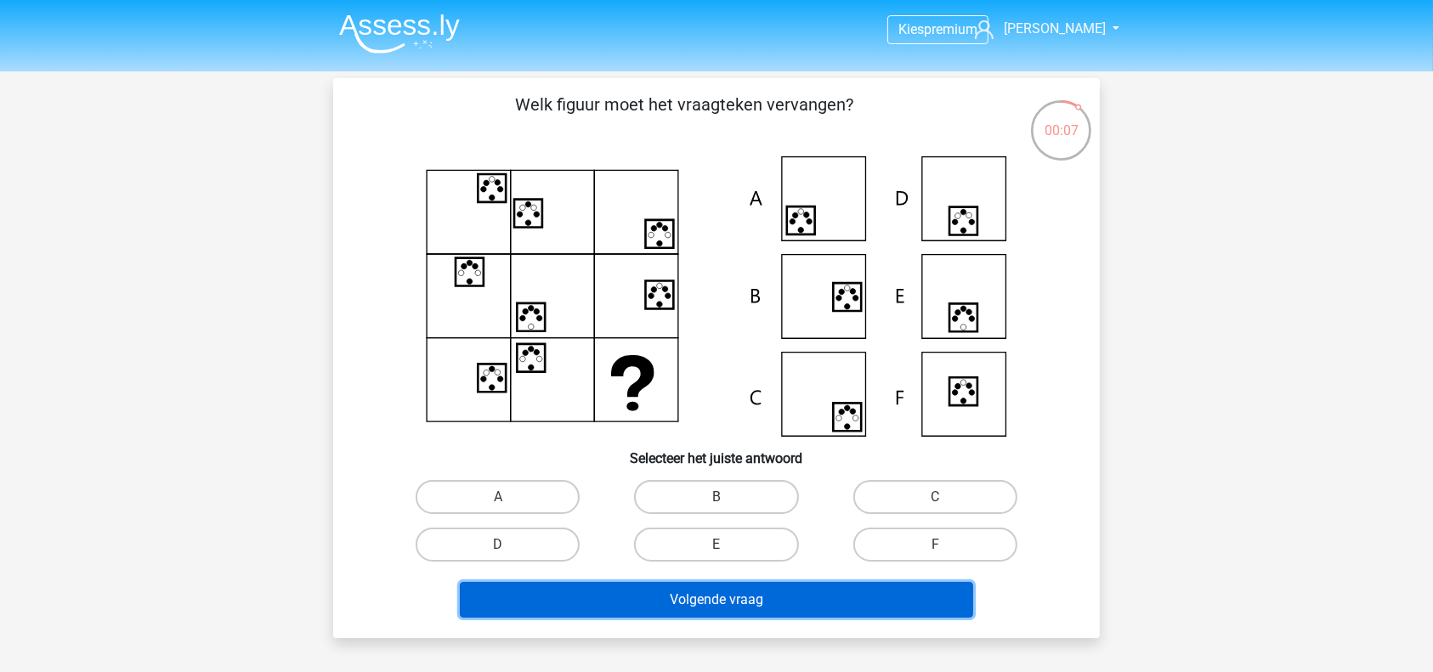
click at [630, 600] on button "Volgende vraag" at bounding box center [717, 600] width 514 height 36
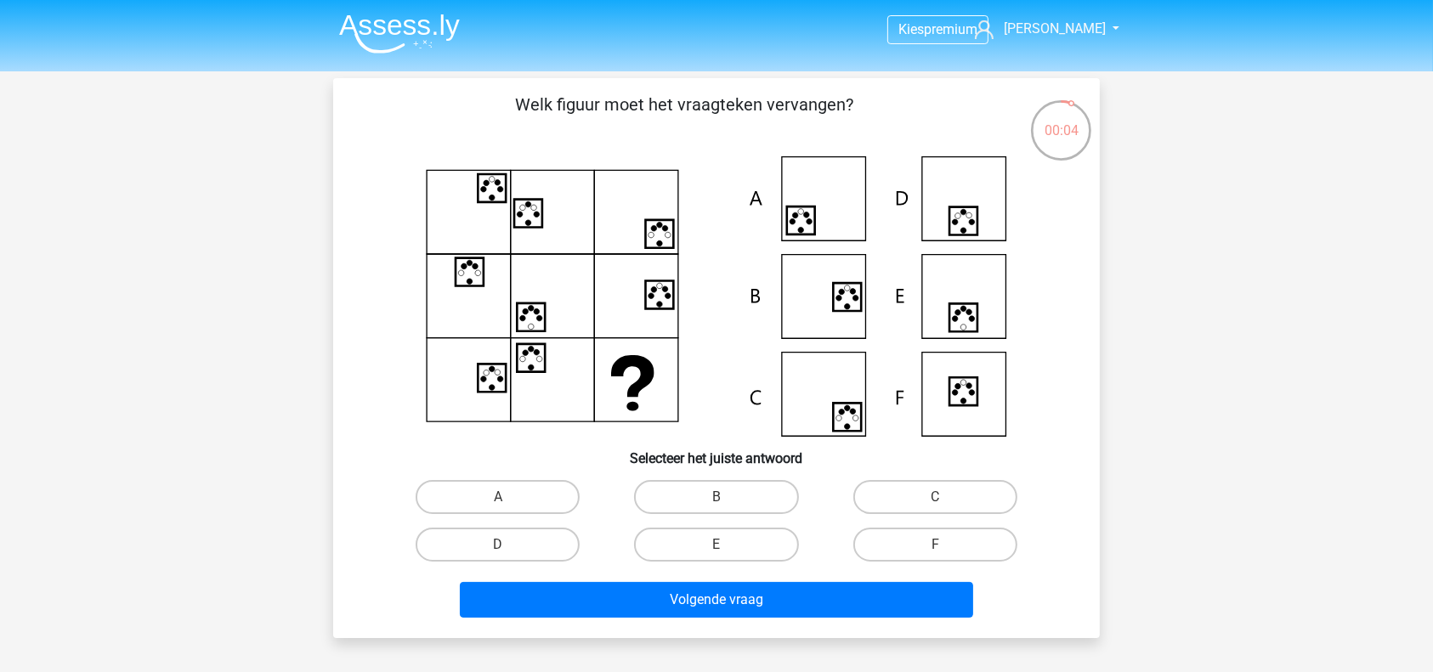
click at [594, 520] on div "A" at bounding box center [497, 497] width 218 height 48
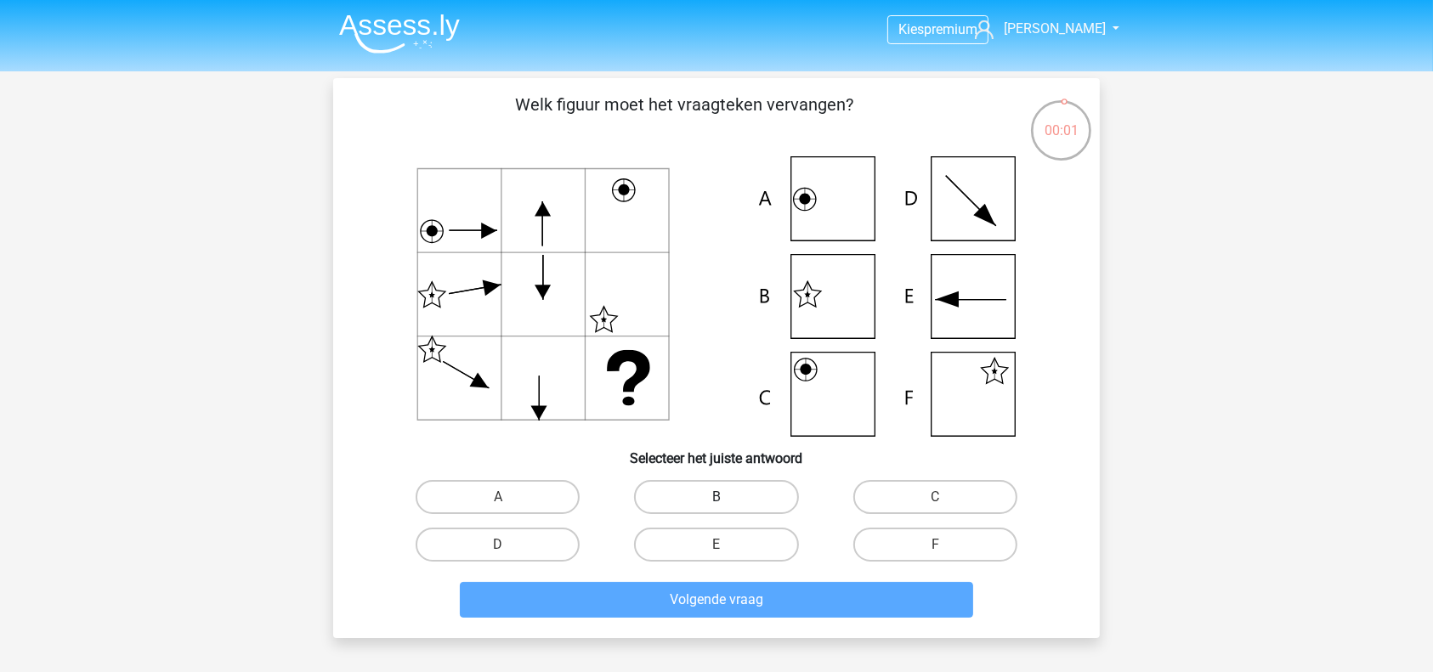
click at [687, 501] on label "B" at bounding box center [716, 497] width 164 height 34
click at [716, 501] on input "B" at bounding box center [721, 502] width 11 height 11
radio input "true"
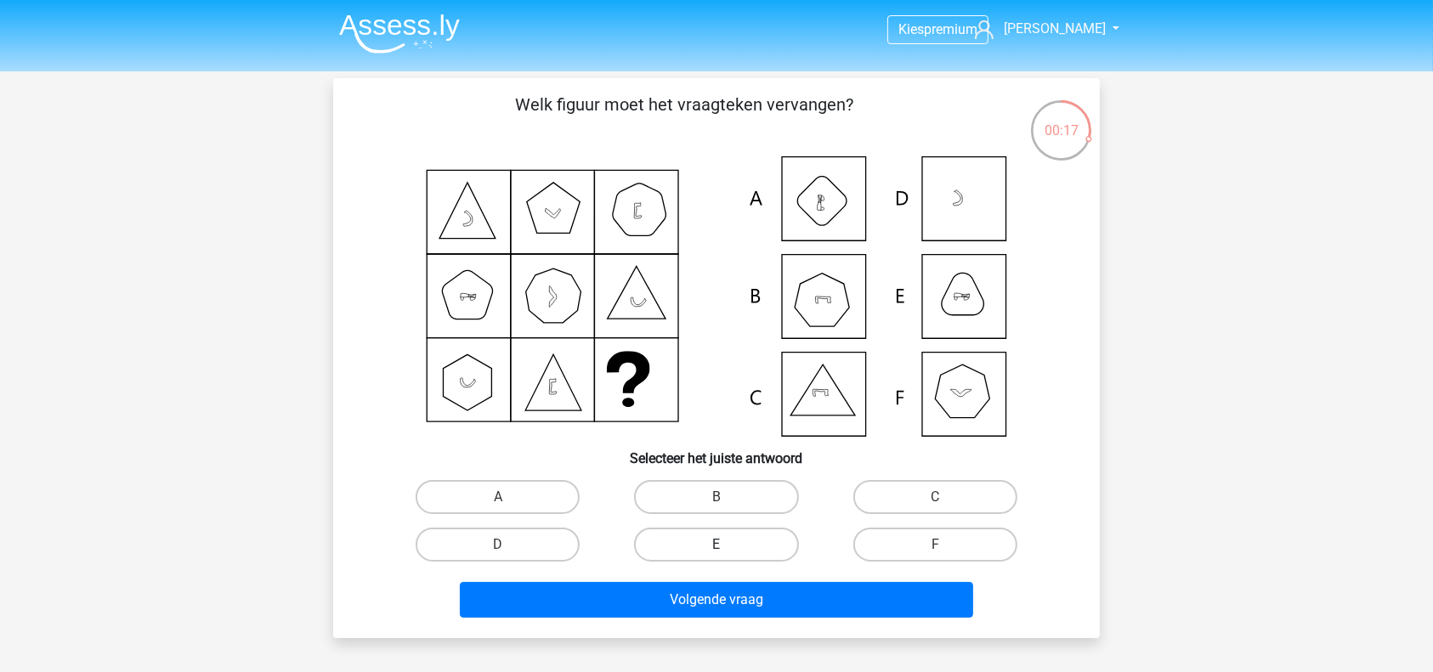
click at [720, 540] on label "E" at bounding box center [716, 545] width 164 height 34
click at [720, 545] on input "E" at bounding box center [721, 550] width 11 height 11
radio input "true"
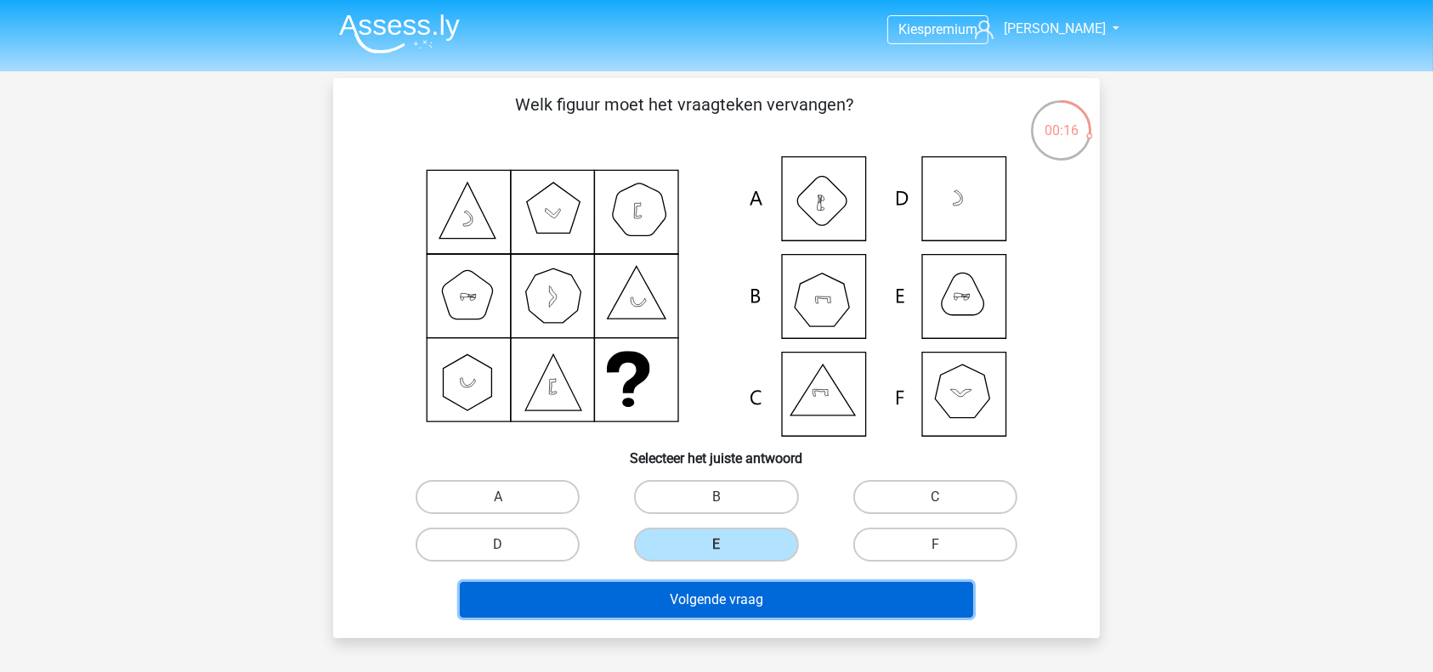
click at [685, 603] on button "Volgende vraag" at bounding box center [717, 600] width 514 height 36
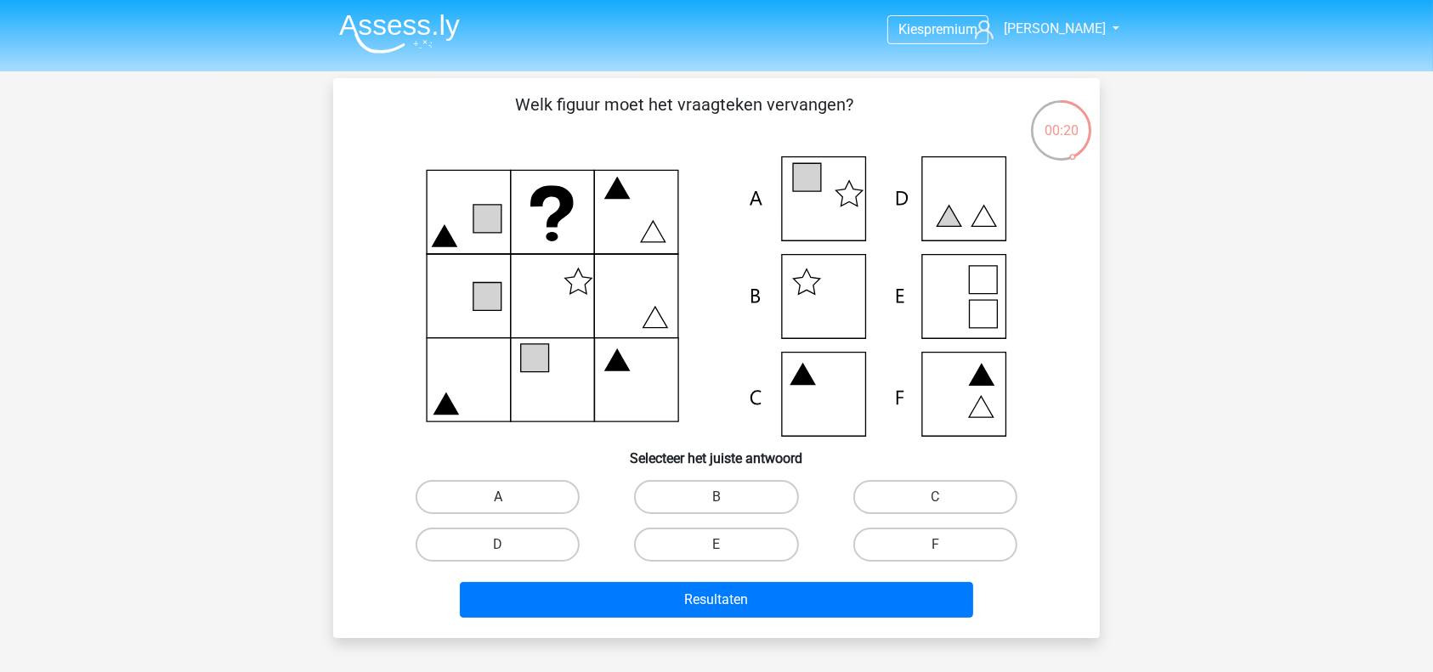
click at [546, 507] on label "A" at bounding box center [498, 497] width 164 height 34
click at [509, 507] on input "A" at bounding box center [503, 502] width 11 height 11
radio input "true"
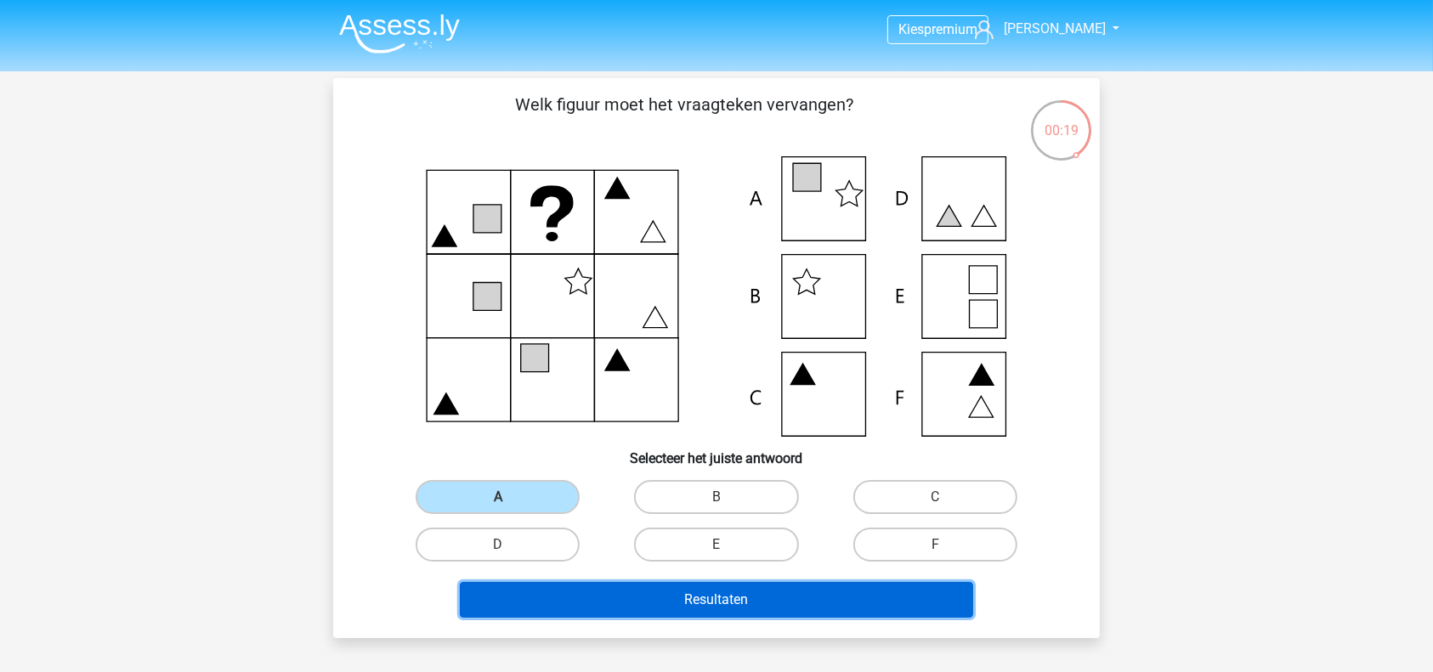
click at [575, 600] on button "Resultaten" at bounding box center [717, 600] width 514 height 36
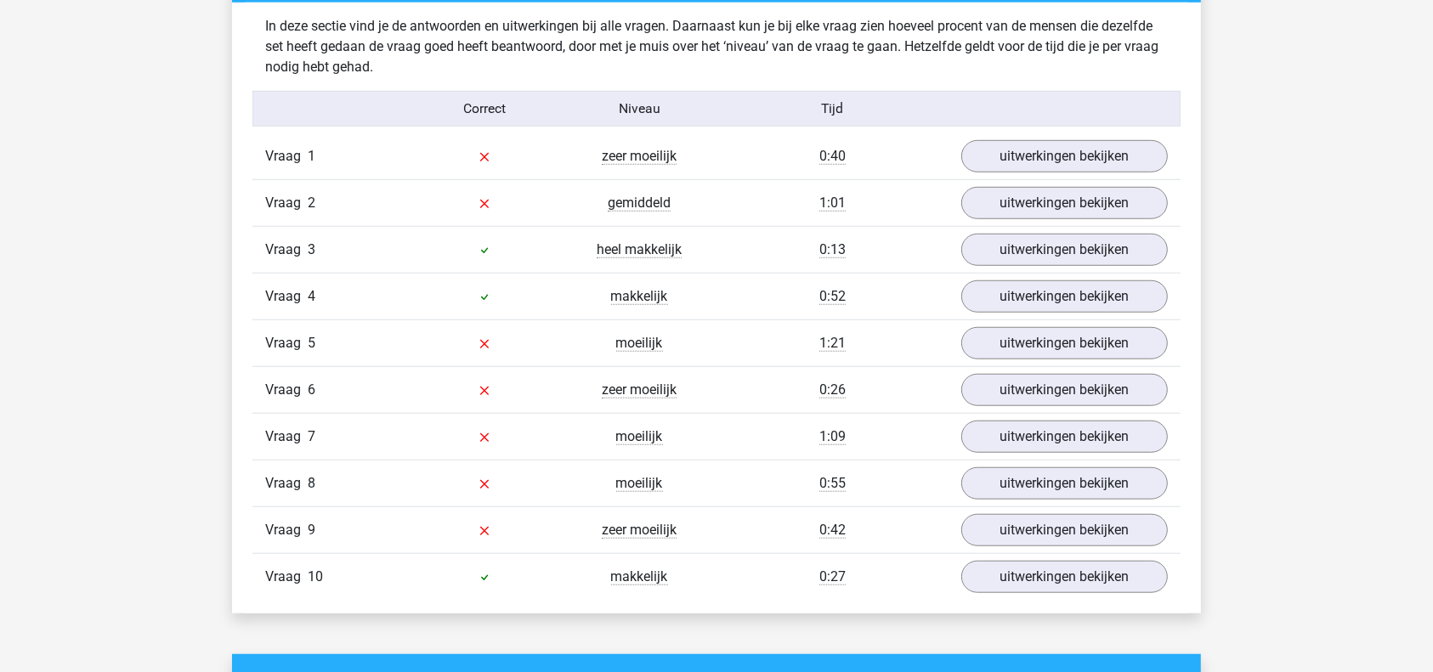
scroll to position [1333, 0]
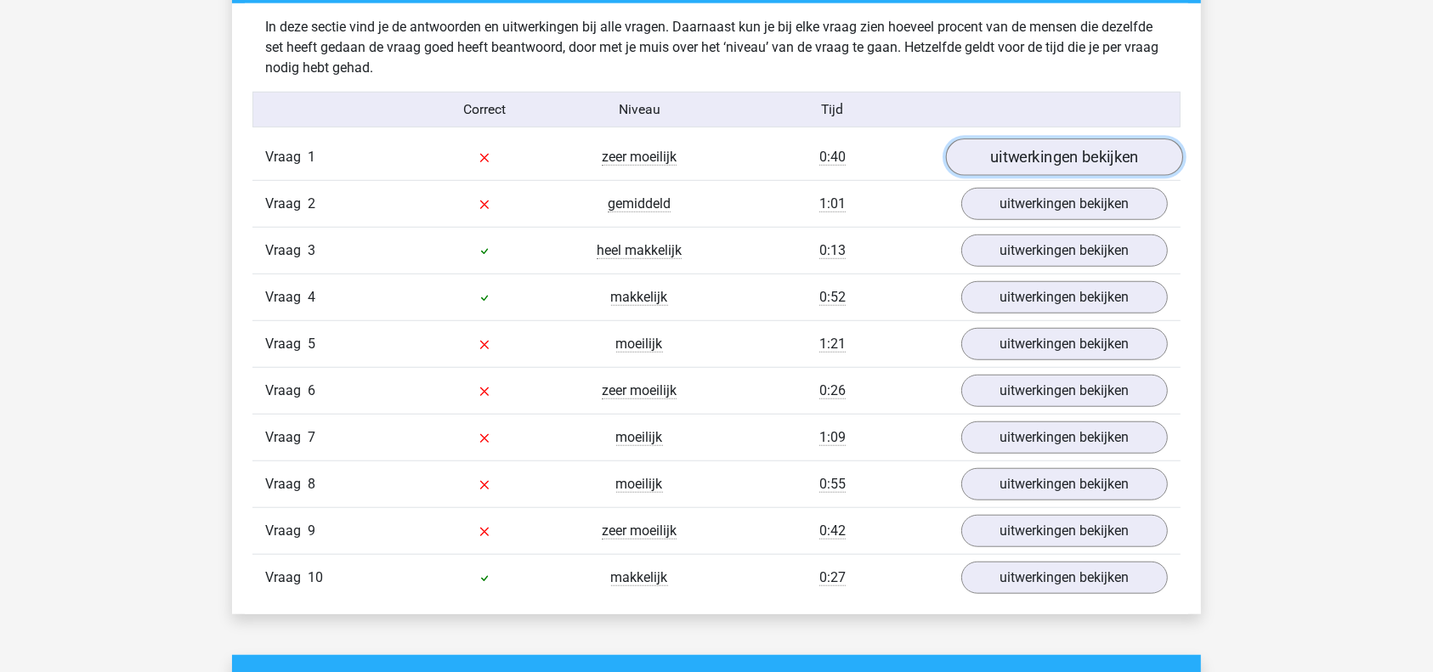
click at [1113, 146] on link "uitwerkingen bekijken" at bounding box center [1064, 157] width 237 height 37
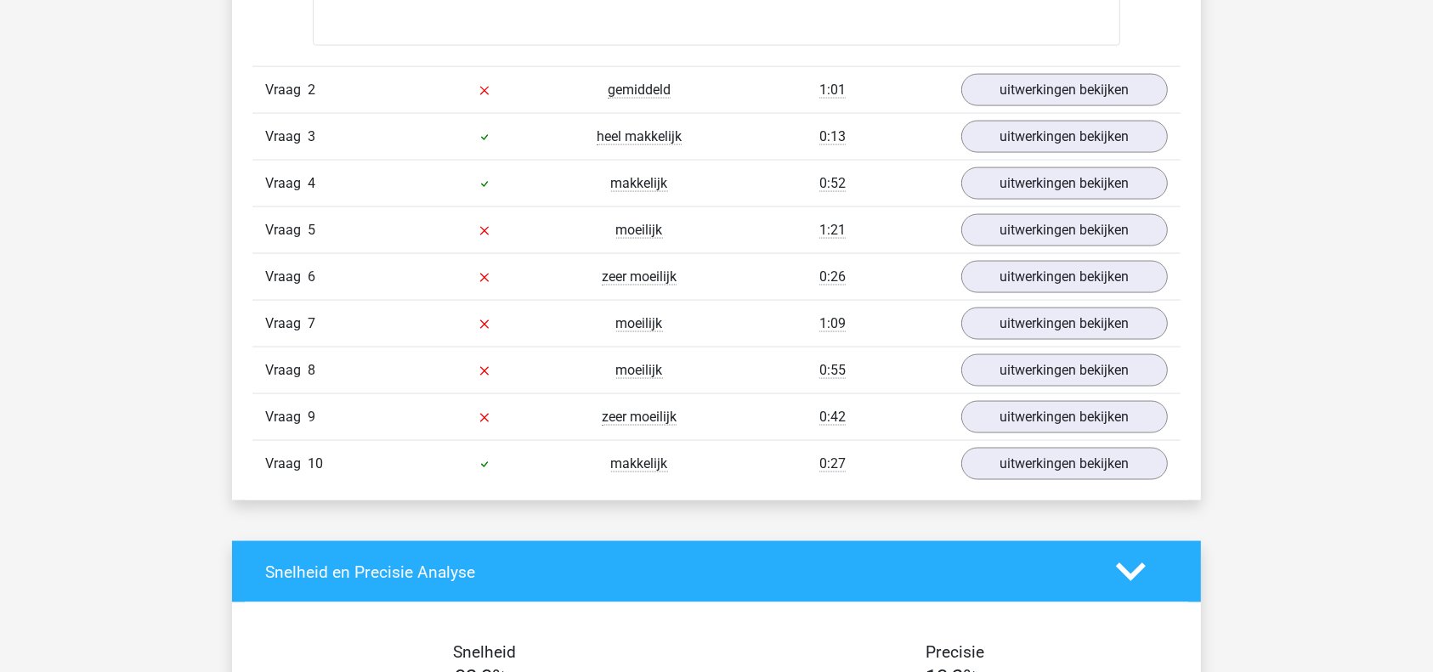
scroll to position [2544, 0]
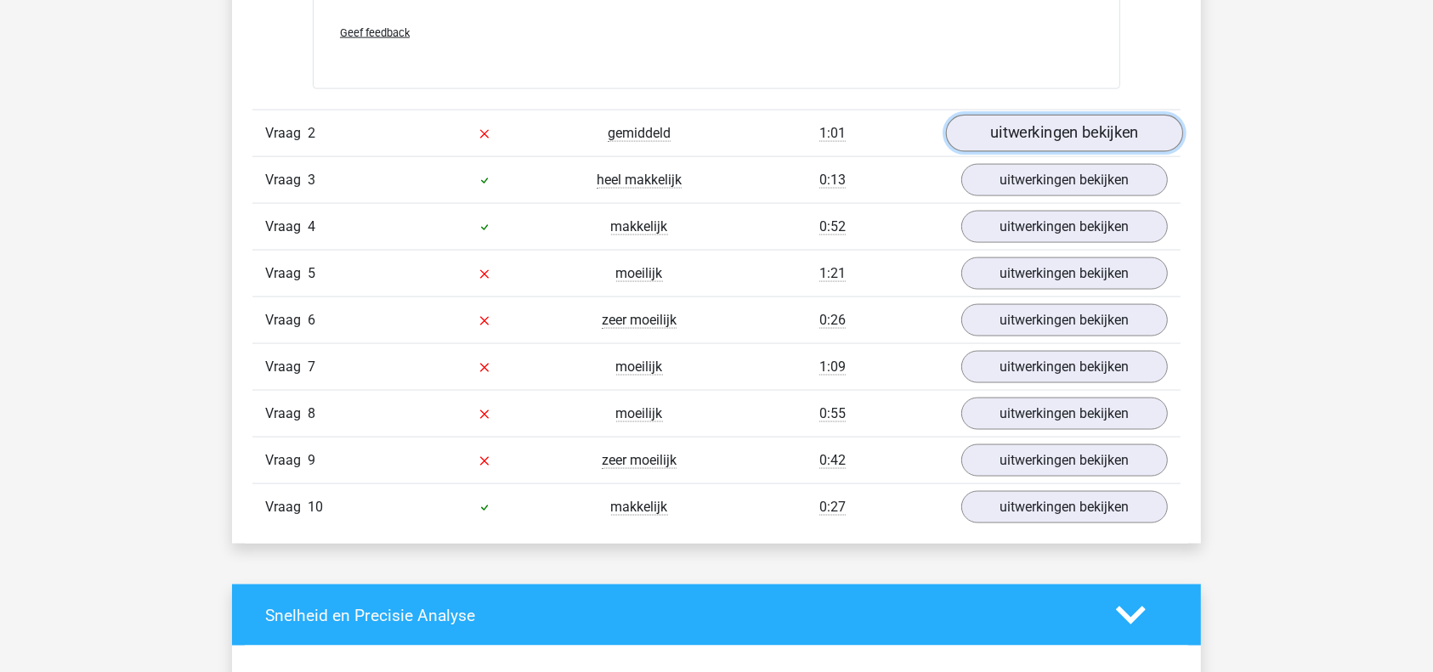
click at [1045, 131] on link "uitwerkingen bekijken" at bounding box center [1064, 133] width 237 height 37
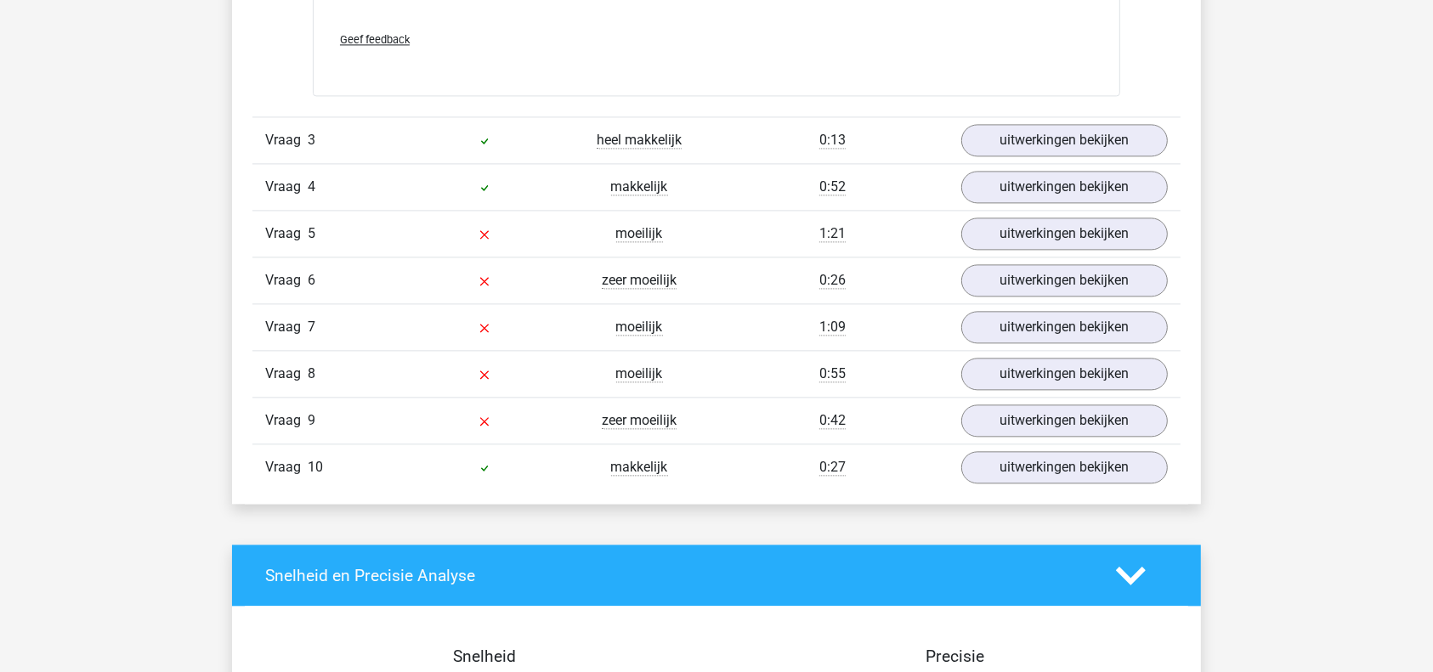
scroll to position [3720, 0]
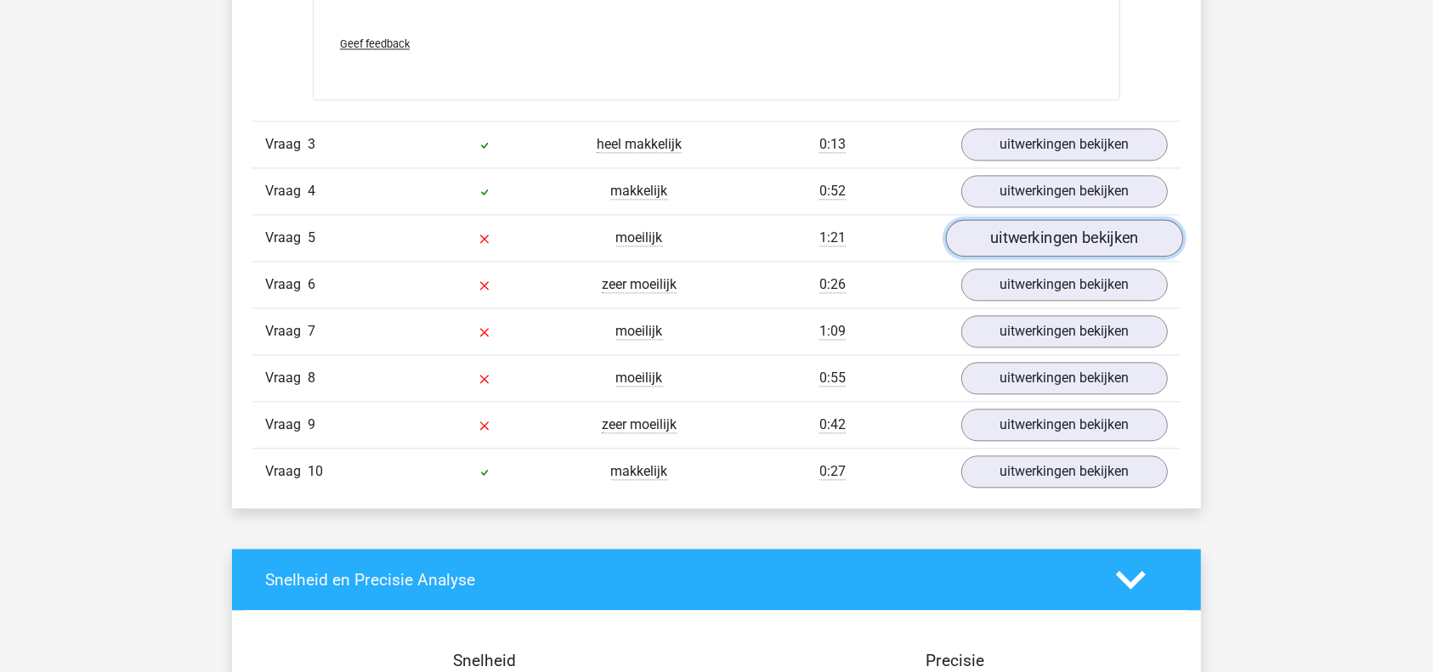
click at [1029, 235] on link "uitwerkingen bekijken" at bounding box center [1064, 237] width 237 height 37
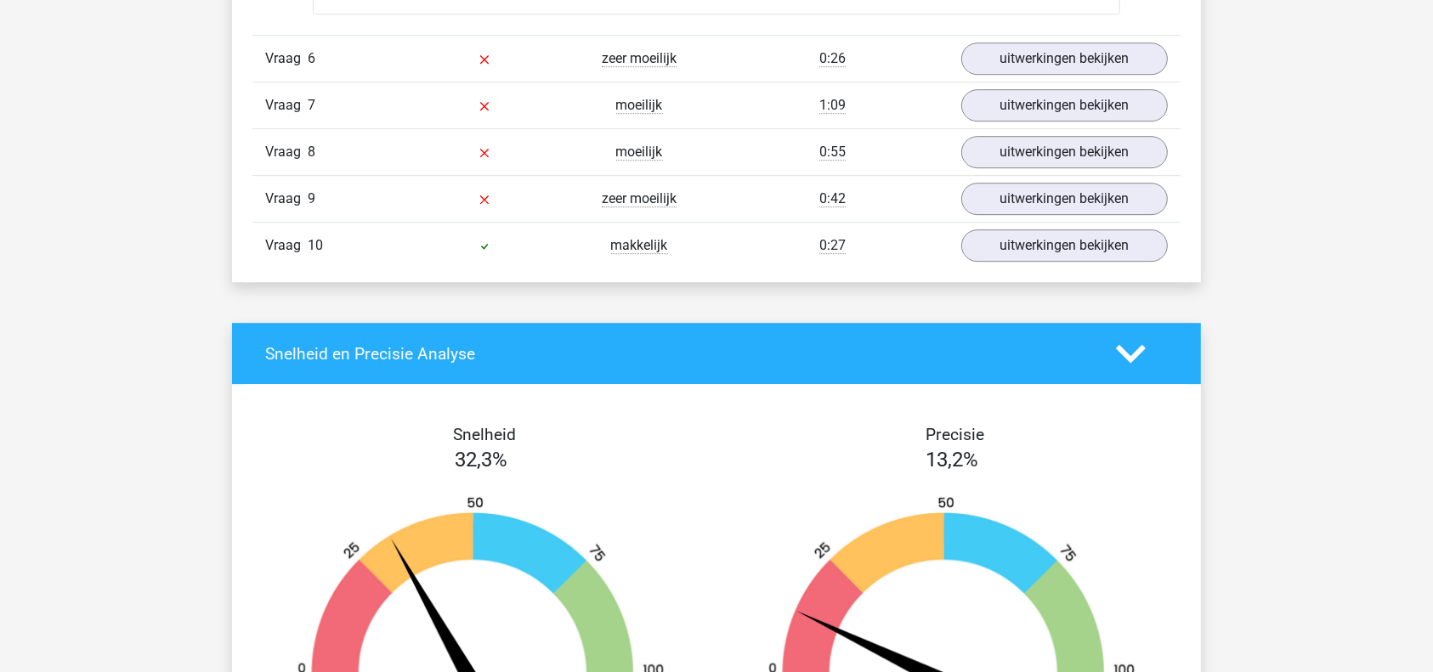
scroll to position [4963, 0]
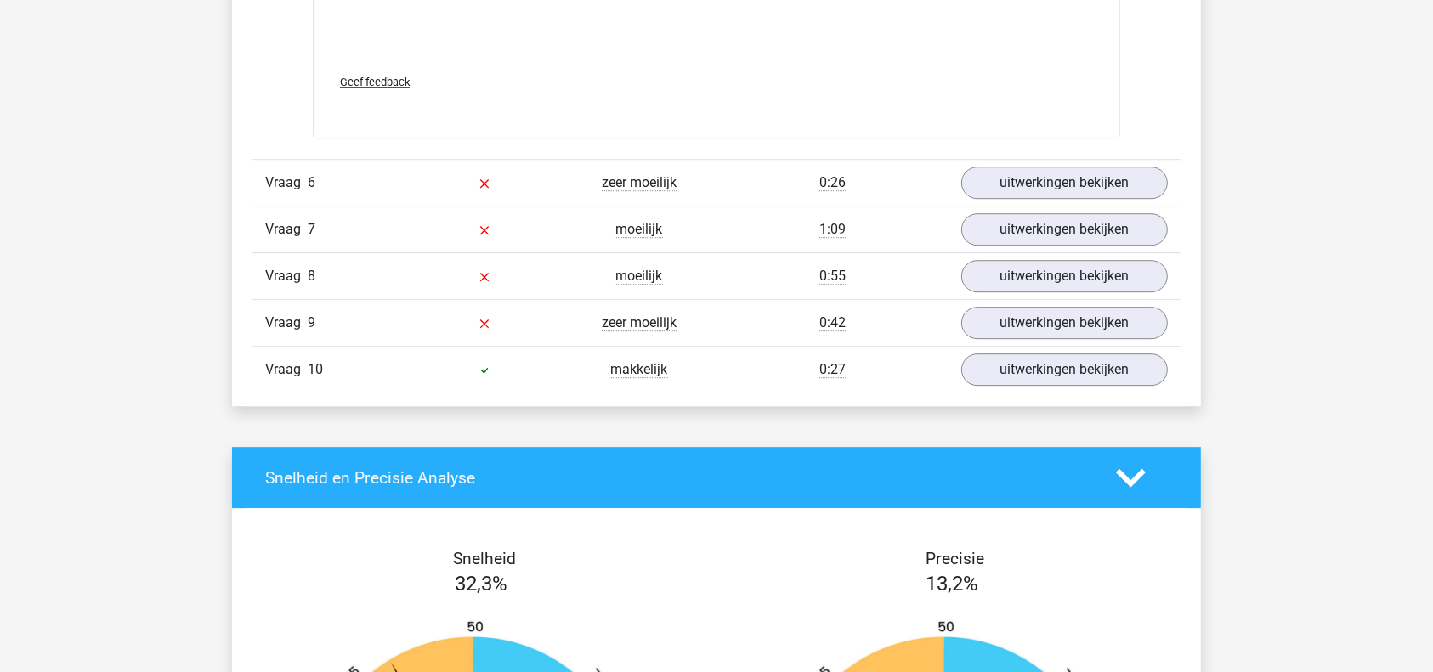
click at [1067, 163] on div "Vraag 6 zeer moeilijk 0:26 uitwerkingen bekijken" at bounding box center [716, 182] width 928 height 47
click at [1067, 173] on link "uitwerkingen bekijken" at bounding box center [1064, 183] width 237 height 37
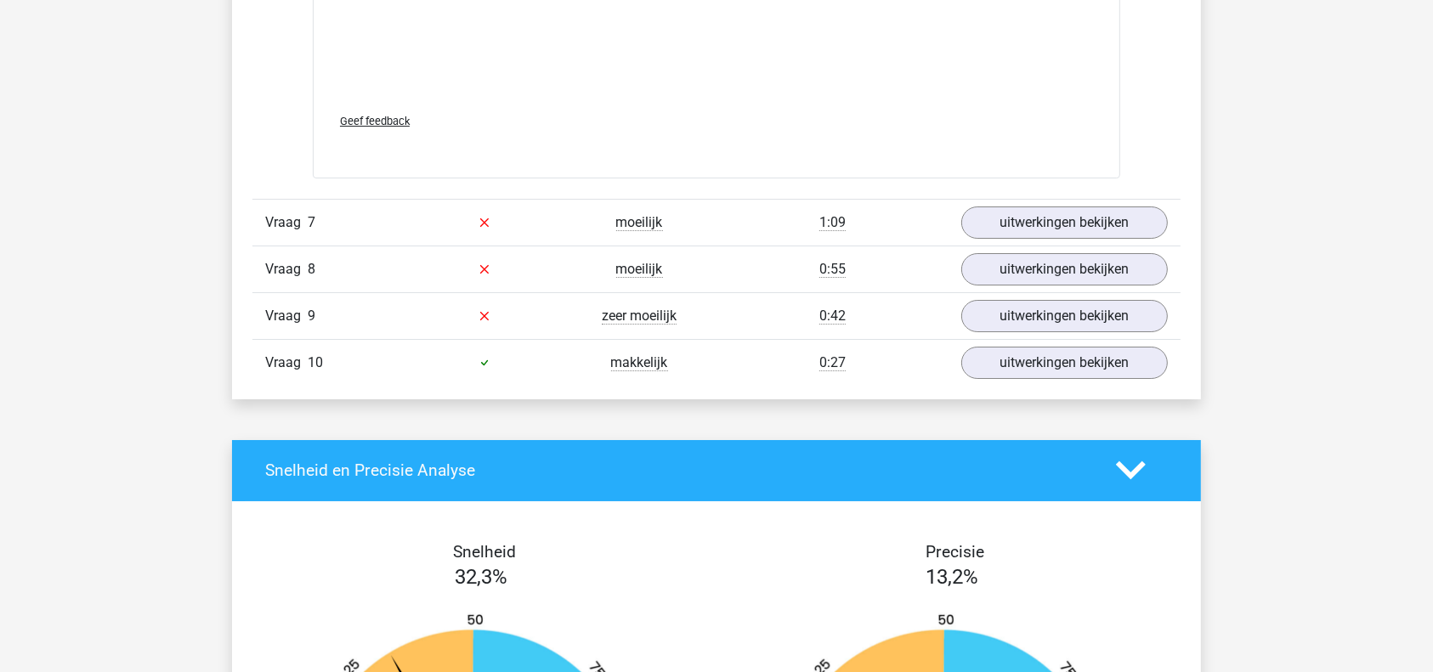
scroll to position [6112, 0]
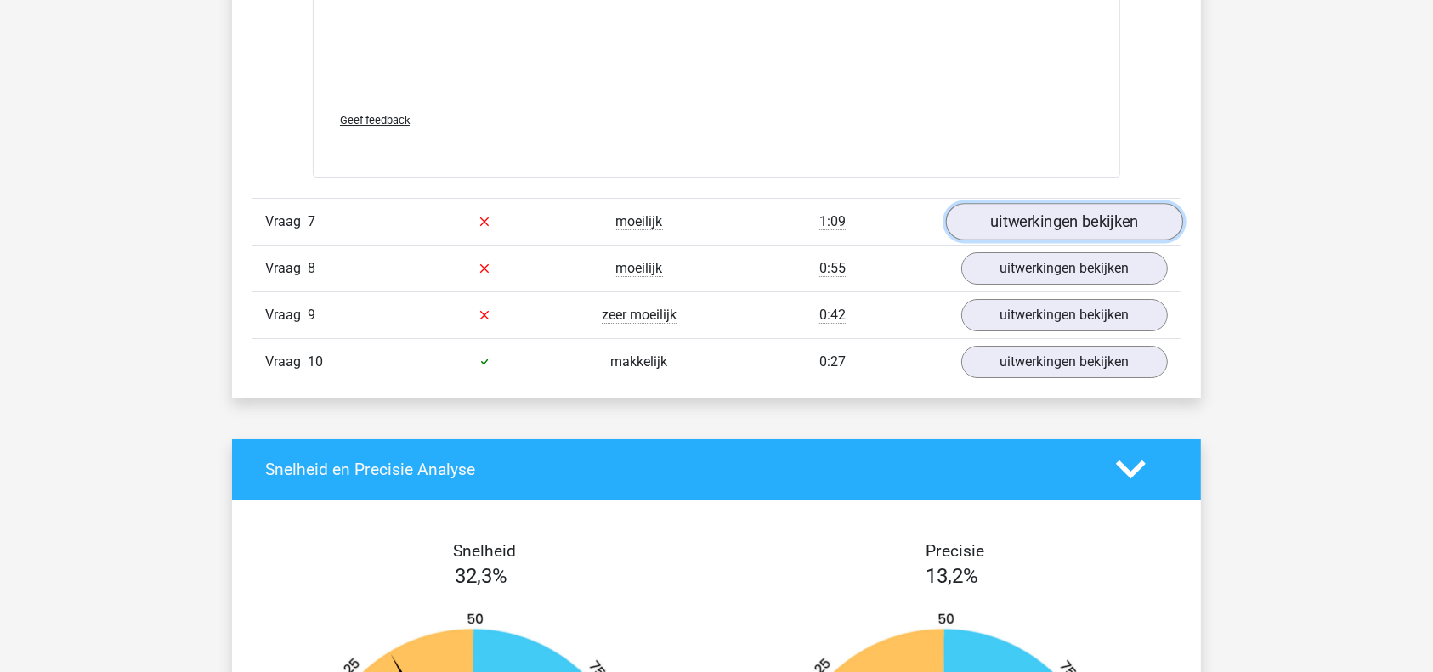
click at [1076, 217] on link "uitwerkingen bekijken" at bounding box center [1064, 221] width 237 height 37
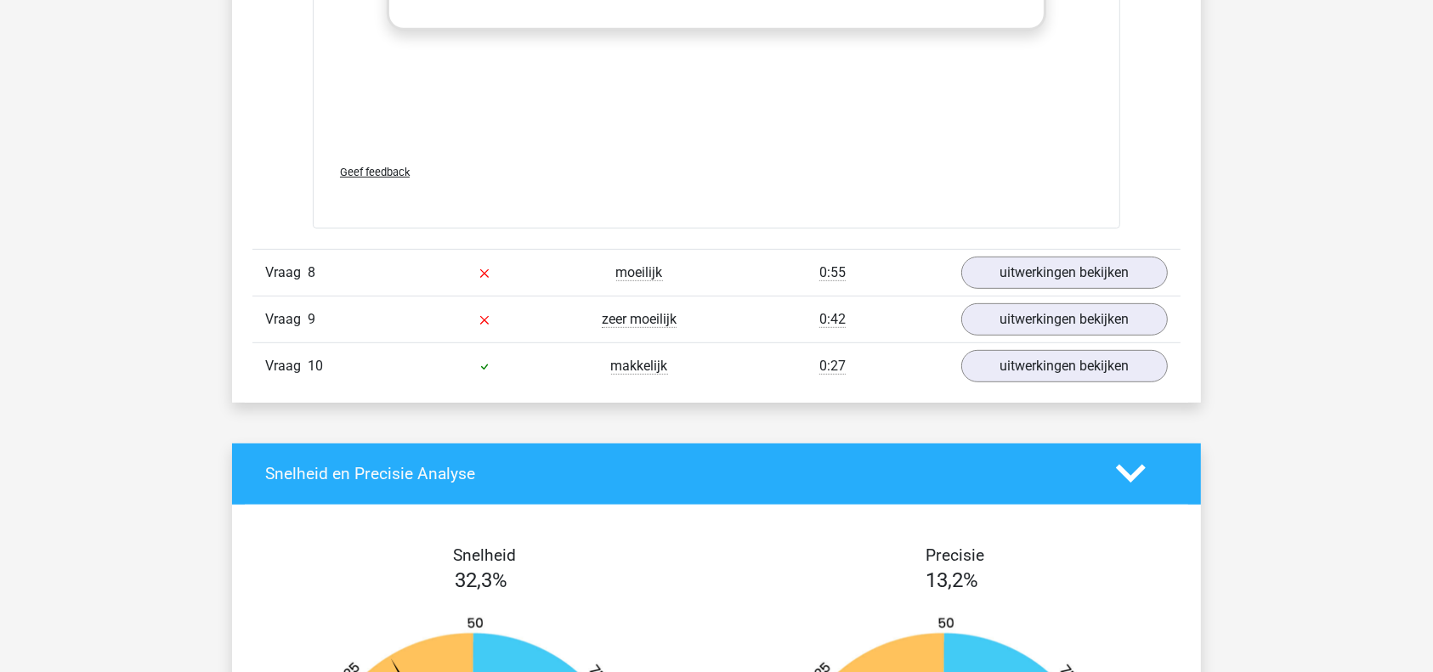
scroll to position [7249, 0]
click at [1070, 278] on link "uitwerkingen bekijken" at bounding box center [1064, 271] width 237 height 37
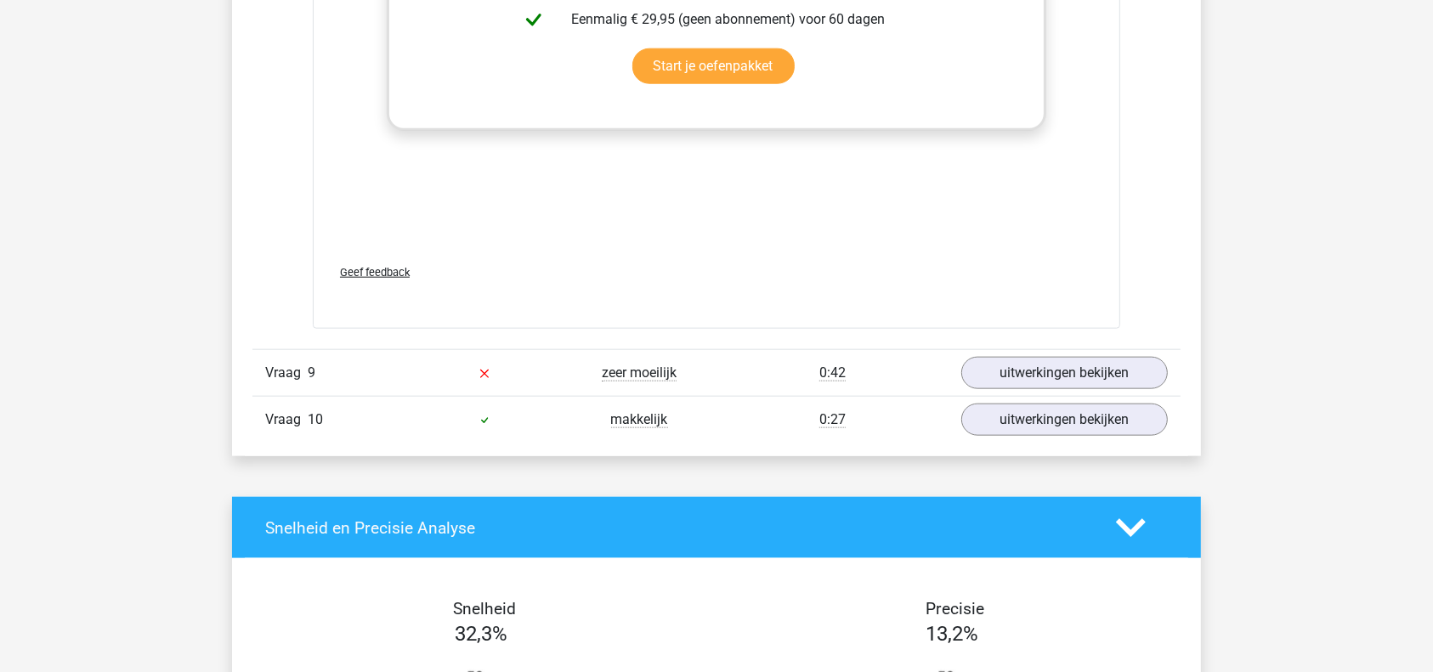
scroll to position [8336, 0]
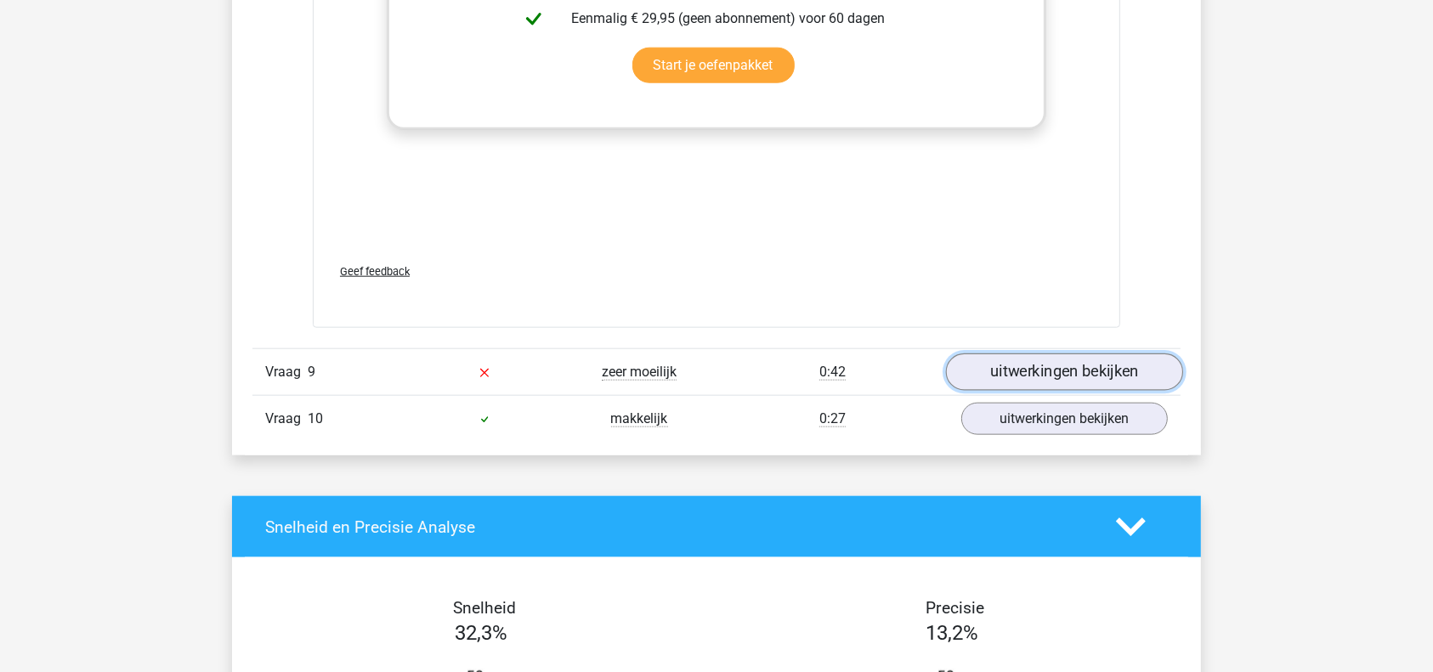
click at [1089, 382] on link "uitwerkingen bekijken" at bounding box center [1064, 372] width 237 height 37
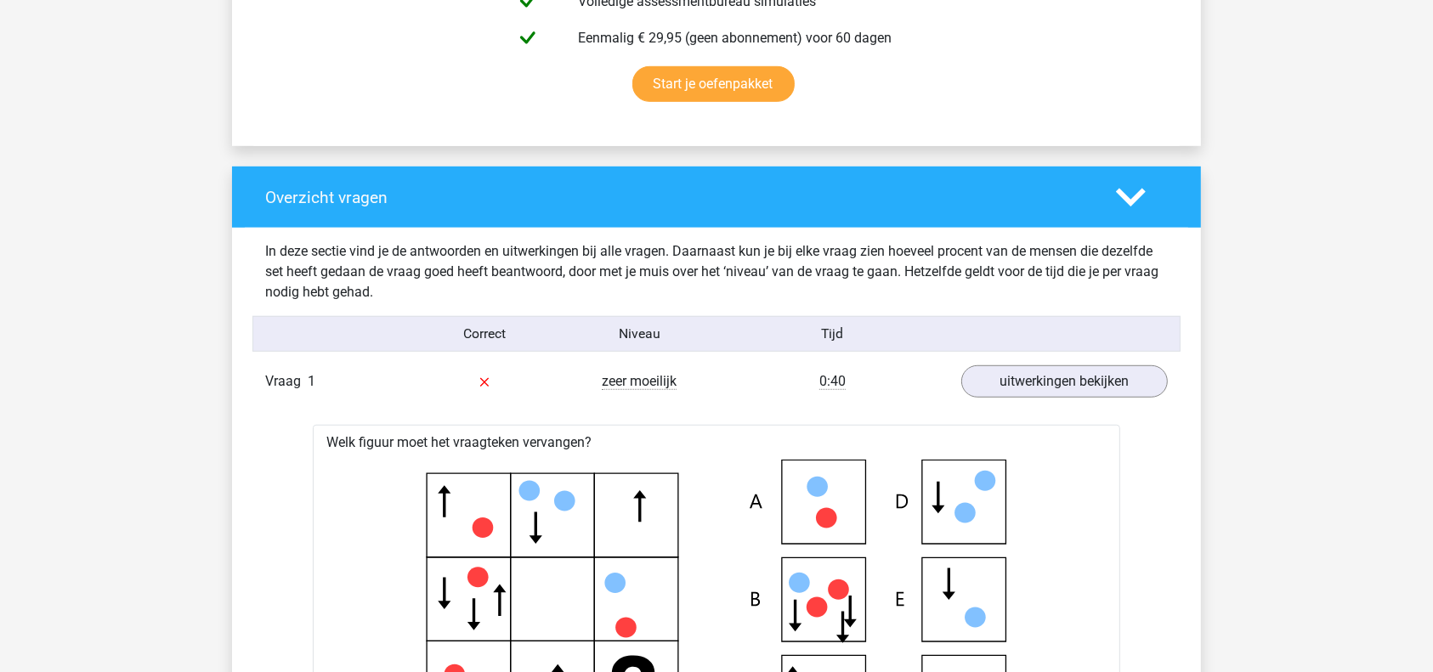
scroll to position [1107, 0]
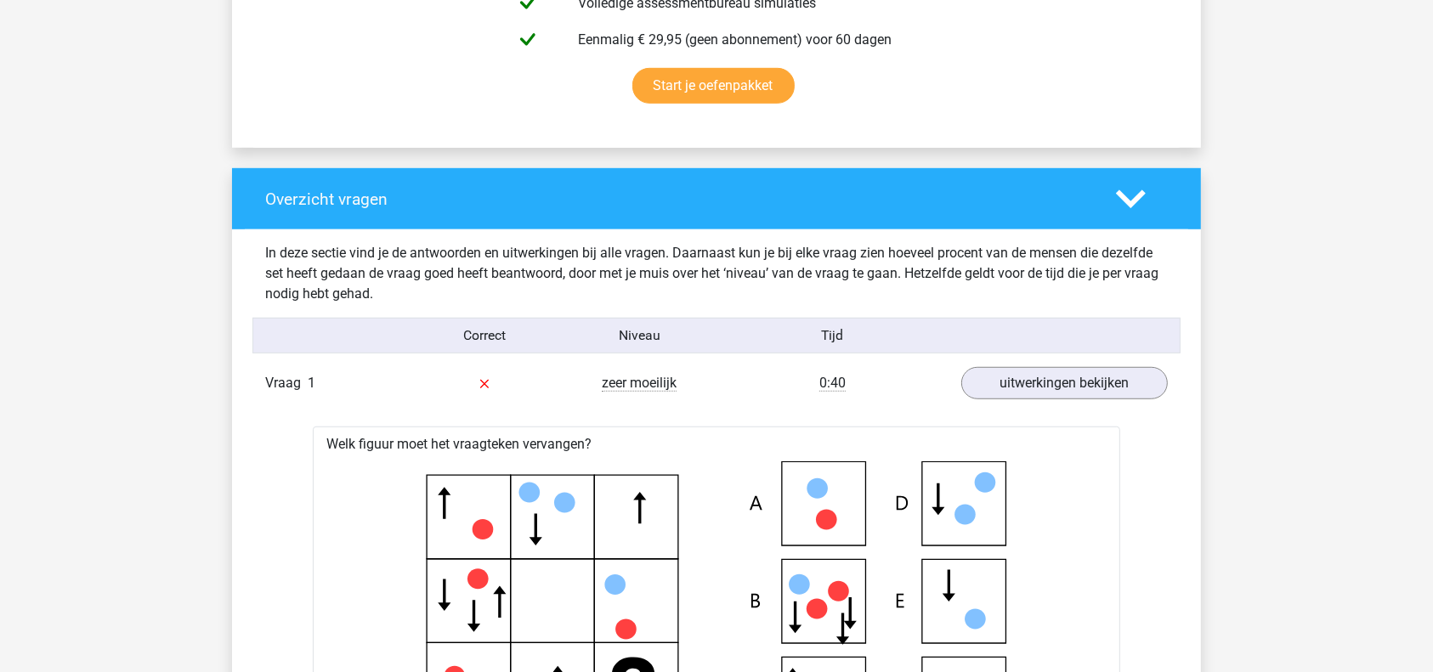
click at [1132, 195] on icon at bounding box center [1131, 199] width 30 height 30
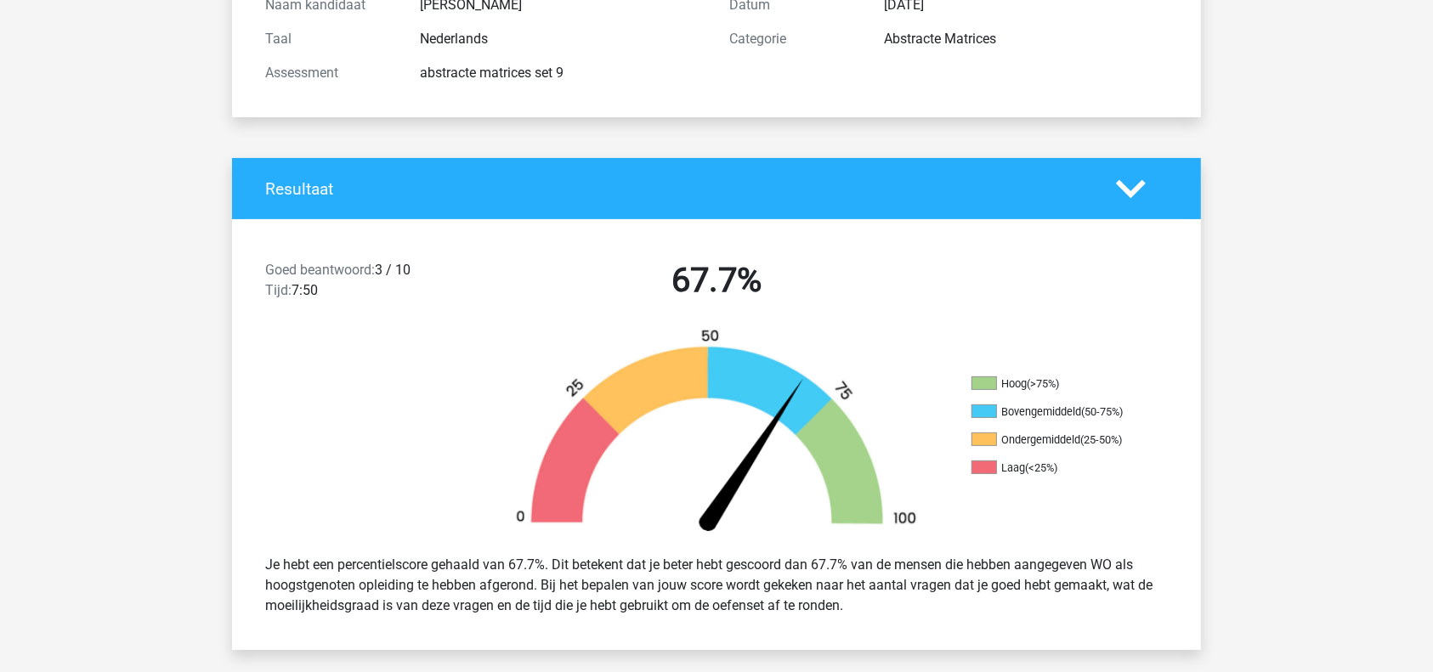
scroll to position [0, 0]
